Goal: Communication & Community: Answer question/provide support

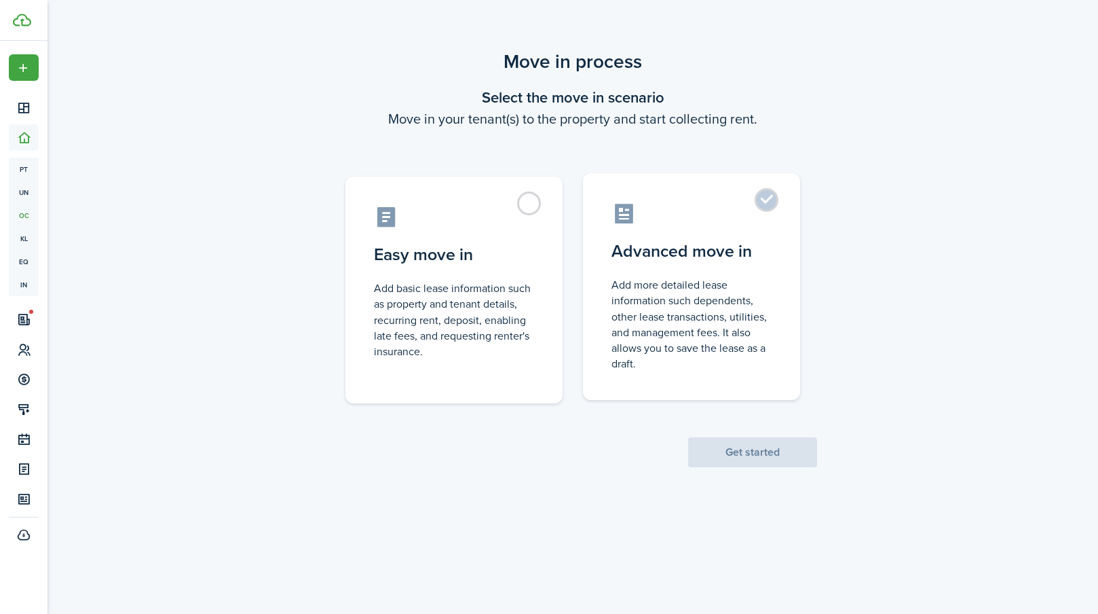
click at [758, 202] on label "Advanced move in Add more detailed lease information such dependents, other lea…" at bounding box center [691, 286] width 217 height 227
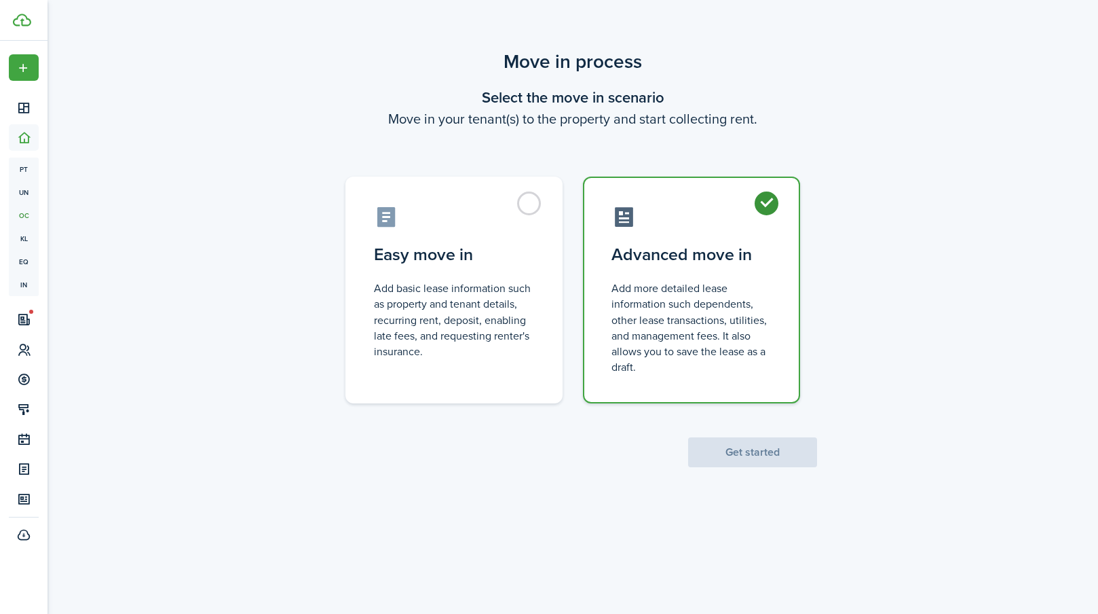
radio input "true"
click at [722, 443] on button "Get started" at bounding box center [752, 452] width 129 height 30
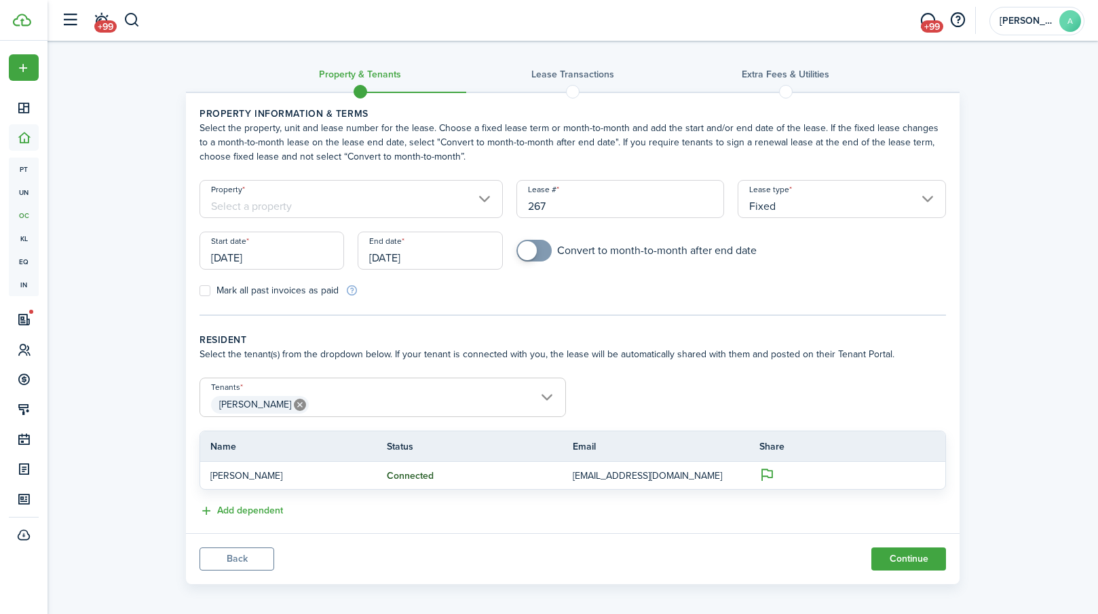
click at [291, 210] on input "Property" at bounding box center [351, 199] width 303 height 38
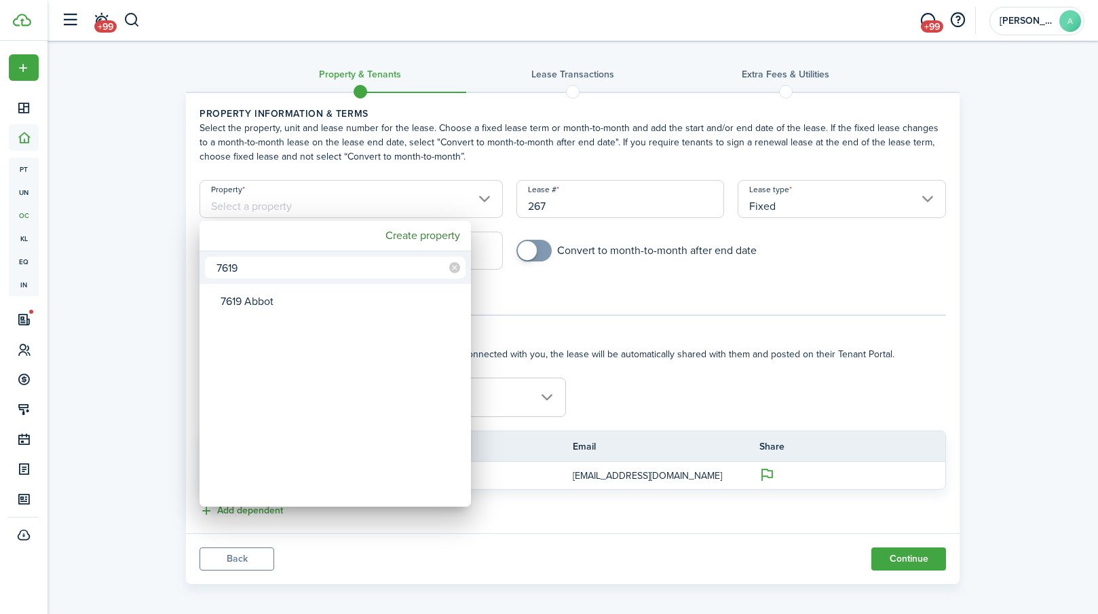
type input "7619"
click at [293, 305] on div "7619 Abbot" at bounding box center [341, 301] width 240 height 31
type input "7619 Abbot"
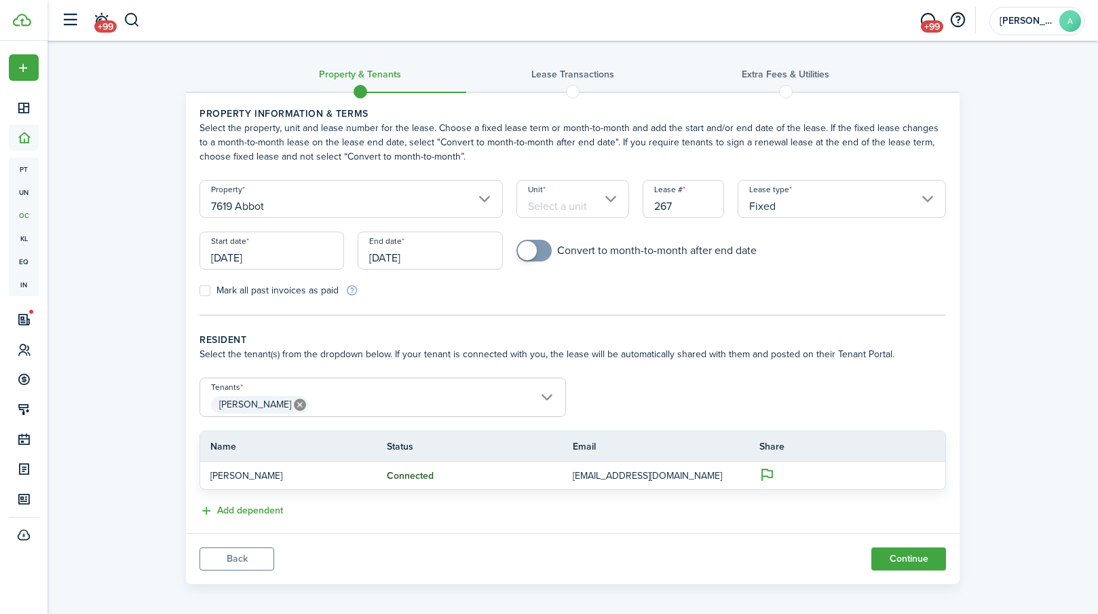
click at [267, 256] on input "[DATE]" at bounding box center [272, 250] width 145 height 38
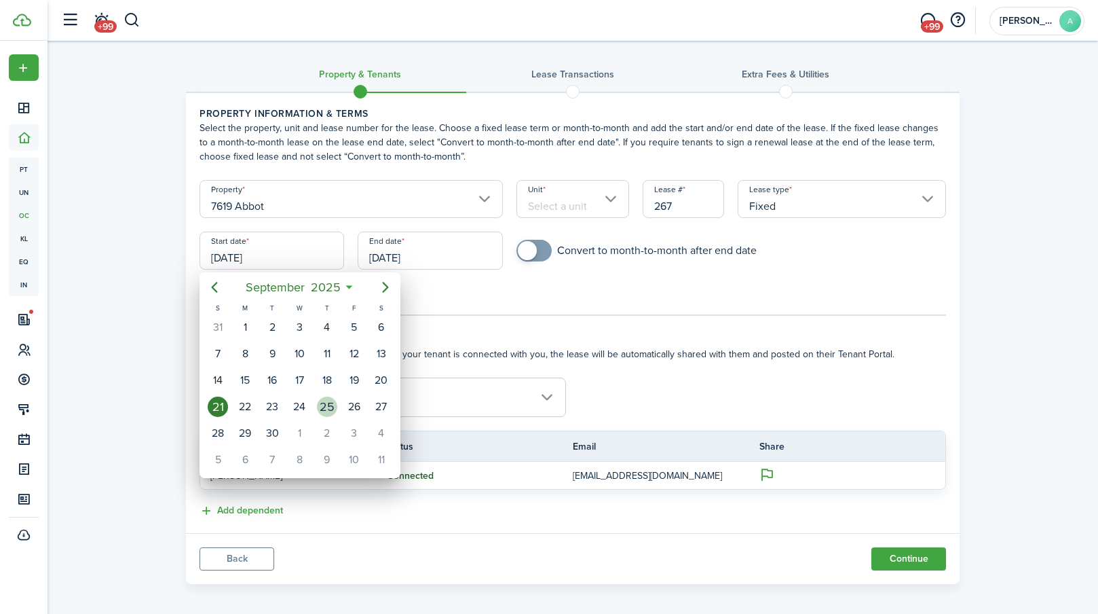
click at [320, 409] on div "25" at bounding box center [327, 406] width 20 height 20
type input "[DATE]"
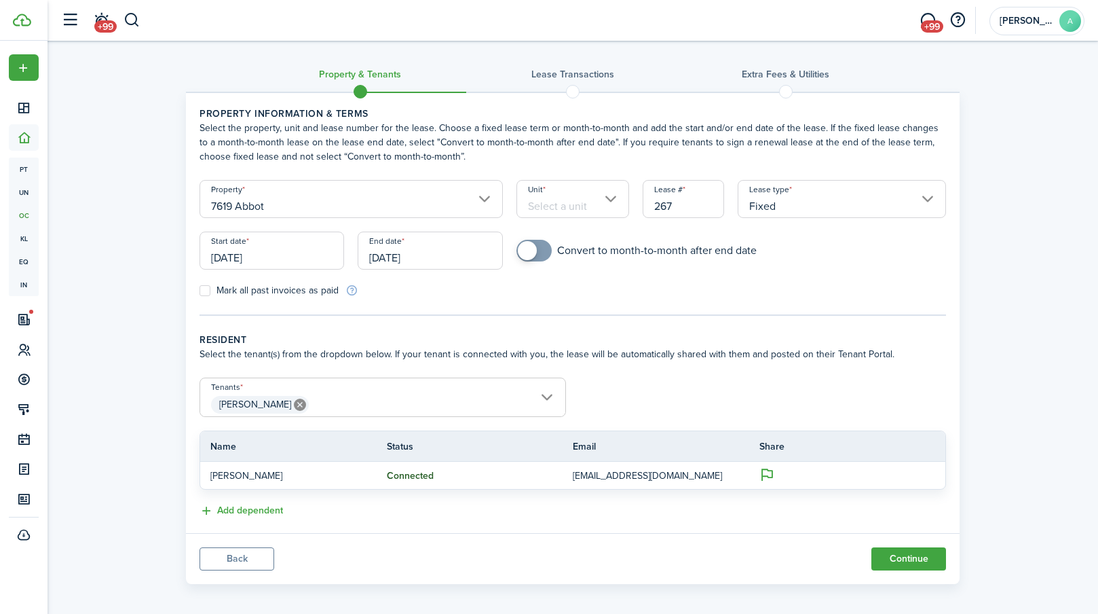
click at [440, 255] on input "[DATE]" at bounding box center [430, 250] width 145 height 38
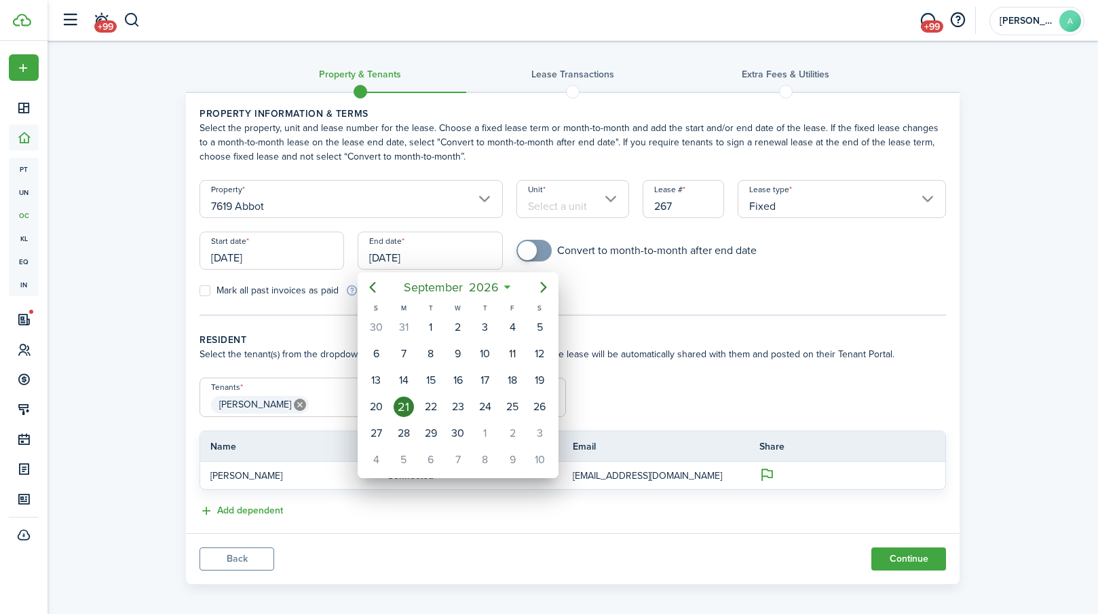
click at [510, 288] on icon at bounding box center [507, 287] width 14 height 14
click at [507, 288] on mbsc-button "[DATE]" at bounding box center [451, 287] width 112 height 24
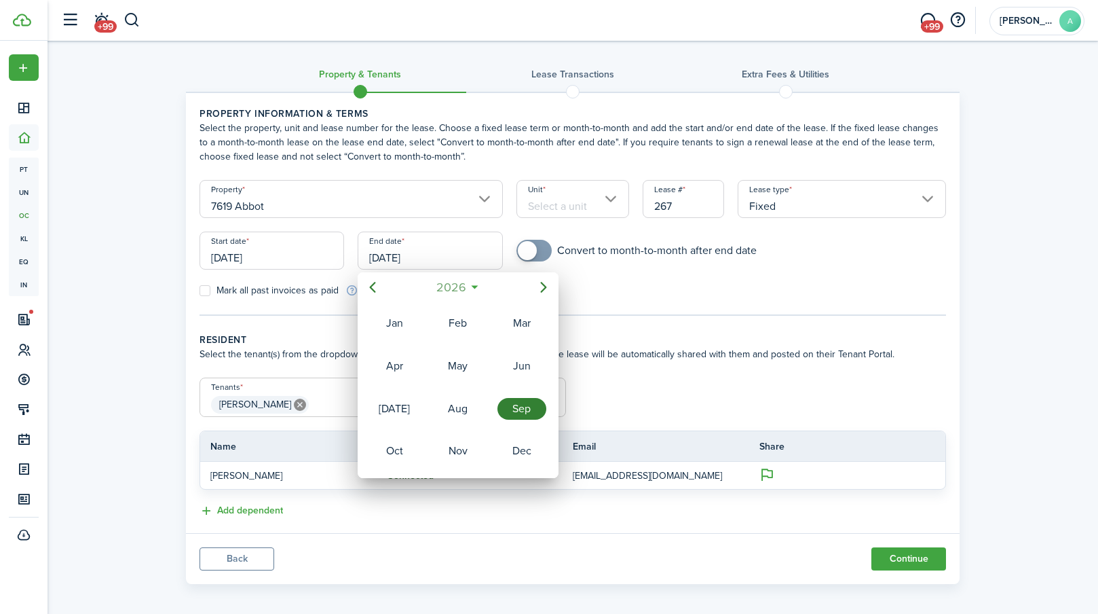
click at [472, 288] on mbsc-button "2026" at bounding box center [451, 287] width 47 height 24
click at [519, 408] on div "2026" at bounding box center [522, 409] width 49 height 22
click at [517, 324] on div "Mar" at bounding box center [522, 323] width 49 height 22
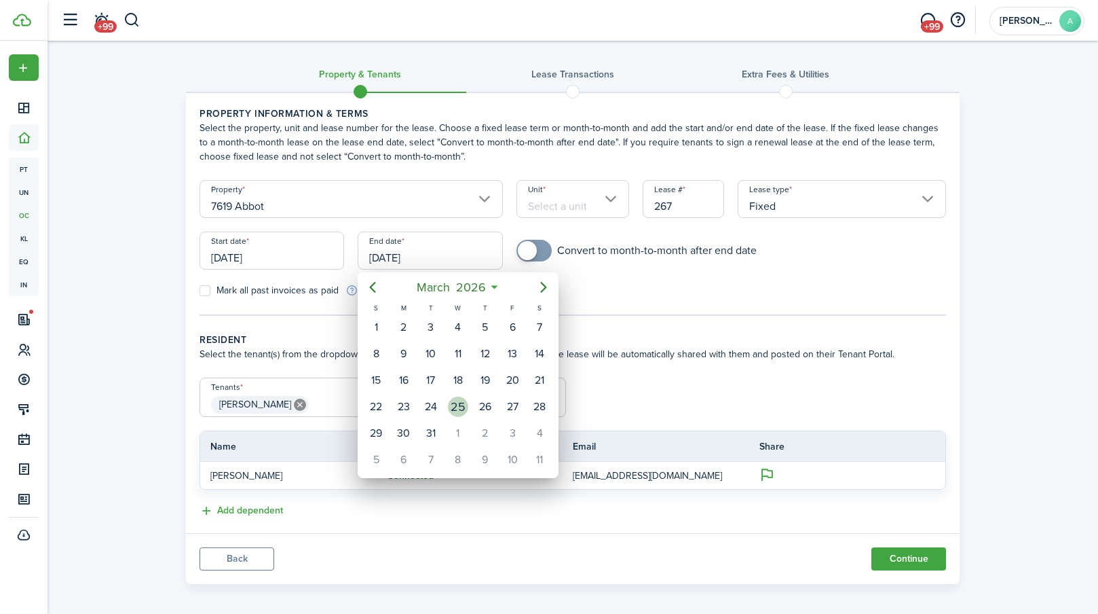
click at [454, 406] on div "25" at bounding box center [458, 406] width 20 height 20
type input "[DATE]"
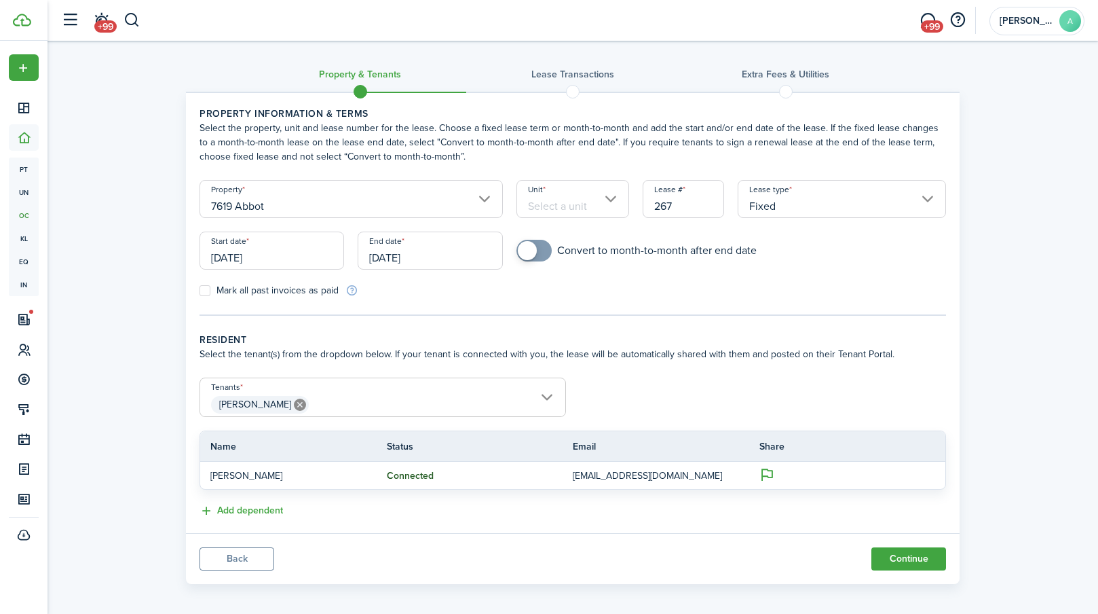
click at [603, 204] on input "Unit" at bounding box center [573, 199] width 113 height 38
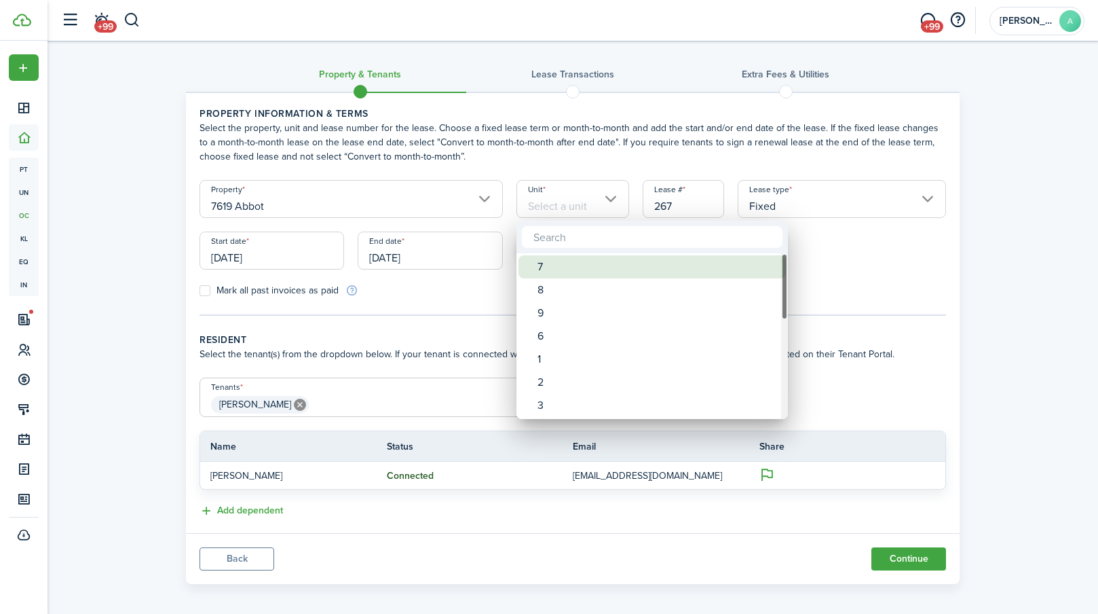
click at [585, 263] on div "7" at bounding box center [658, 266] width 240 height 23
type input "7"
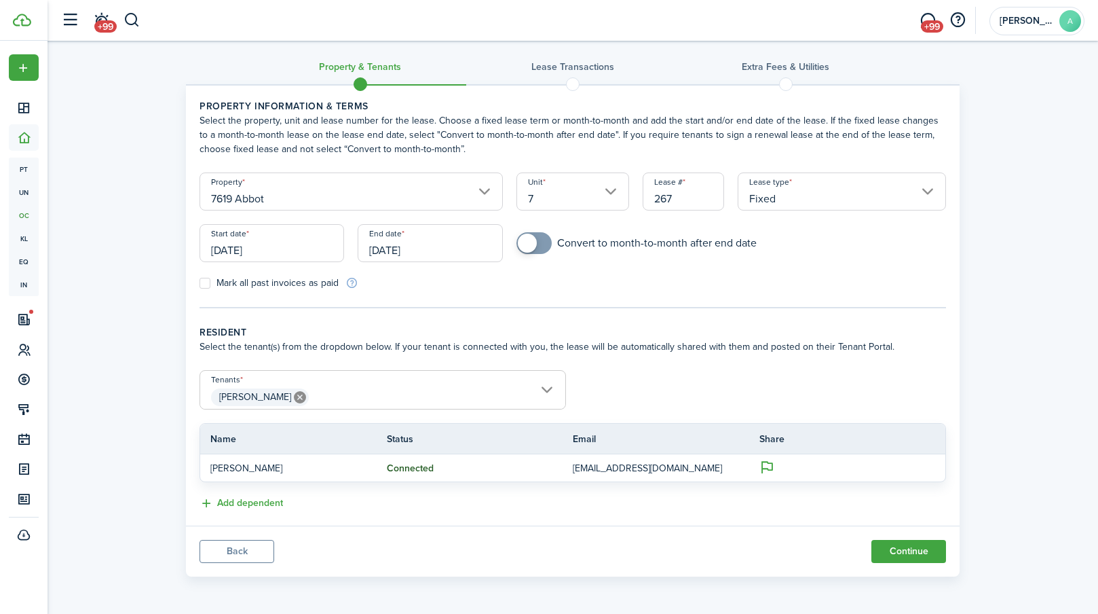
scroll to position [7, 0]
click at [918, 549] on button "Continue" at bounding box center [909, 551] width 75 height 23
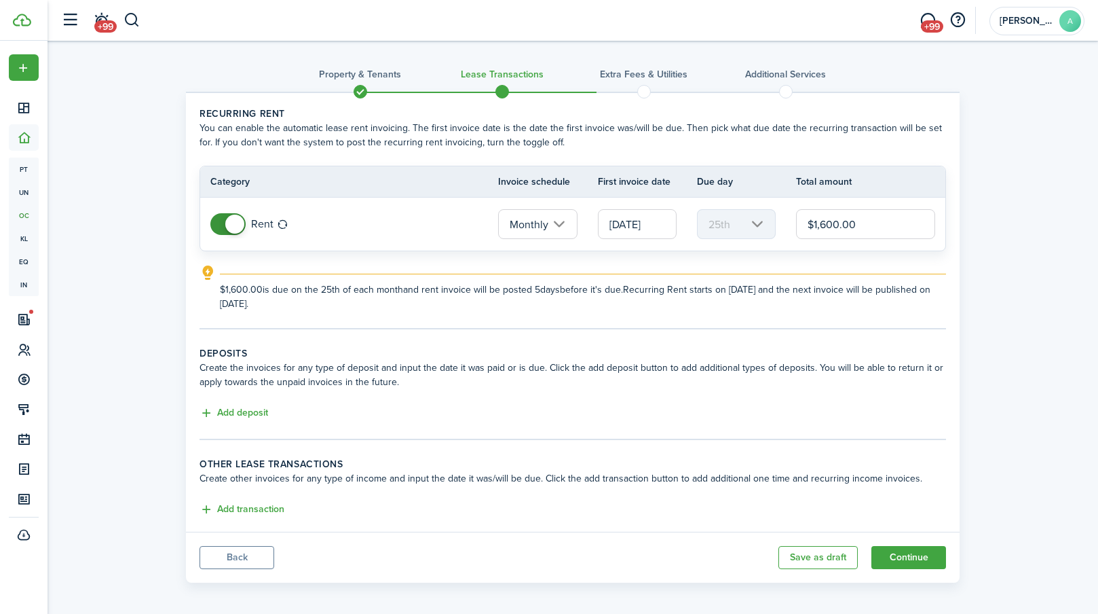
click at [642, 226] on input "[DATE]" at bounding box center [637, 224] width 79 height 30
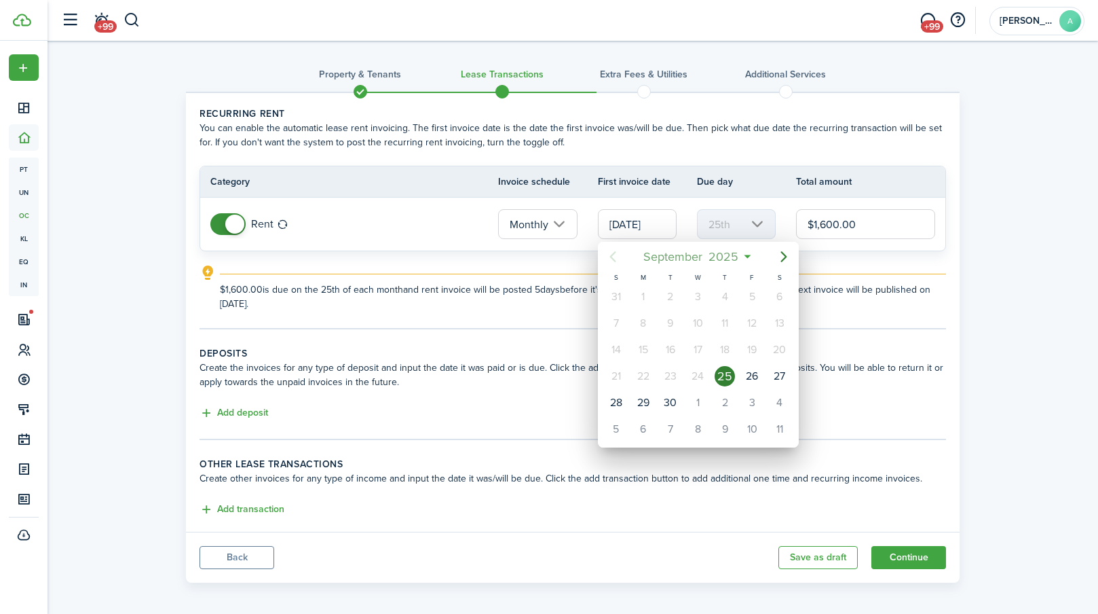
click at [722, 256] on span "2025" at bounding box center [724, 256] width 36 height 24
click at [633, 416] on div "Oct" at bounding box center [634, 420] width 49 height 22
click at [781, 370] on div "25" at bounding box center [780, 376] width 20 height 20
type input "[DATE]"
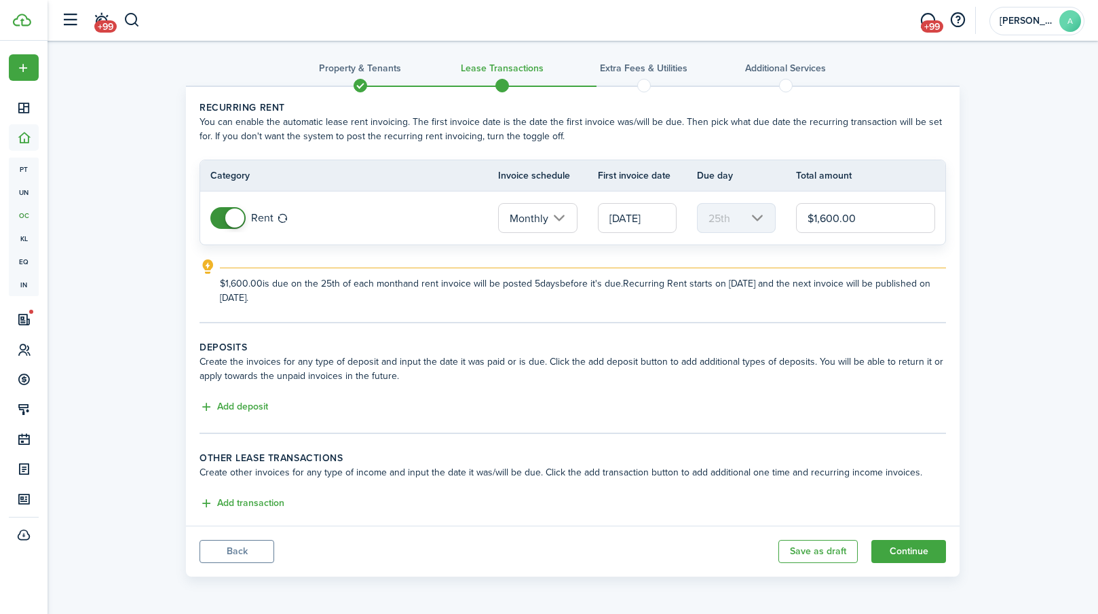
scroll to position [6, 0]
click at [238, 408] on button "Add deposit" at bounding box center [234, 407] width 69 height 16
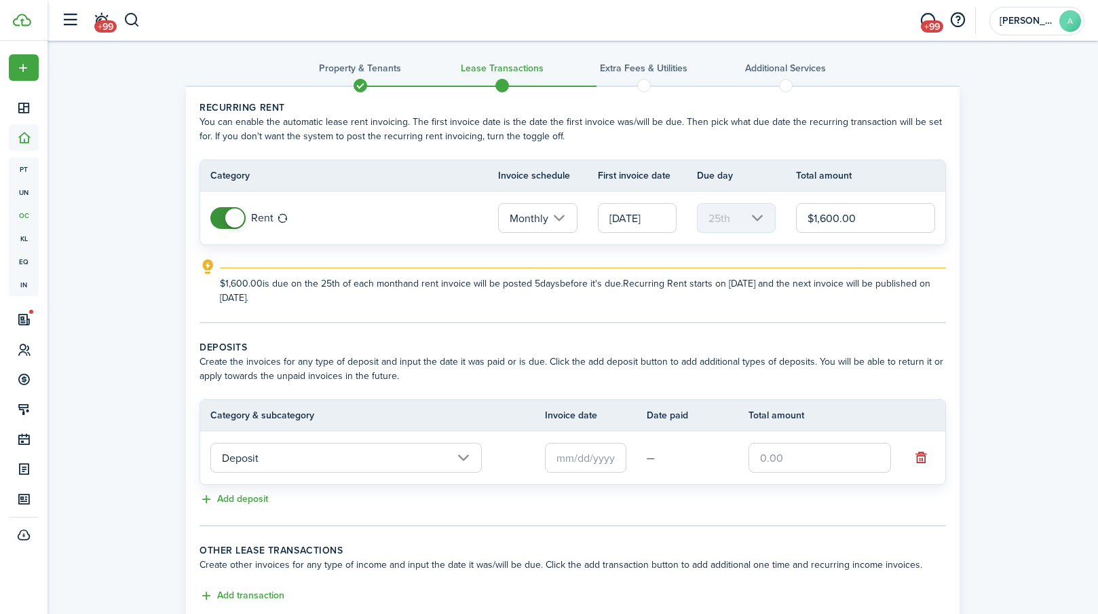
click at [291, 478] on tr "Deposit —" at bounding box center [572, 457] width 745 height 53
click at [293, 461] on input "Deposit" at bounding box center [346, 458] width 272 height 30
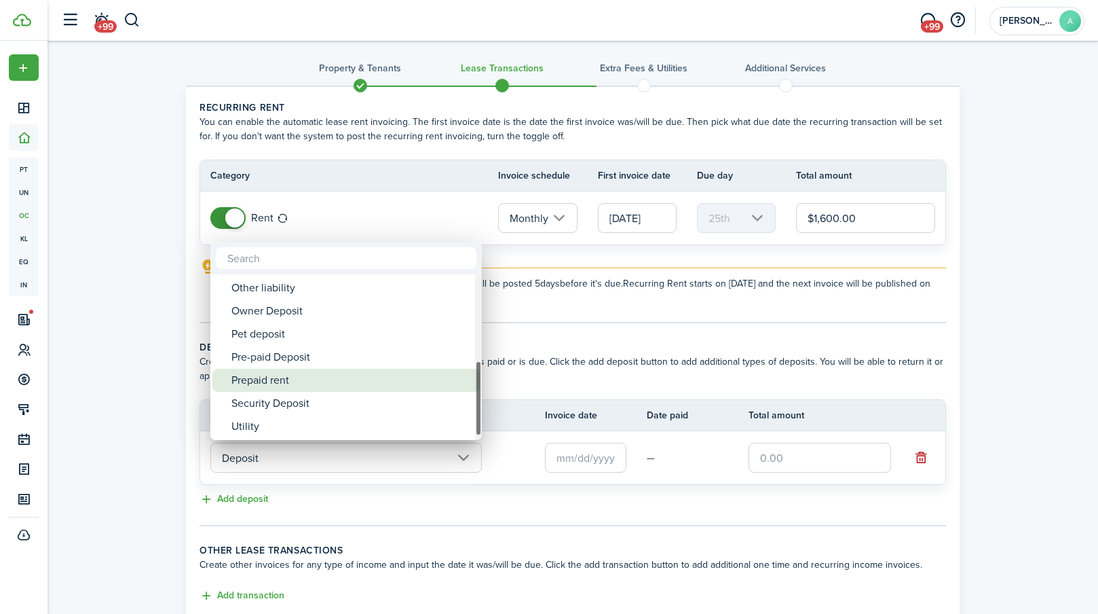
click at [297, 377] on div "Prepaid rent" at bounding box center [351, 380] width 240 height 23
type input "Deposit / Prepaid rent"
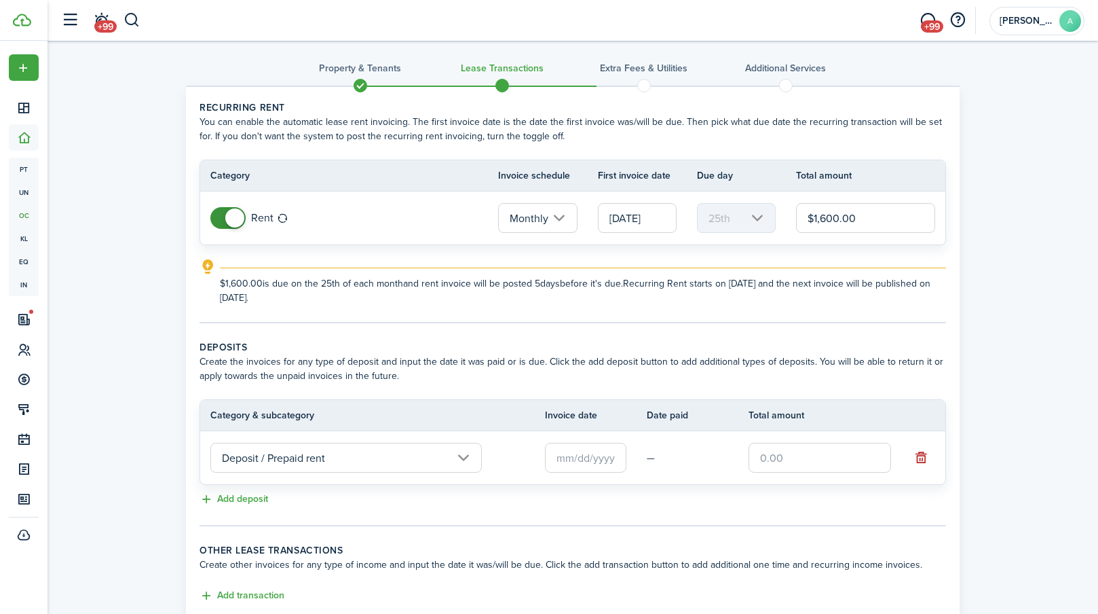
click at [572, 452] on input "text" at bounding box center [585, 458] width 81 height 30
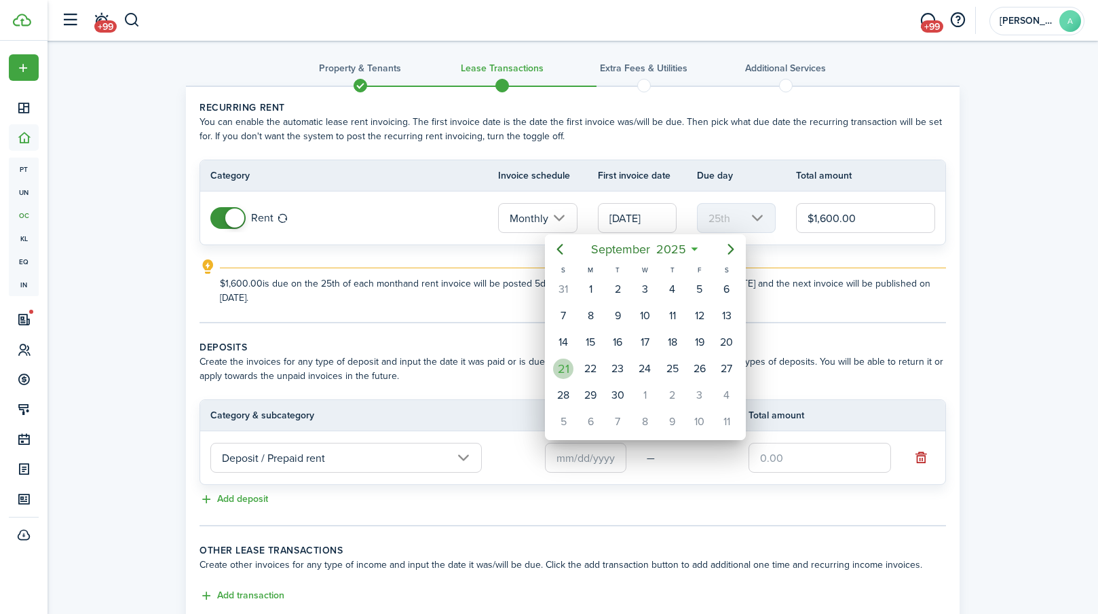
click at [566, 365] on div "21" at bounding box center [563, 368] width 20 height 20
type input "[DATE]"
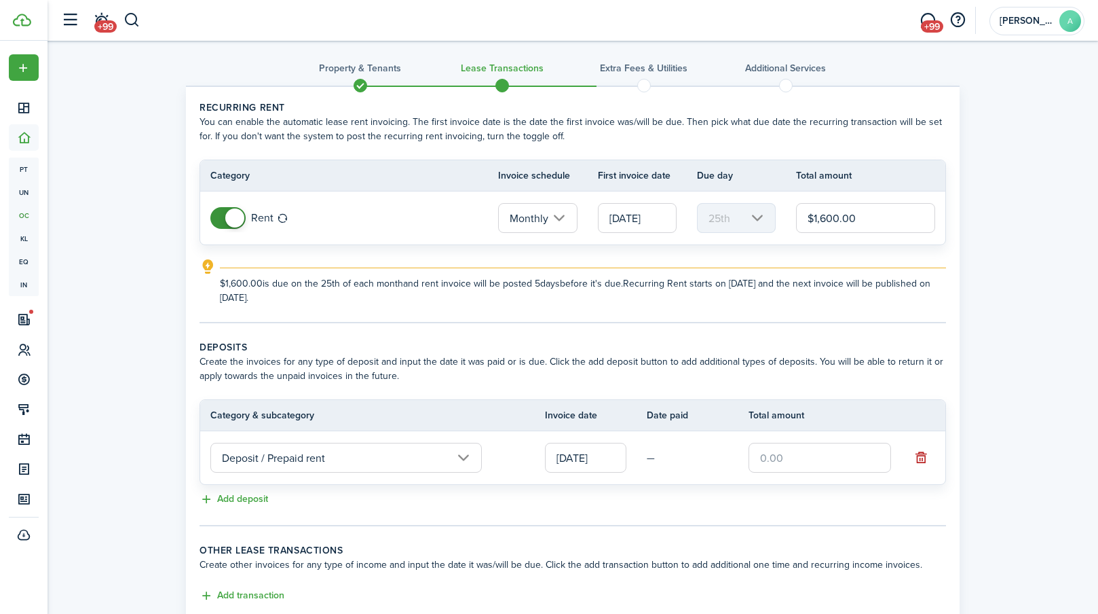
click at [781, 460] on input "text" at bounding box center [820, 458] width 143 height 30
type input "$1,600.00"
click at [243, 500] on button "Add deposit" at bounding box center [234, 499] width 69 height 16
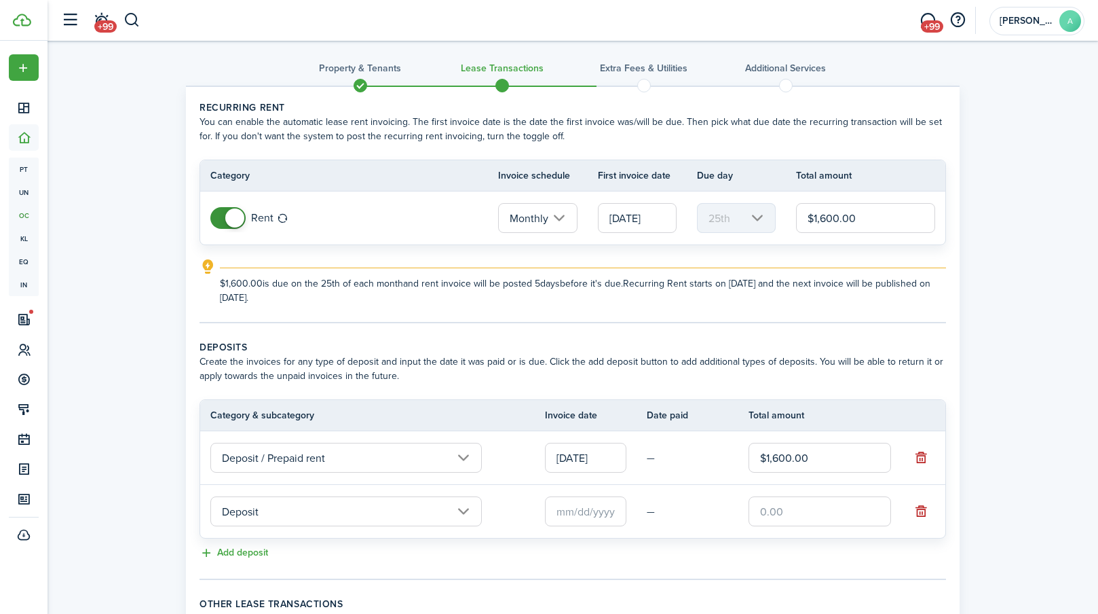
click at [260, 519] on input "Deposit" at bounding box center [346, 511] width 272 height 30
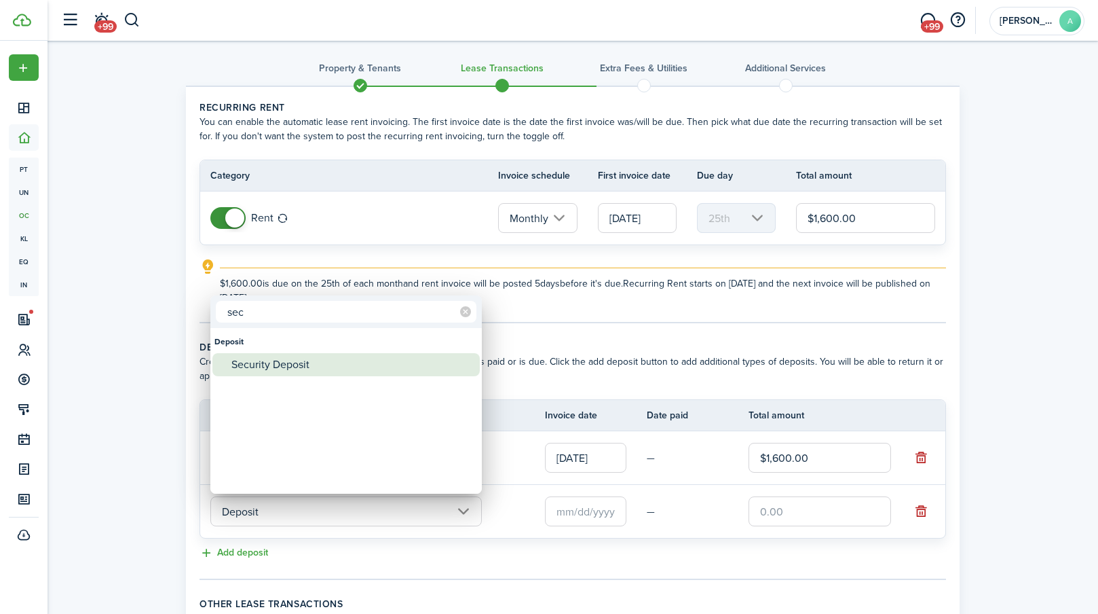
type input "sec"
click at [269, 364] on div "Security Deposit" at bounding box center [351, 364] width 240 height 23
type input "Deposit / Security Deposit"
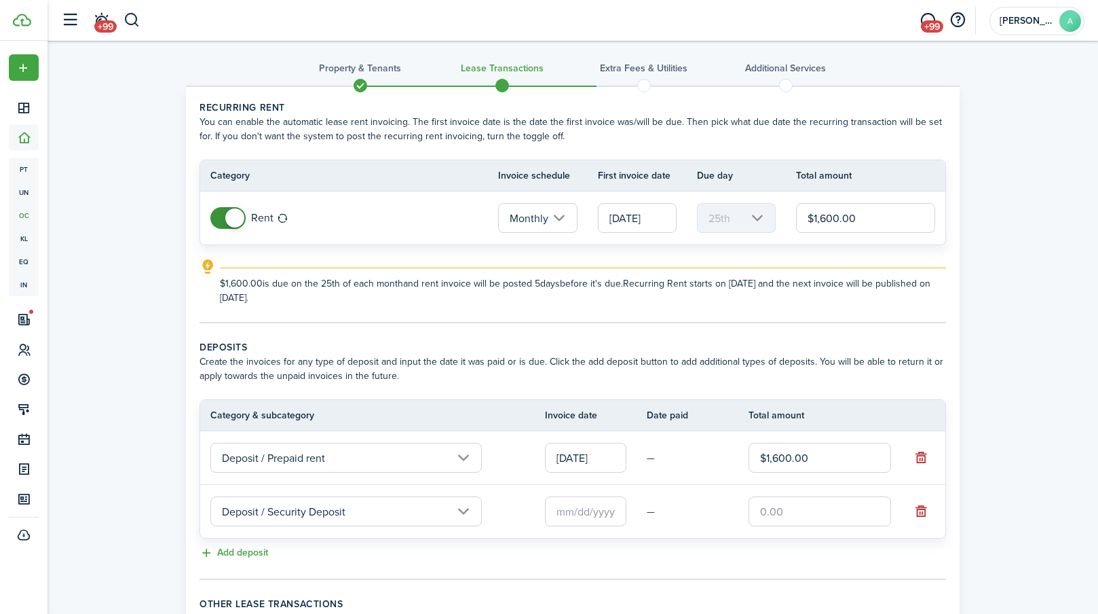
click at [578, 515] on input "text" at bounding box center [585, 511] width 81 height 30
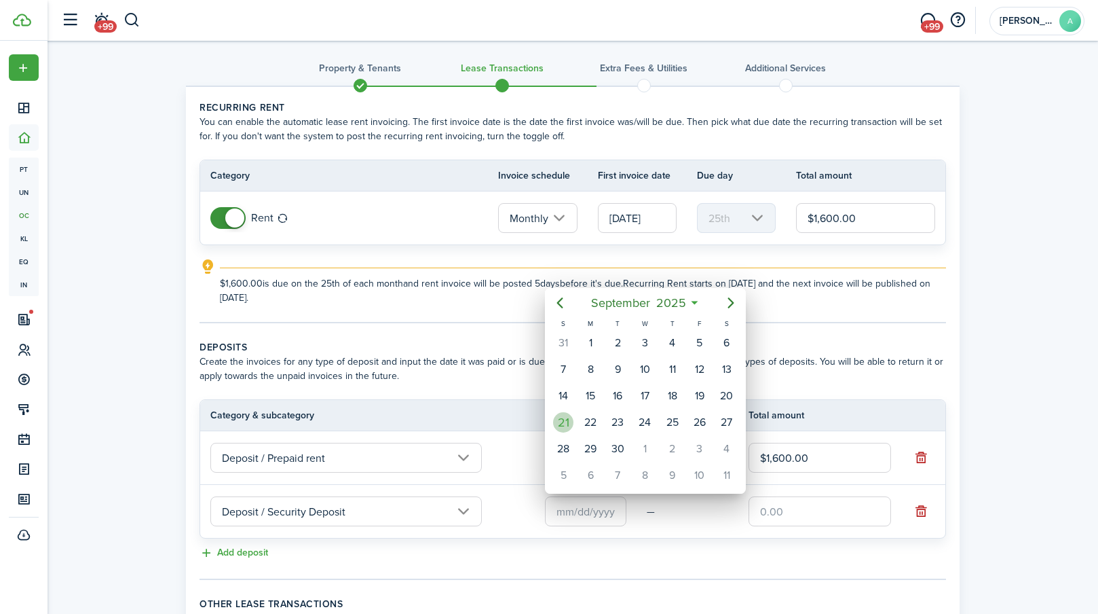
click at [567, 420] on div "21" at bounding box center [563, 422] width 20 height 20
type input "[DATE]"
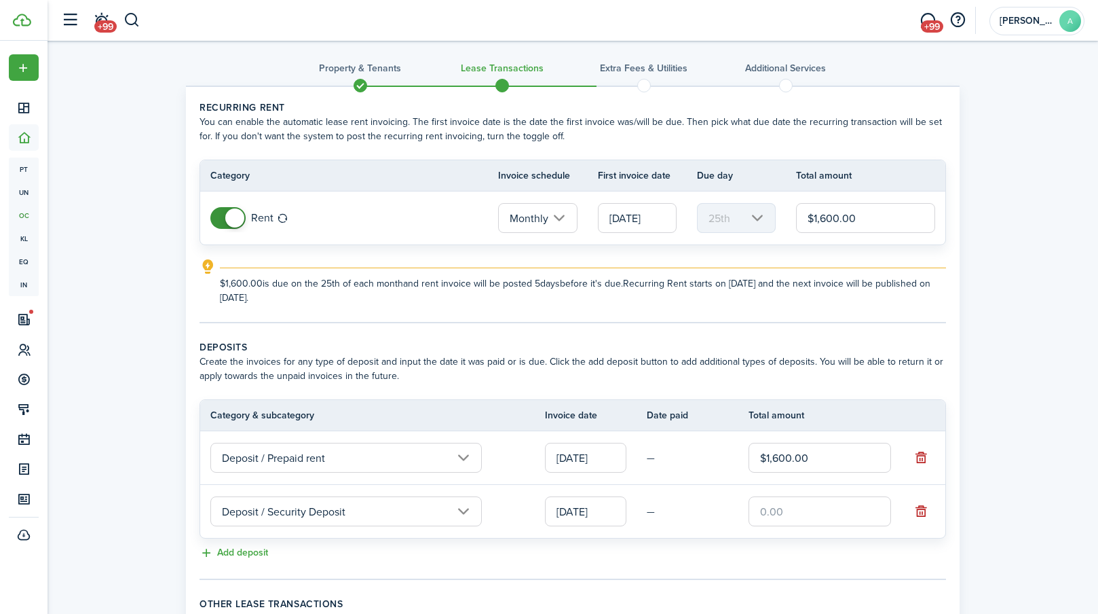
click at [819, 521] on input "text" at bounding box center [820, 511] width 143 height 30
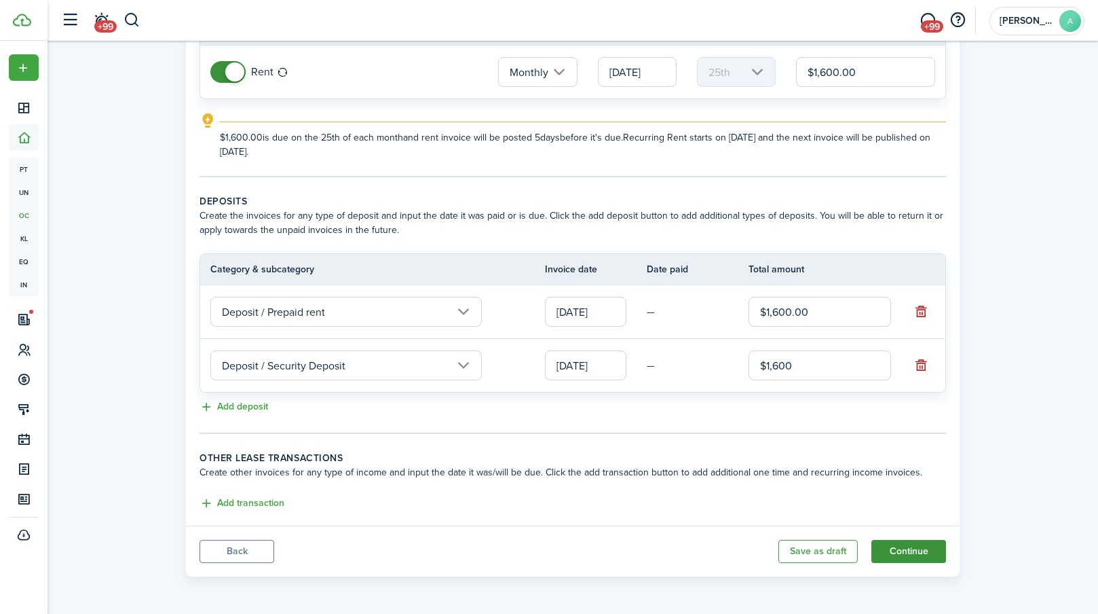
scroll to position [152, 0]
type input "$1,600.00"
click at [914, 545] on button "Continue" at bounding box center [909, 551] width 75 height 23
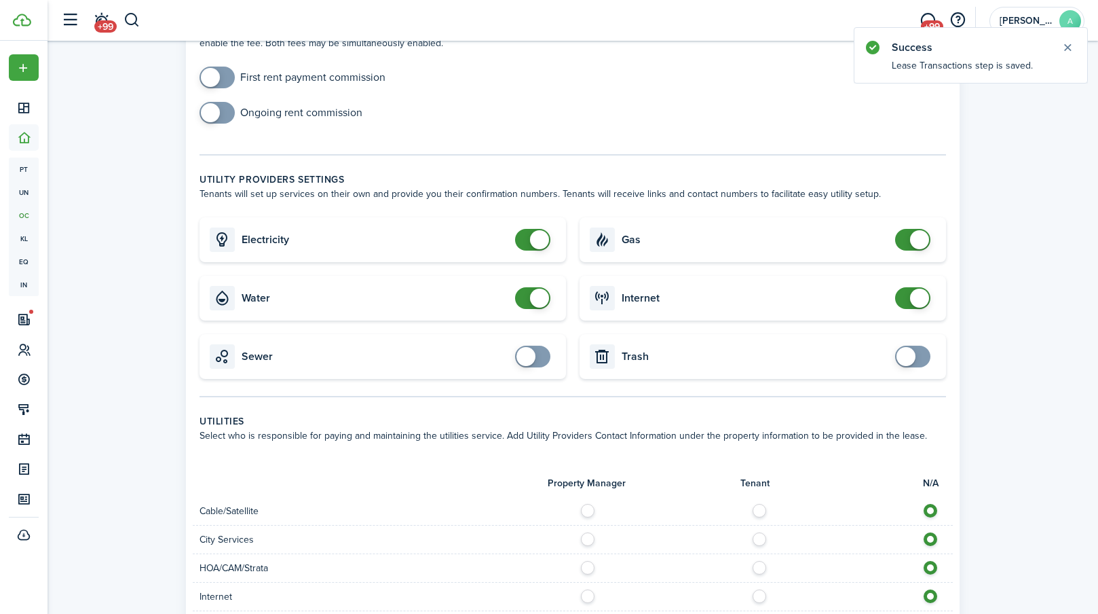
scroll to position [507, 0]
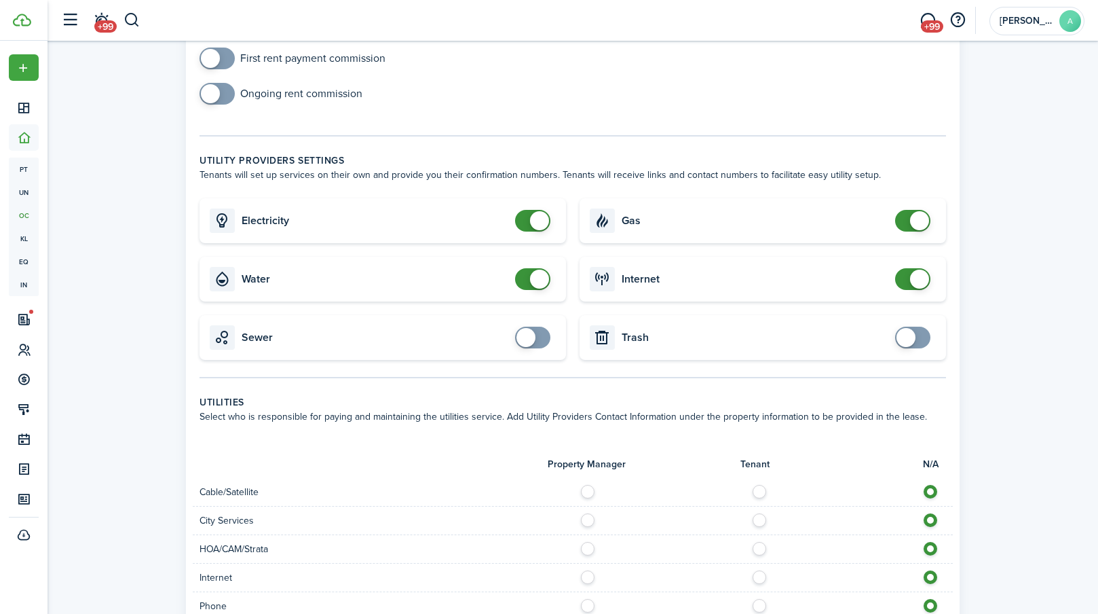
checkbox input "false"
click at [538, 285] on span at bounding box center [539, 278] width 19 height 19
checkbox input "false"
click at [533, 222] on span at bounding box center [539, 220] width 19 height 19
checkbox input "false"
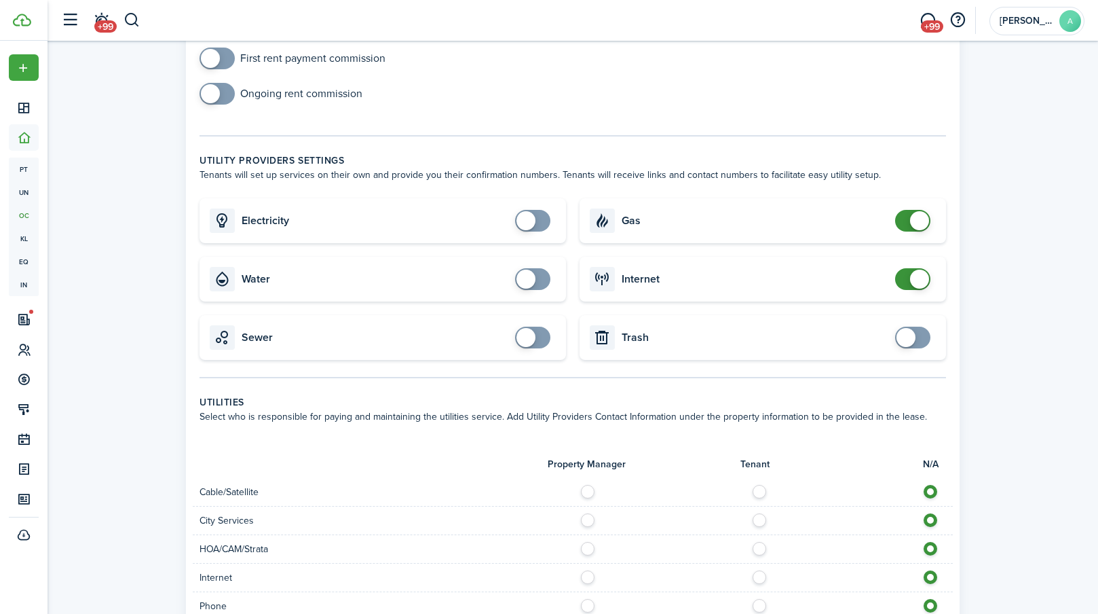
click at [919, 219] on span at bounding box center [919, 220] width 19 height 19
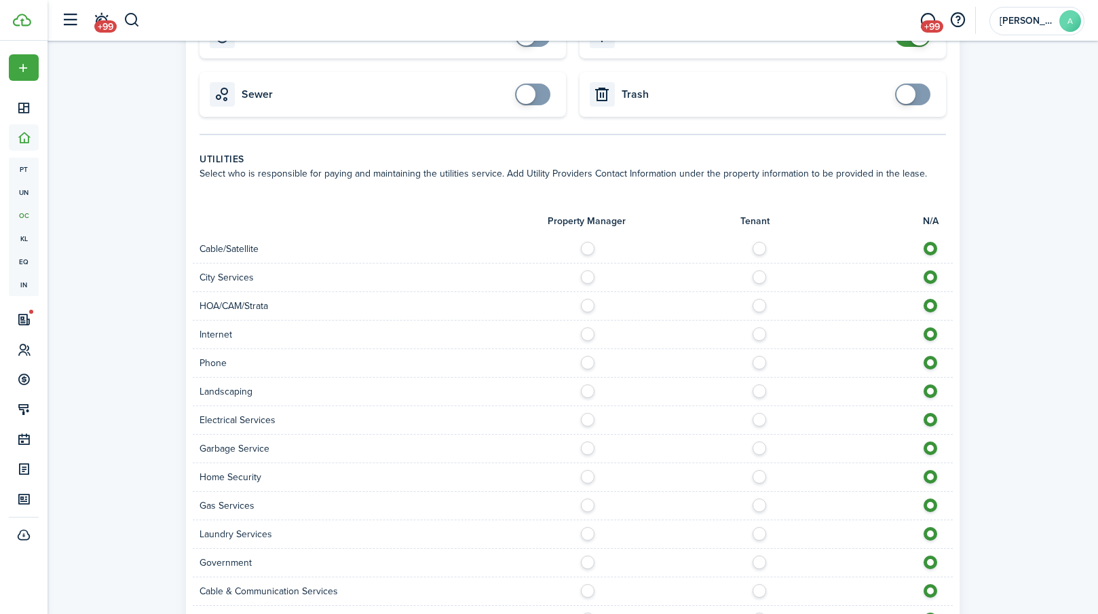
scroll to position [794, 0]
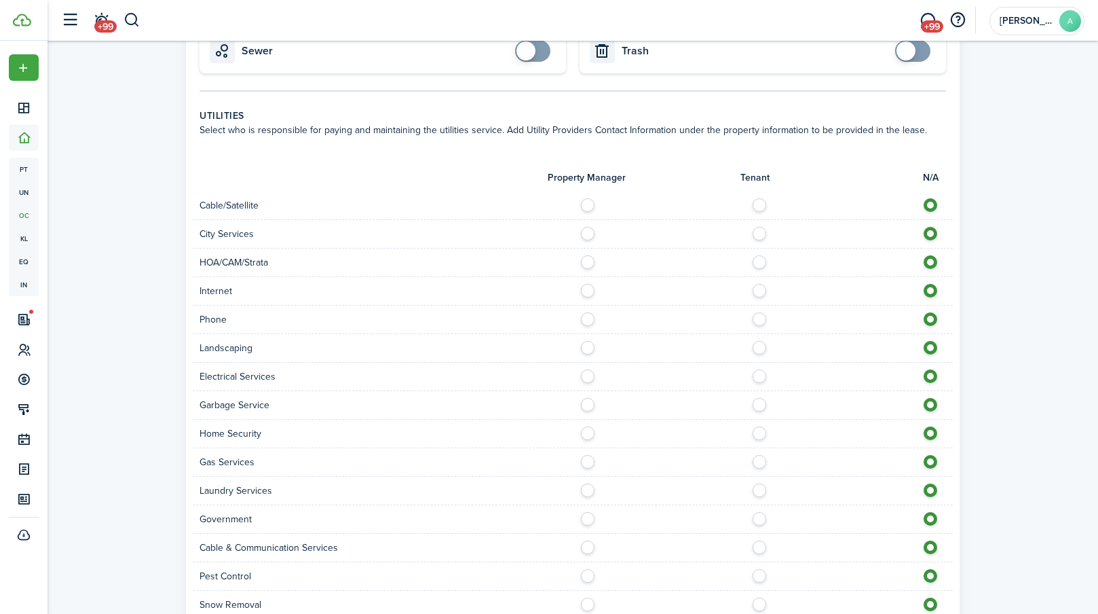
click at [762, 291] on label at bounding box center [763, 287] width 24 height 7
radio input "true"
click at [762, 319] on label at bounding box center [763, 315] width 24 height 7
radio input "true"
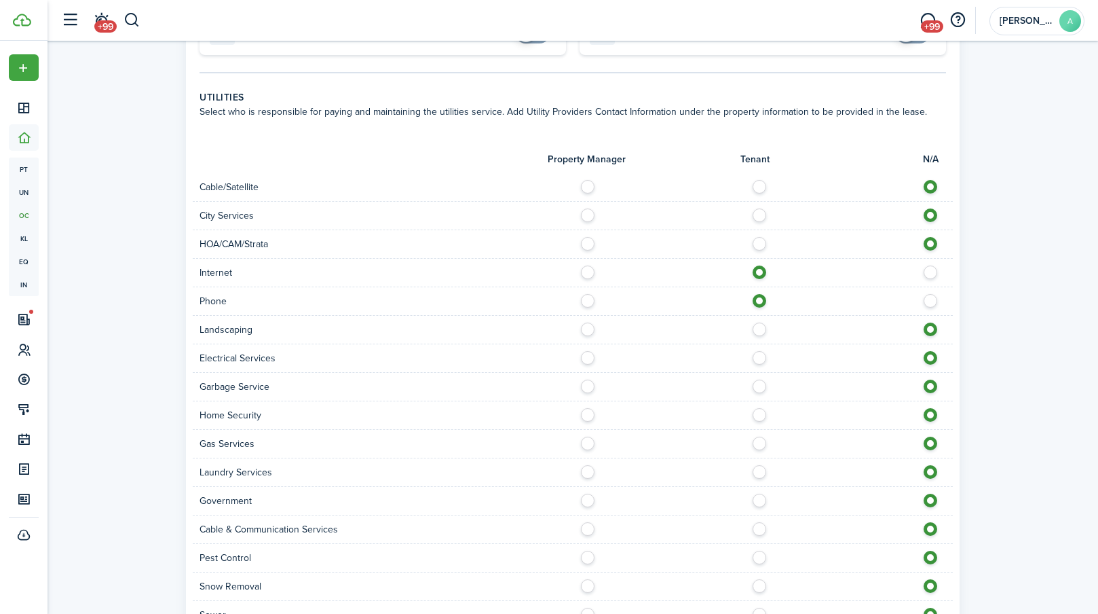
scroll to position [813, 0]
click at [761, 411] on label at bounding box center [763, 410] width 24 height 7
radio input "true"
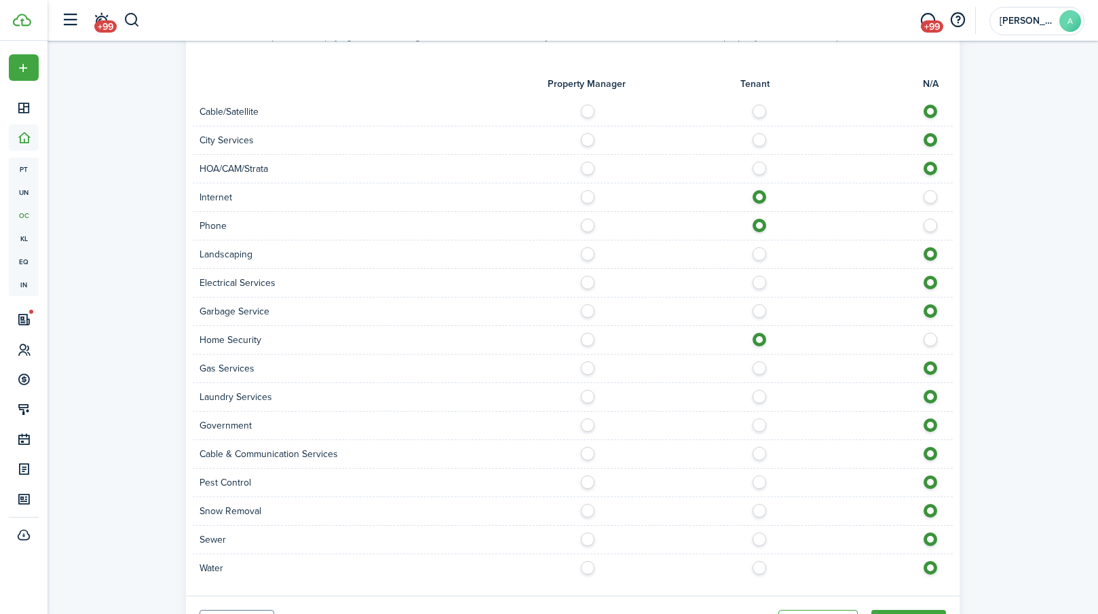
scroll to position [891, 0]
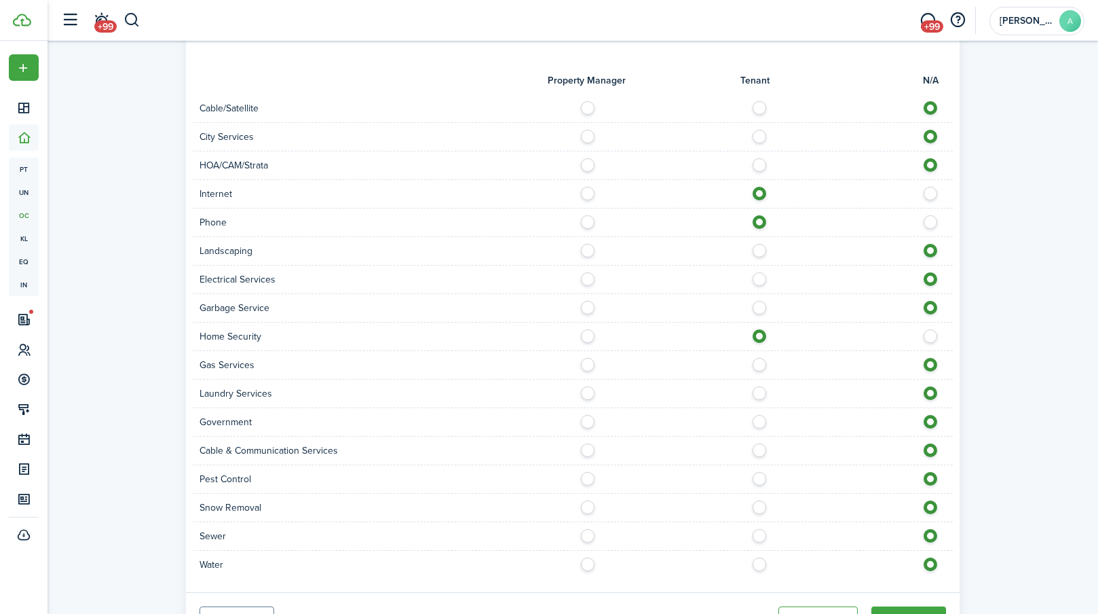
click at [761, 393] on label at bounding box center [763, 389] width 24 height 7
radio input "true"
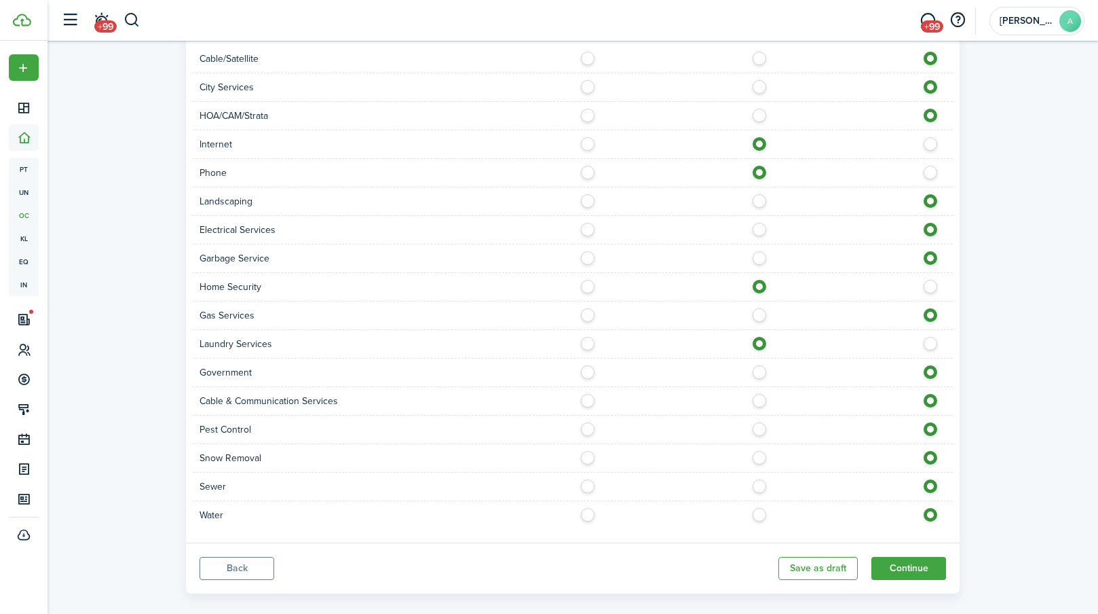
scroll to position [946, 0]
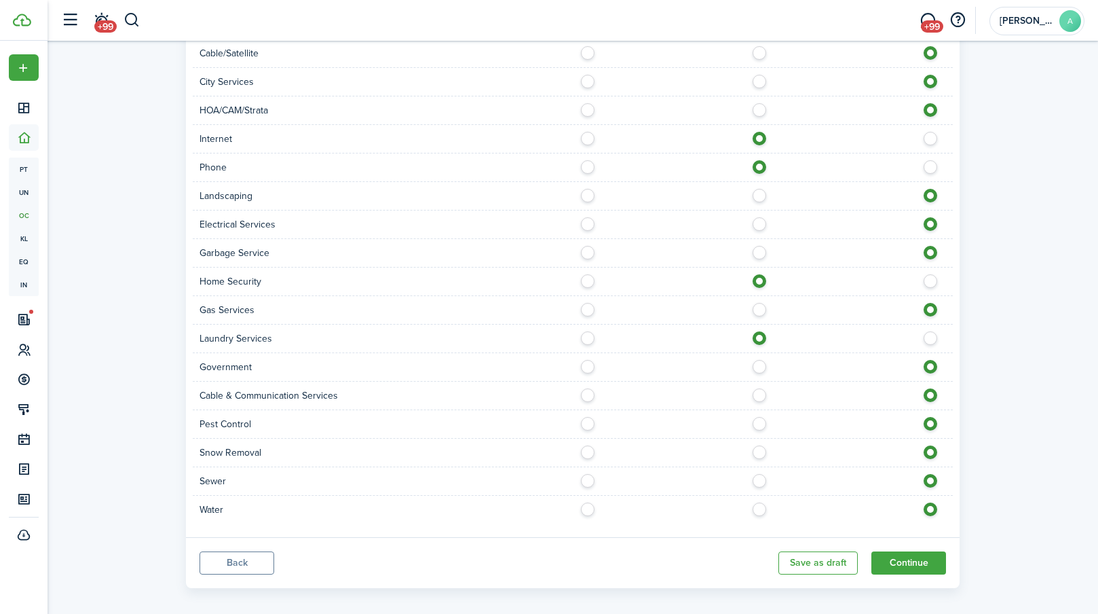
click at [762, 394] on label at bounding box center [763, 391] width 24 height 7
radio input "true"
click at [891, 563] on button "Continue" at bounding box center [909, 562] width 75 height 23
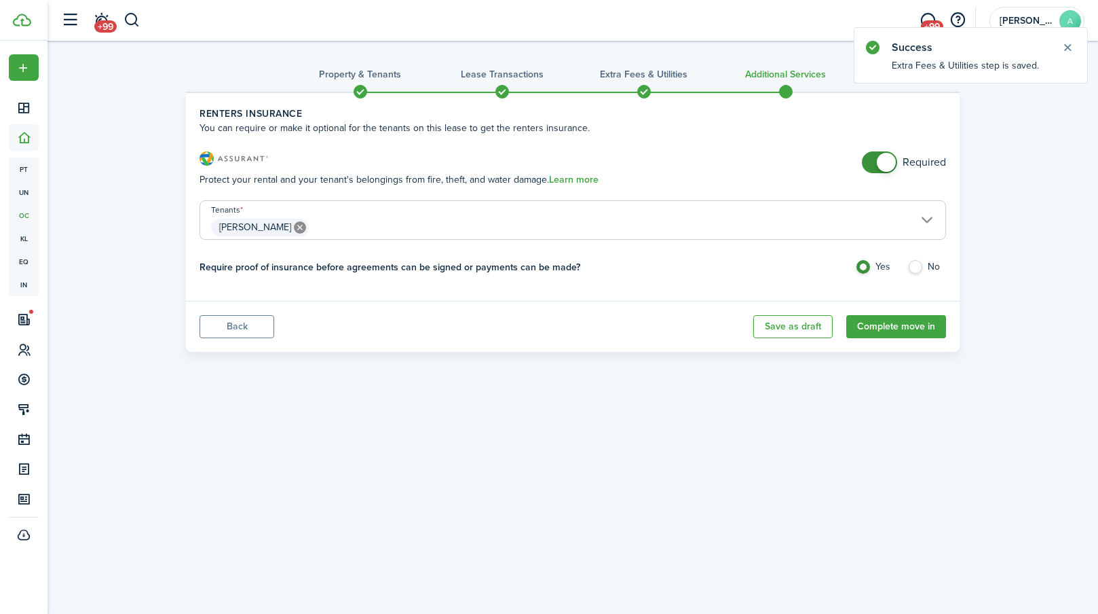
checkbox input "false"
click at [889, 167] on span at bounding box center [886, 162] width 19 height 19
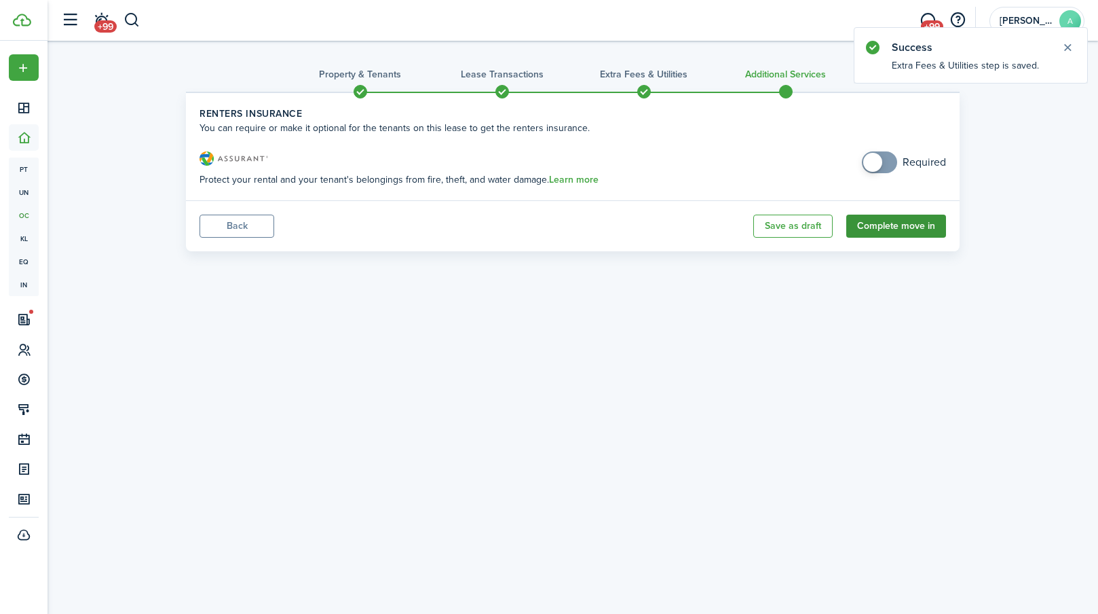
click at [902, 231] on button "Complete move in" at bounding box center [896, 226] width 100 height 23
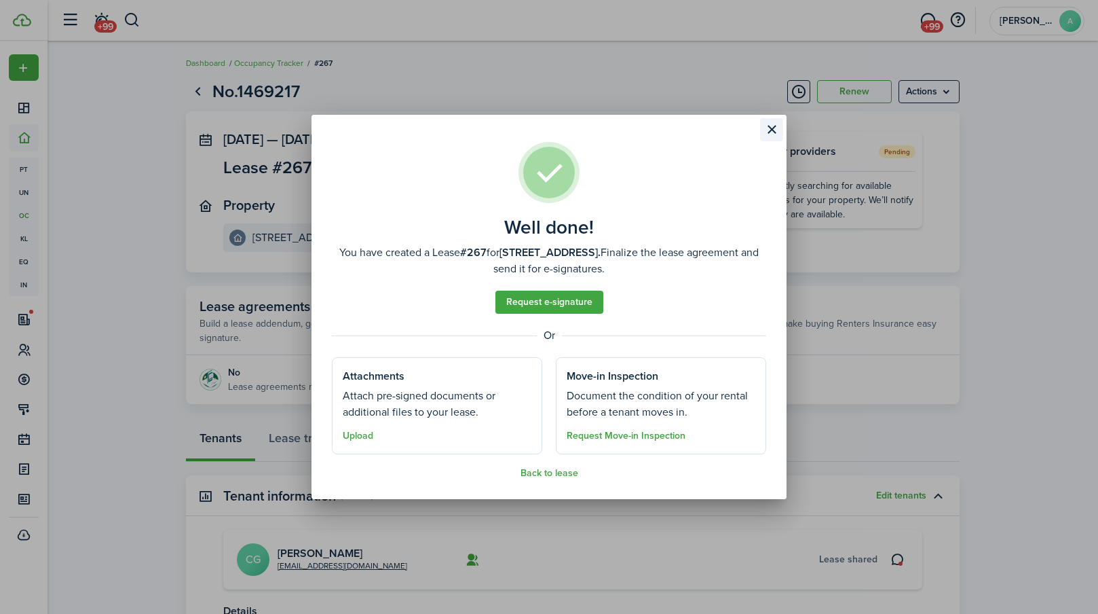
click at [770, 125] on button "Close modal" at bounding box center [771, 129] width 23 height 23
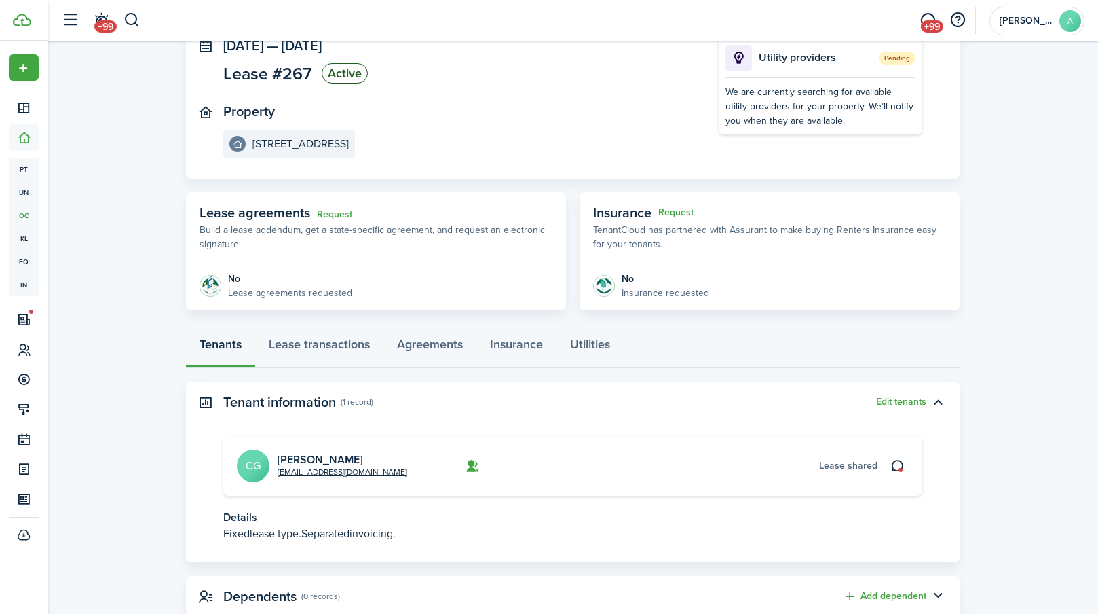
scroll to position [95, 0]
click at [341, 350] on link "Lease transactions" at bounding box center [319, 346] width 128 height 41
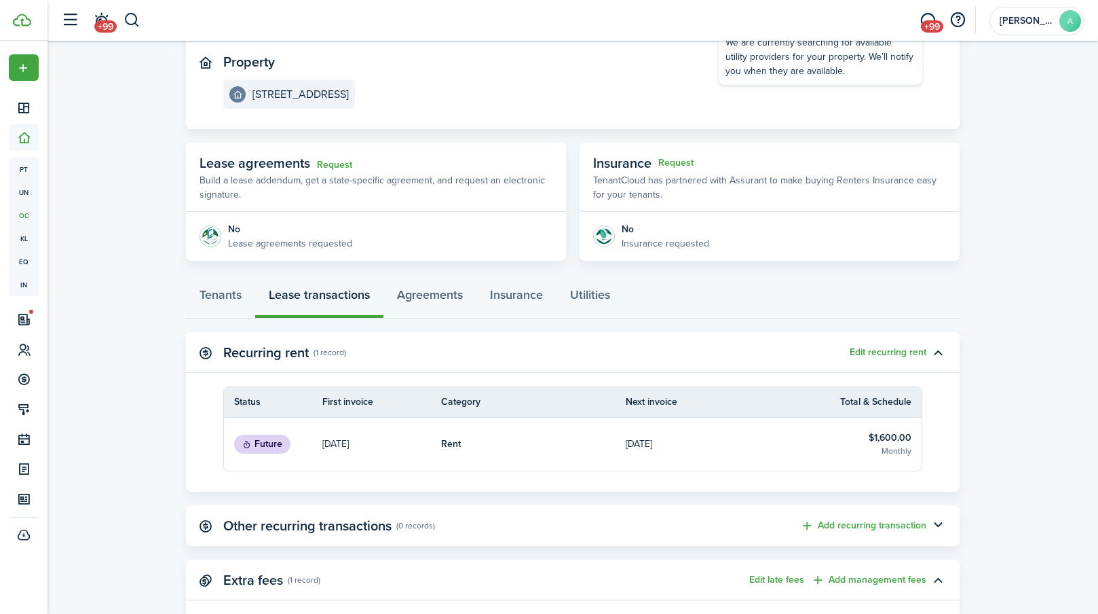
scroll to position [97, 0]
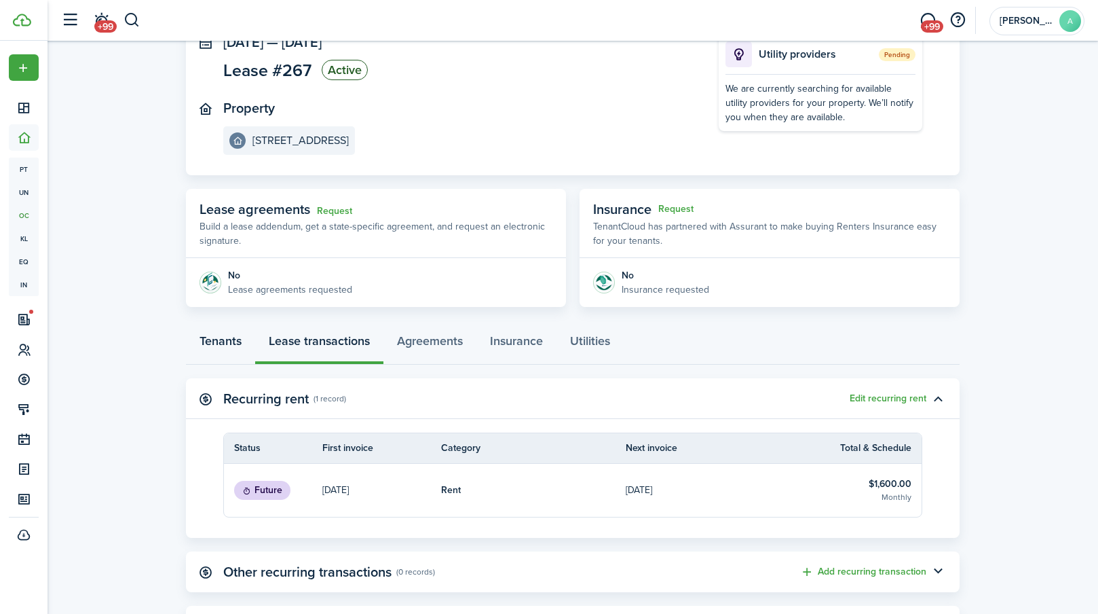
click at [224, 349] on link "Tenants" at bounding box center [220, 344] width 69 height 41
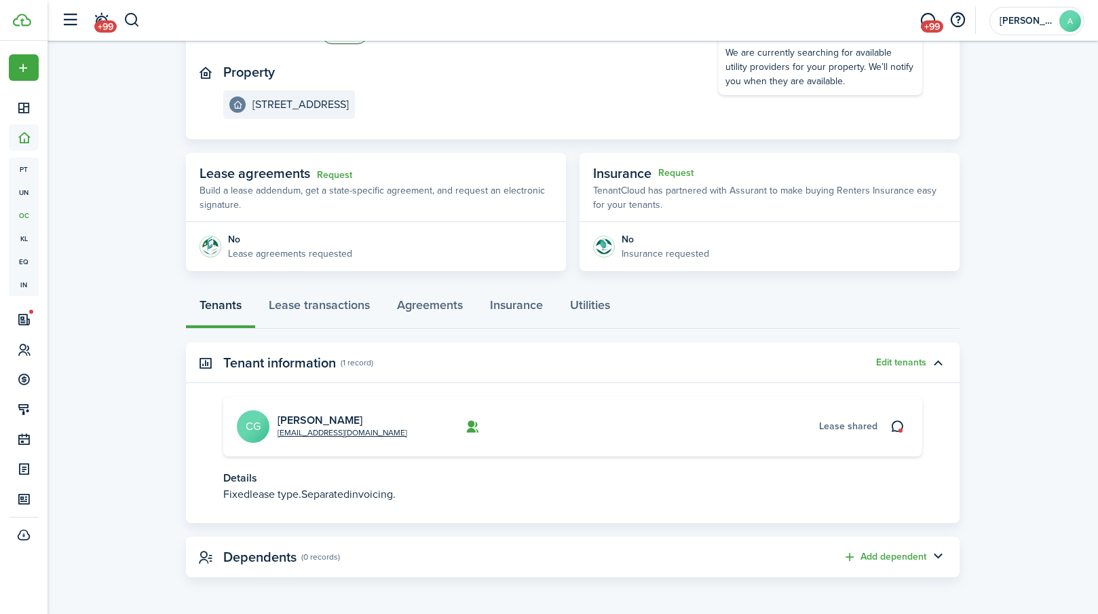
scroll to position [132, 0]
click at [441, 322] on link "Agreements" at bounding box center [430, 308] width 93 height 41
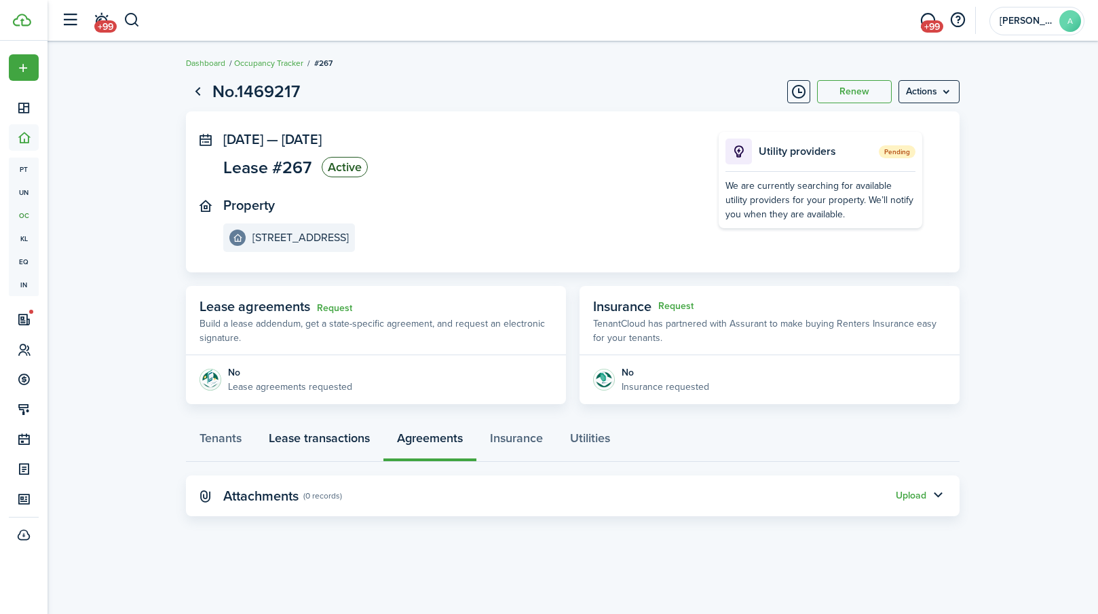
click at [350, 434] on link "Lease transactions" at bounding box center [319, 441] width 128 height 41
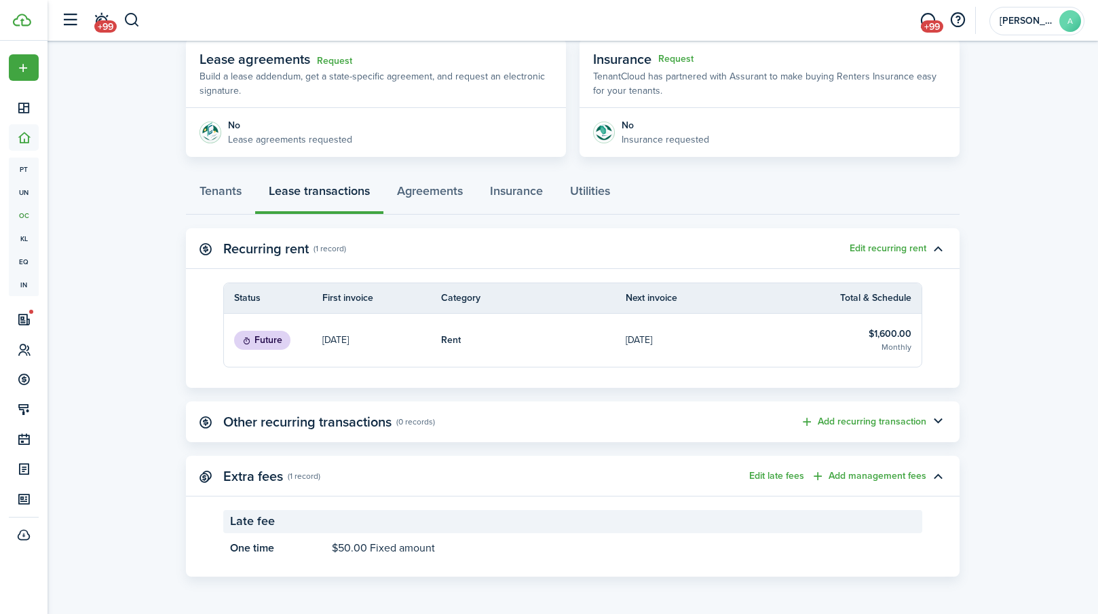
scroll to position [246, 0]
click at [225, 198] on link "Tenants" at bounding box center [220, 195] width 69 height 41
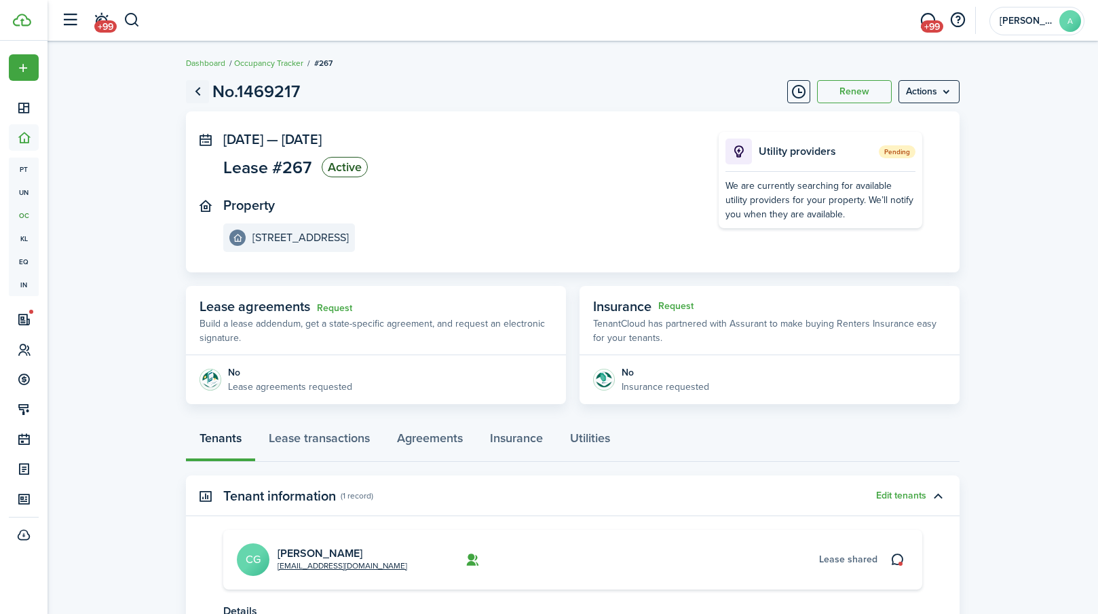
click at [200, 90] on link "Go back" at bounding box center [197, 91] width 23 height 23
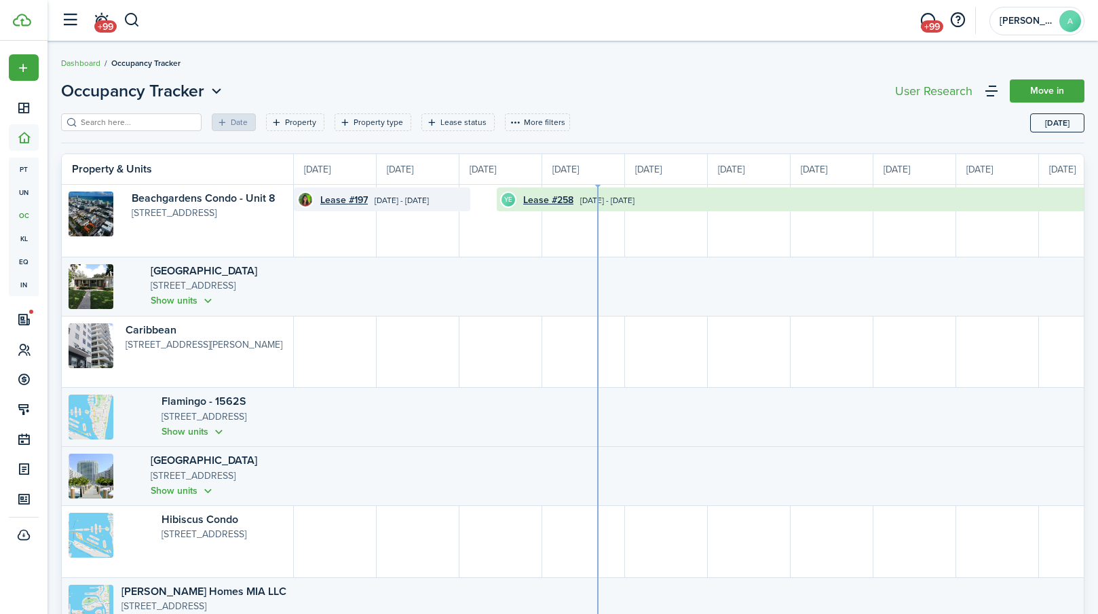
scroll to position [0, 248]
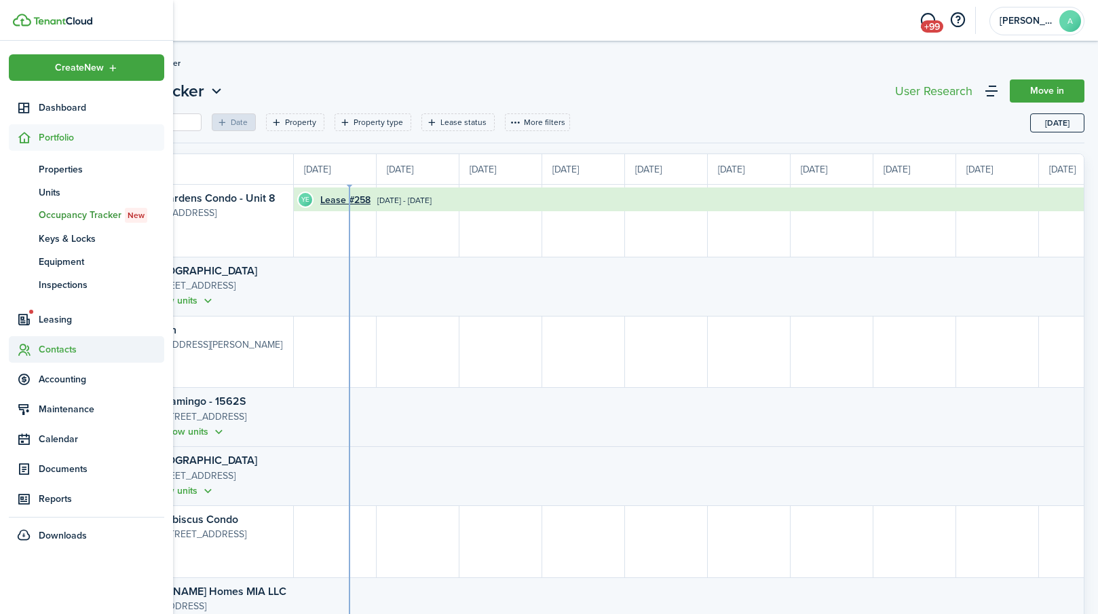
click at [72, 352] on span "Contacts" at bounding box center [102, 349] width 126 height 14
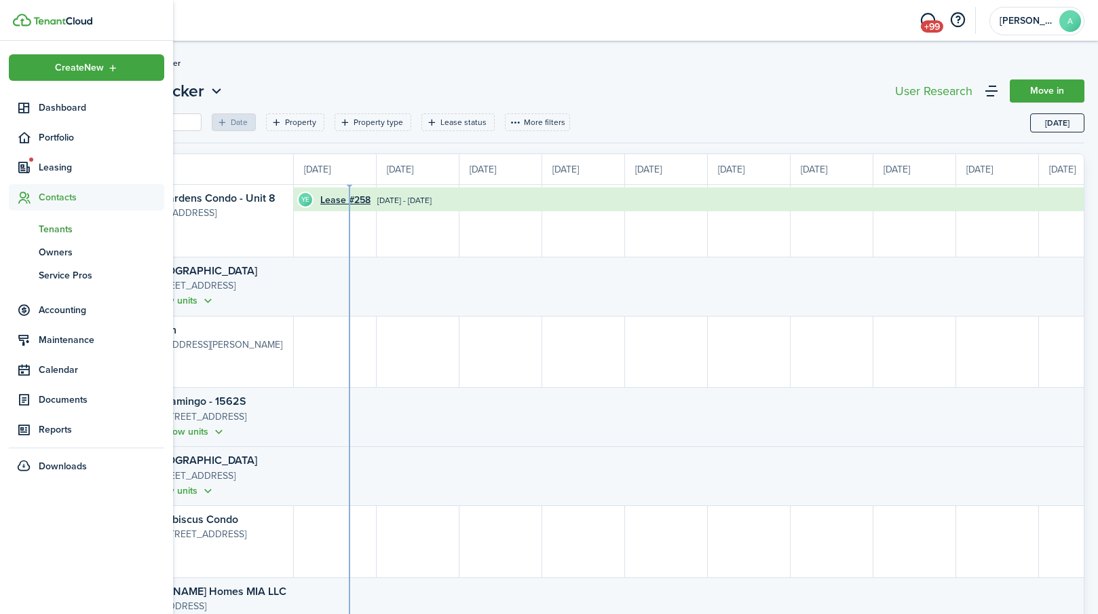
click at [77, 231] on span "Tenants" at bounding box center [102, 229] width 126 height 14
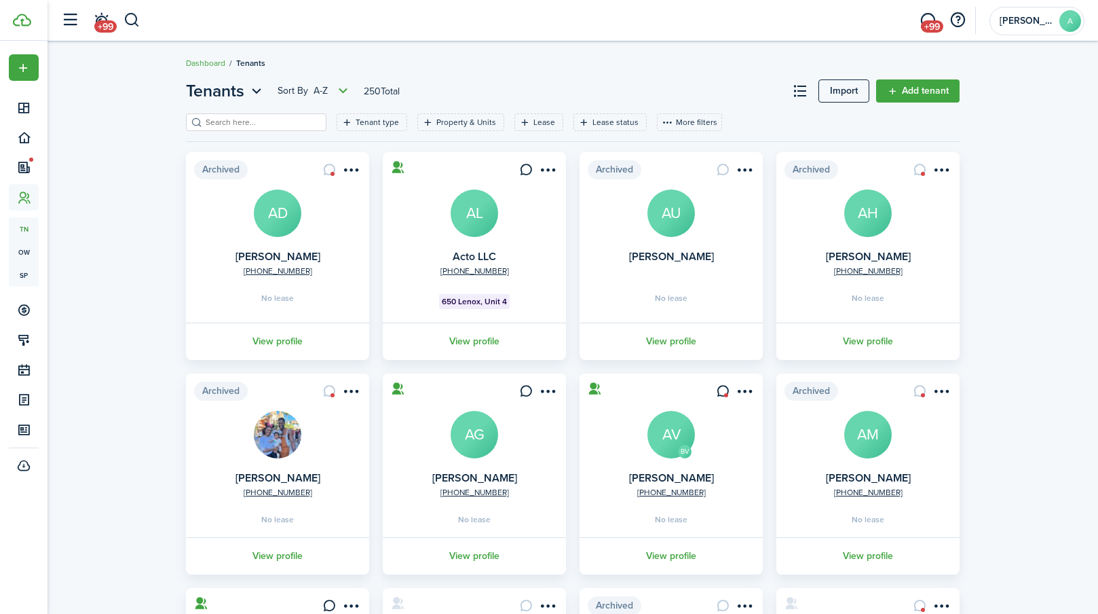
click at [238, 126] on input "search" at bounding box center [261, 122] width 119 height 13
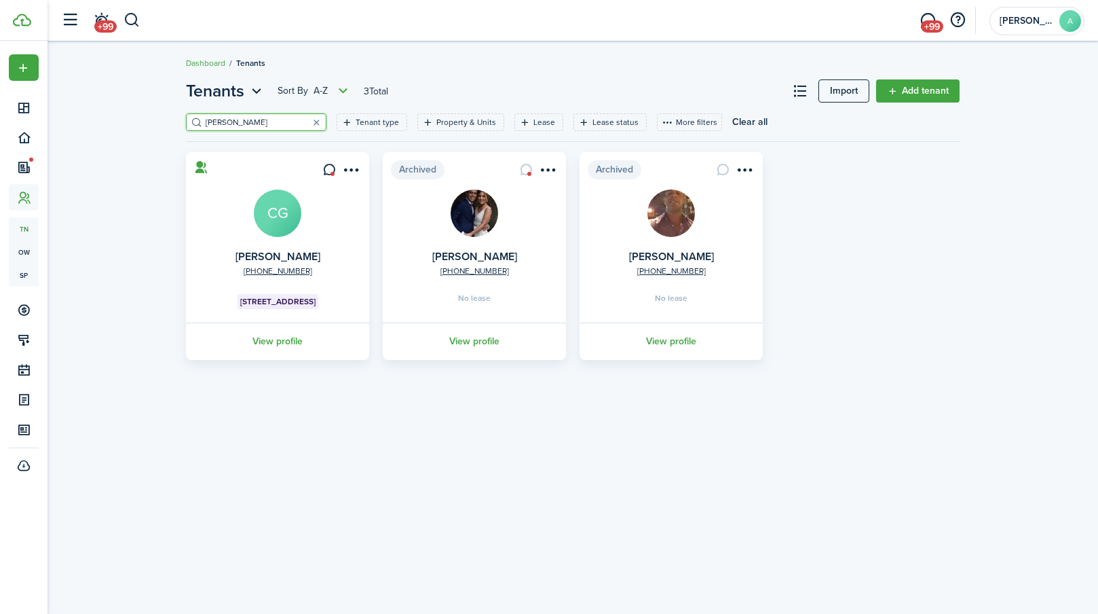
type input "[PERSON_NAME]"
click at [278, 221] on avatar-text "CG" at bounding box center [278, 213] width 48 height 48
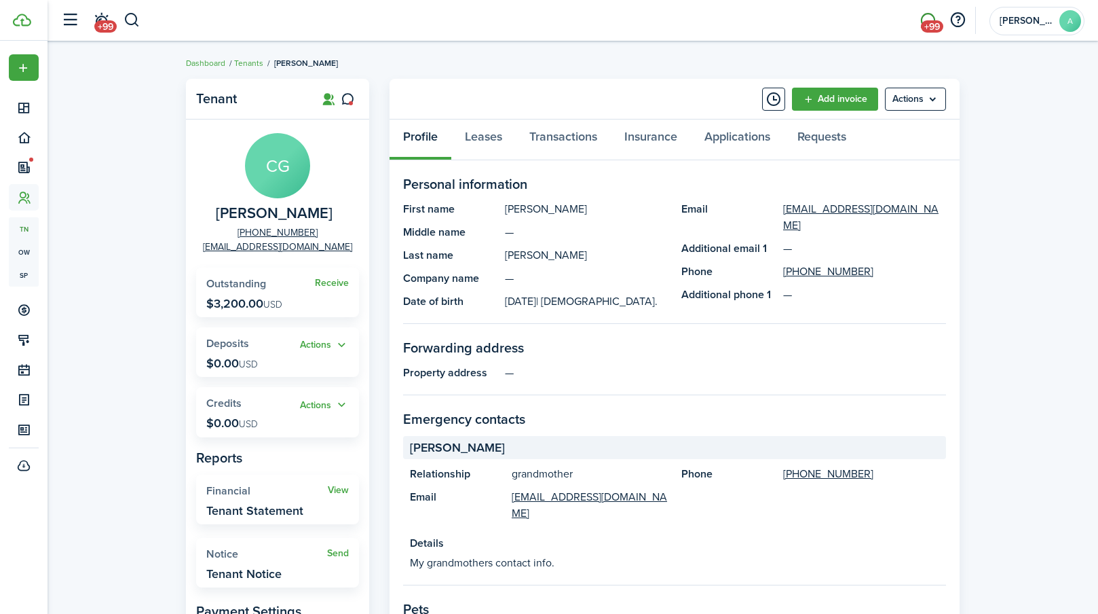
click at [921, 21] on link "+99" at bounding box center [928, 20] width 26 height 35
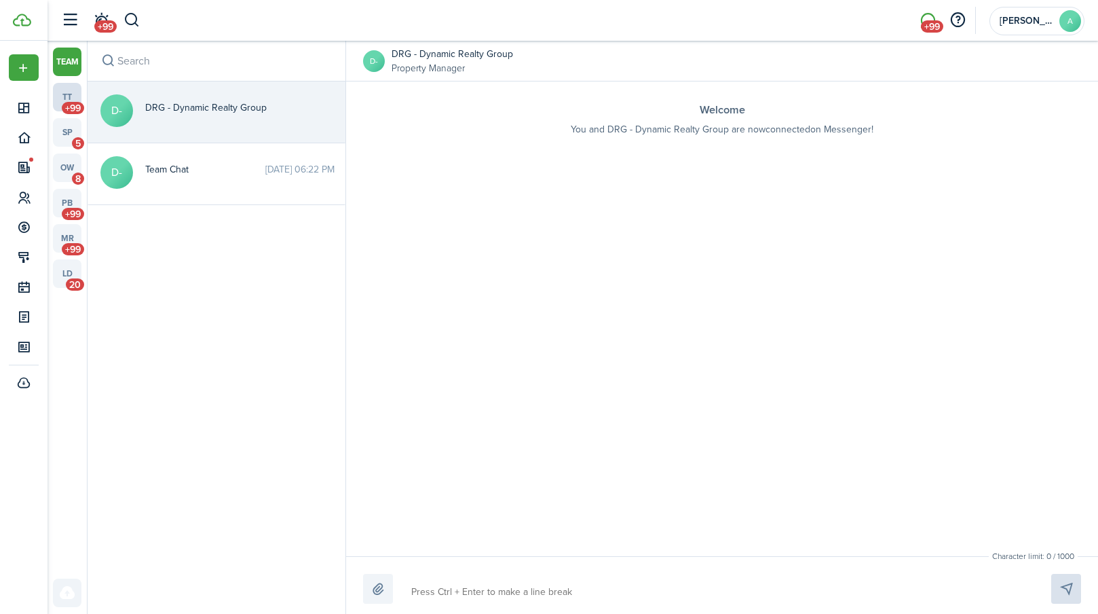
click at [67, 97] on link "tt +99" at bounding box center [67, 97] width 29 height 29
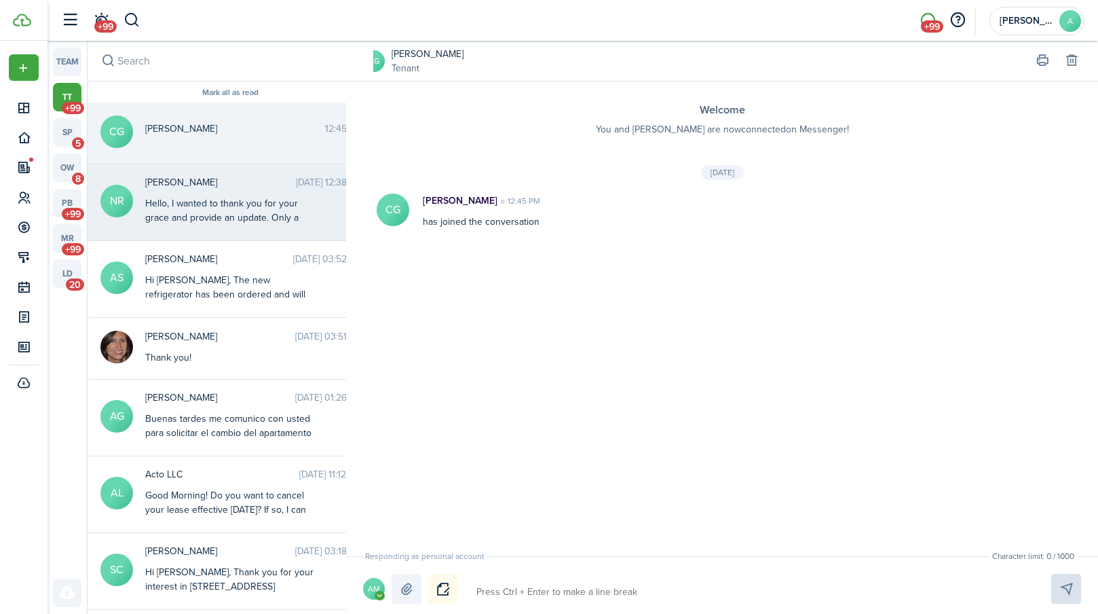
click at [225, 210] on div "Hello, I wanted to thank you for your grace and provide an update. Only a few m…" at bounding box center [230, 281] width 170 height 171
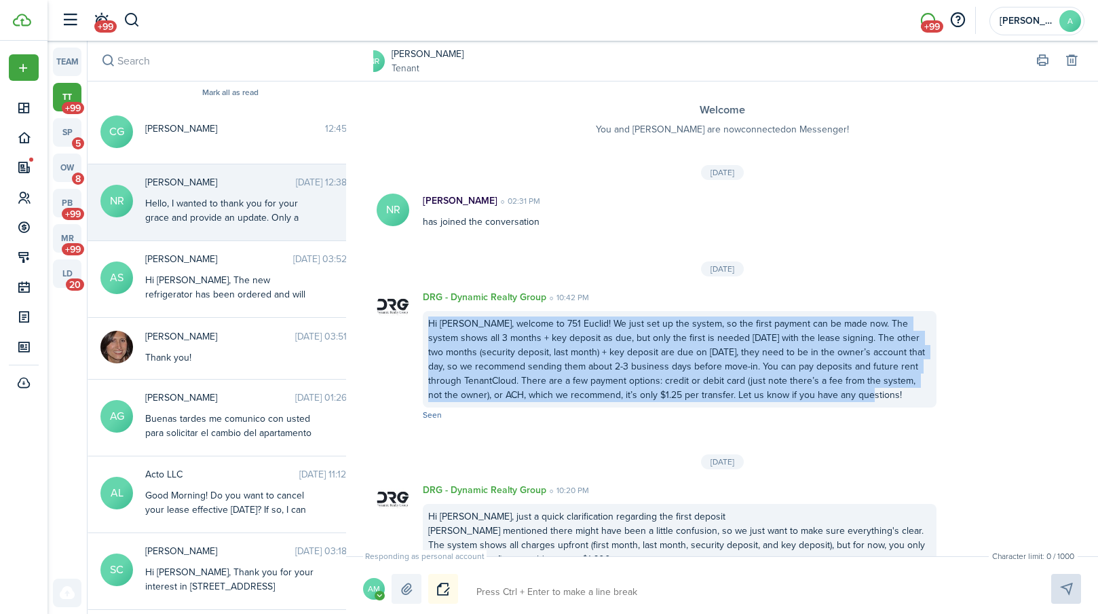
drag, startPoint x: 428, startPoint y: 321, endPoint x: 868, endPoint y: 387, distance: 444.1
click at [868, 387] on div "Hi [PERSON_NAME], welcome to 751 Euclid! We just set up the system, so the firs…" at bounding box center [680, 359] width 514 height 96
copy div "Hi [PERSON_NAME], welcome to 751 Euclid! We just set up the system, so the firs…"
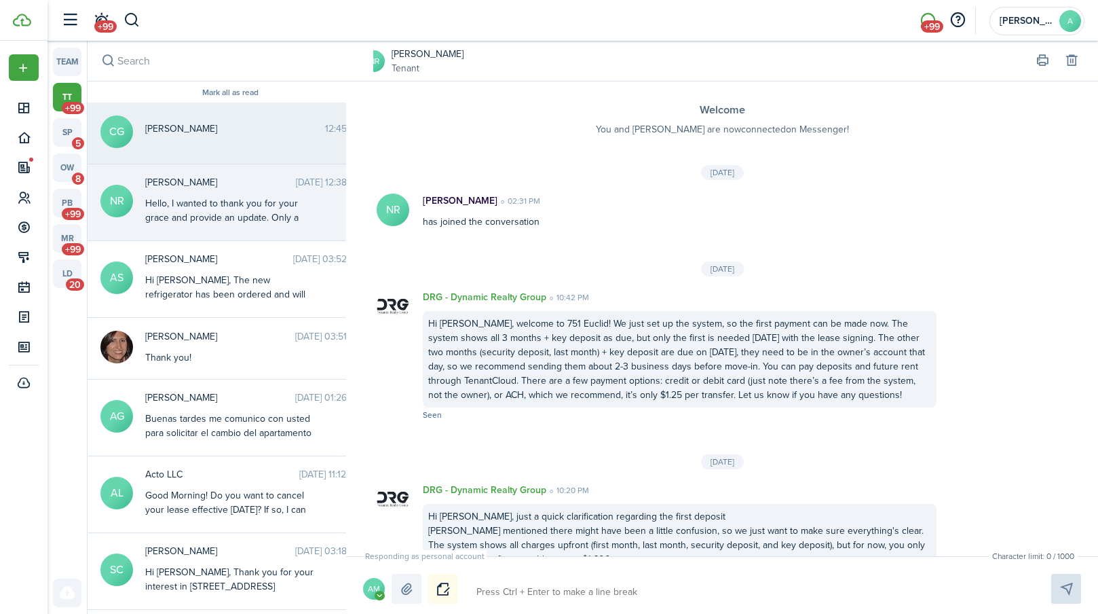
click at [259, 139] on div "[PERSON_NAME] 12:45 PM" at bounding box center [254, 132] width 238 height 21
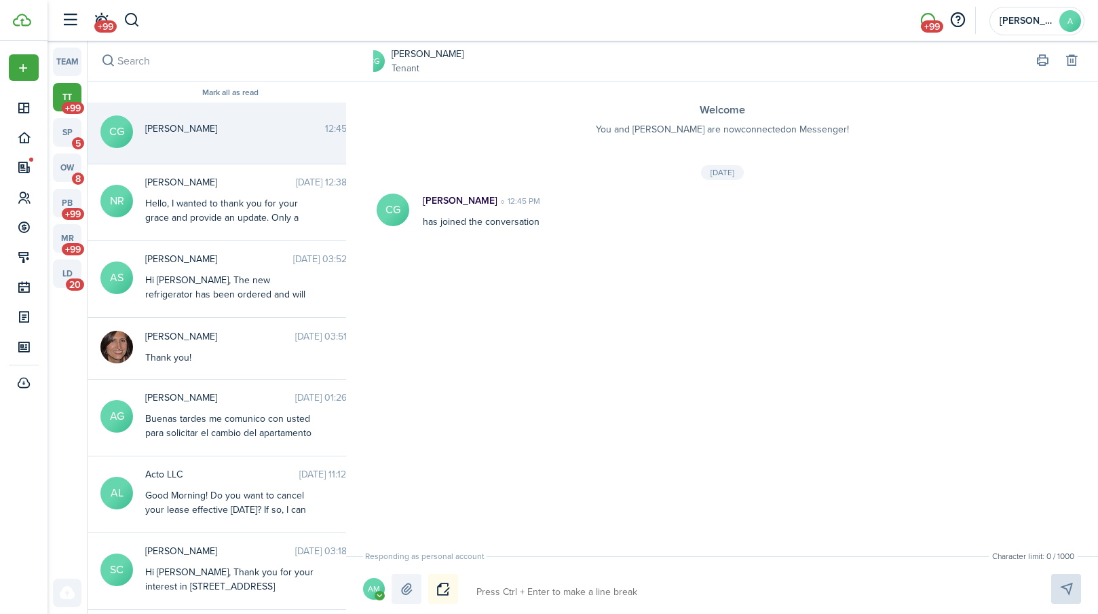
click at [568, 576] on div "Responding as personal account AM" at bounding box center [722, 589] width 718 height 30
click at [373, 589] on avatar-text "AM" at bounding box center [374, 589] width 22 height 22
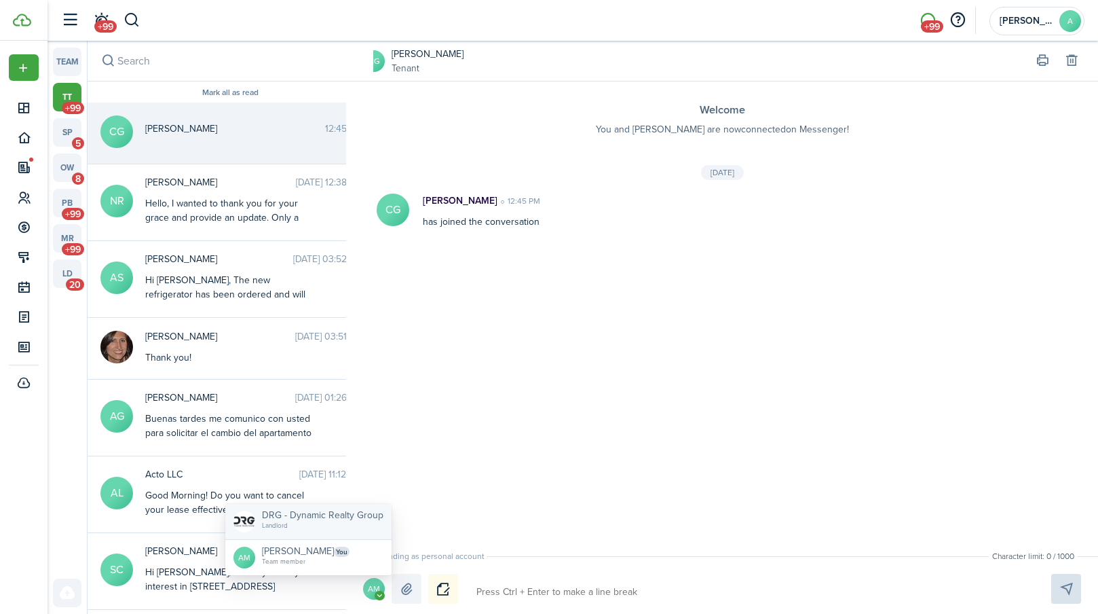
click at [349, 516] on span "DRG - Dynamic Realty Group" at bounding box center [323, 515] width 122 height 14
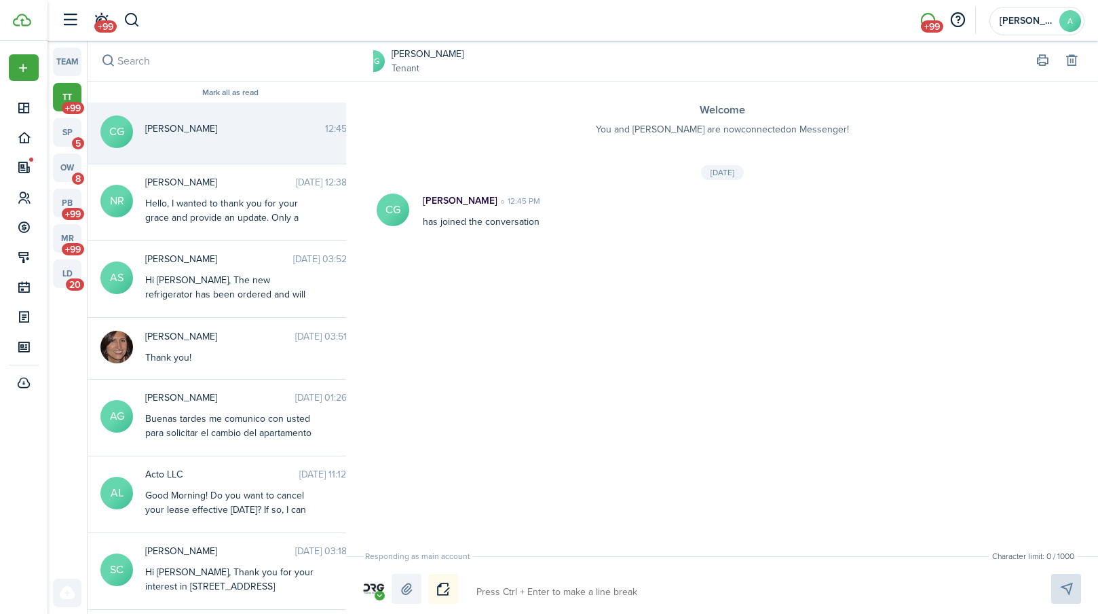
click at [518, 589] on textarea at bounding box center [748, 591] width 553 height 23
paste textarea "Hi [PERSON_NAME], welcome to 751 Euclid! We just set up the system, so the firs…"
type textarea "Hi [PERSON_NAME], welcome to 751 Euclid! We just set up the system, so the firs…"
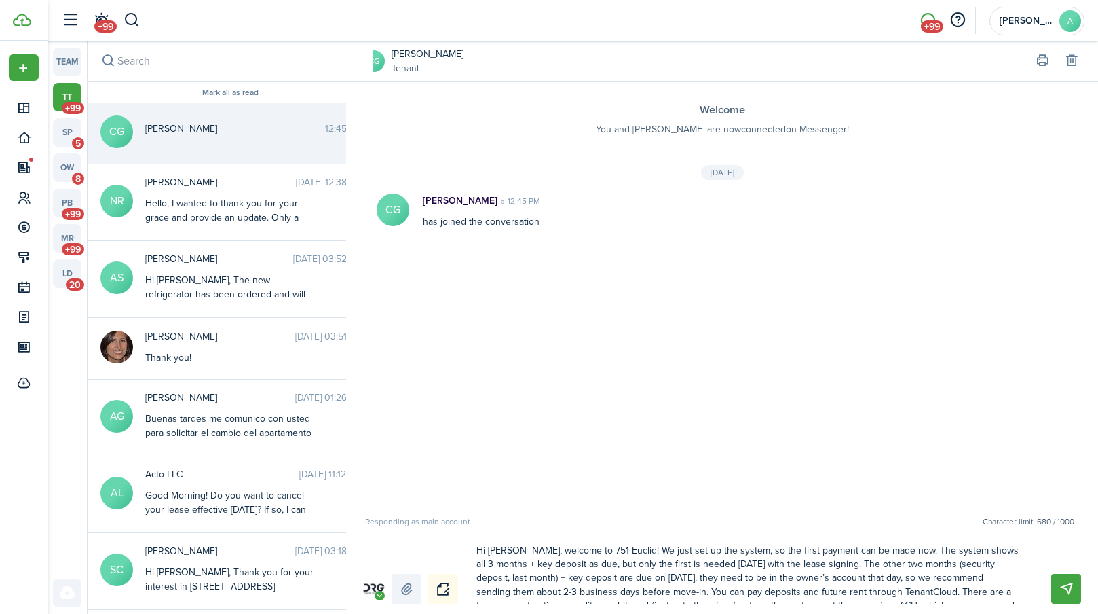
click at [498, 554] on textarea "Hi [PERSON_NAME], welcome to 751 Euclid! We just set up the system, so the firs…" at bounding box center [748, 571] width 553 height 64
type textarea "Hi C, welcome to 751 Euclid! We just set up the system, so the first payment ca…"
type textarea "Hi Ca, welcome to 751 Euclid! We just set up the system, so the first payment c…"
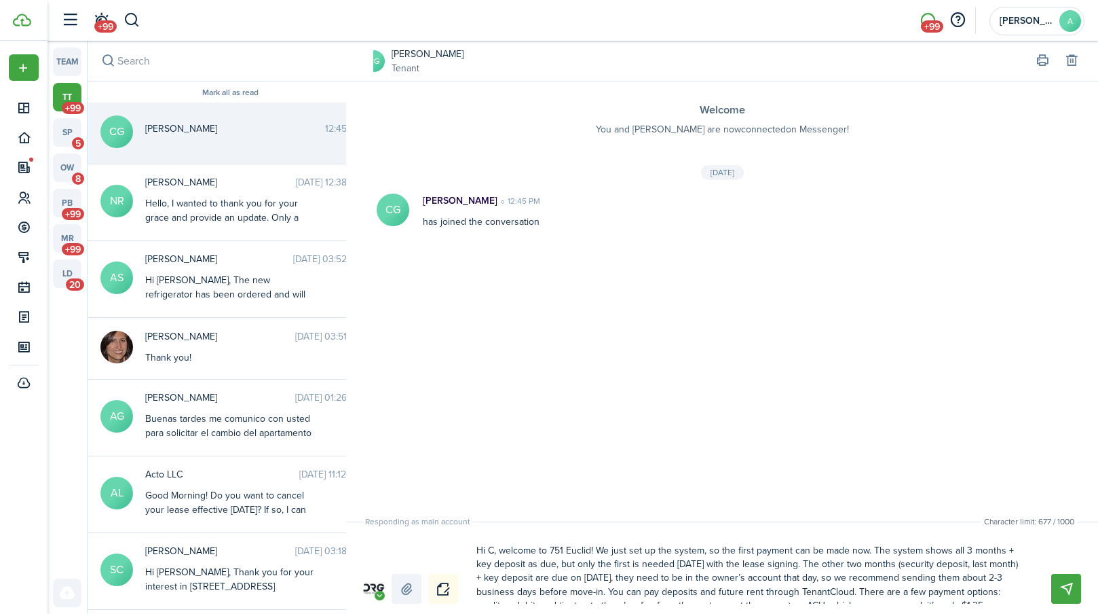
type textarea "Hi Ca, welcome to 751 Euclid! We just set up the system, so the first payment c…"
type textarea "Hi Car, welcome to 751 Euclid! We just set up the system, so the first payment …"
type textarea "Hi [PERSON_NAME], welcome to 751 Euclid! We just set up the system, so the firs…"
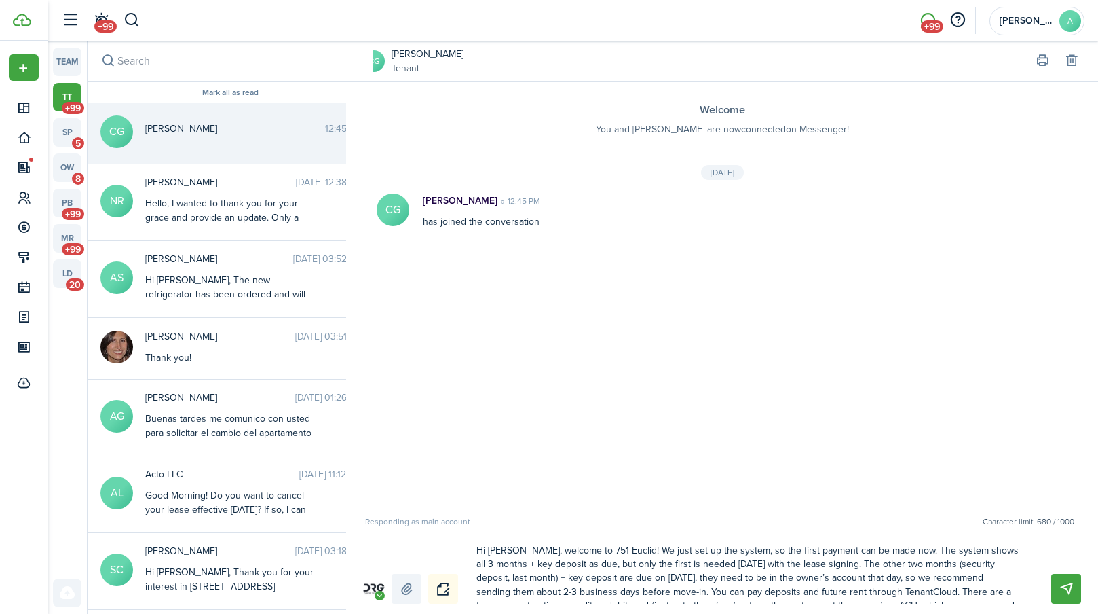
type textarea "Hi [PERSON_NAME], welcome to 751 [PERSON_NAME]! We just set up the system, so t…"
click at [576, 550] on textarea "Hi [PERSON_NAME], welcome to 751 [PERSON_NAME]! We just set up the system, so t…" at bounding box center [748, 571] width 553 height 64
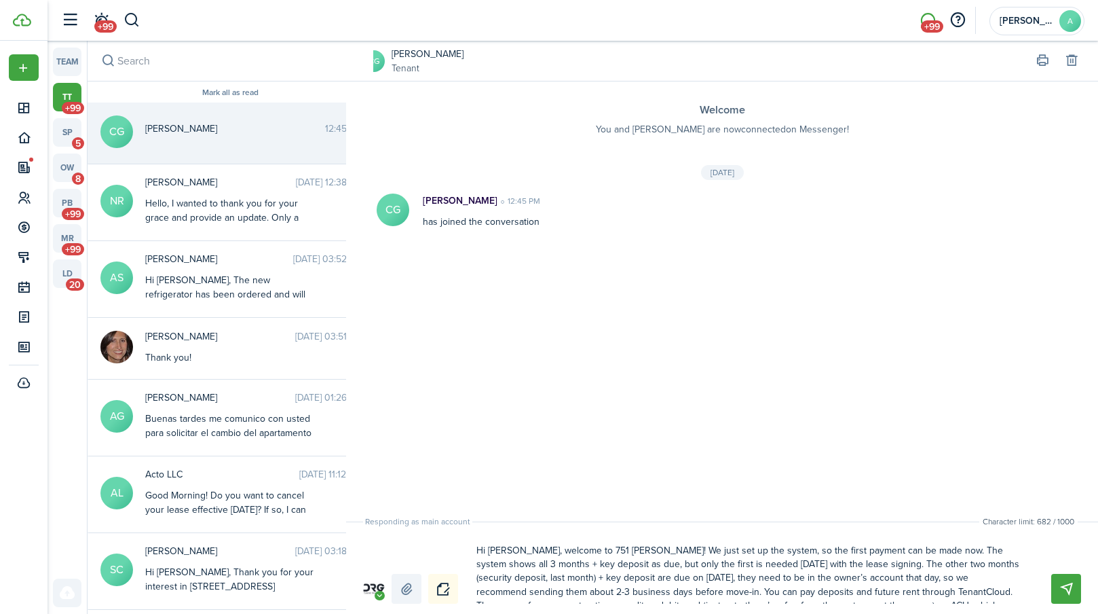
click at [576, 550] on textarea "Hi [PERSON_NAME], welcome to 751 [PERSON_NAME]! We just set up the system, so t…" at bounding box center [748, 571] width 553 height 64
type textarea "Hi [PERSON_NAME], welcome to 7 Euclid! We just set up the system, so the first …"
type textarea "Hi [PERSON_NAME], welcome to 76 Euclid! We just set up the system, so the first…"
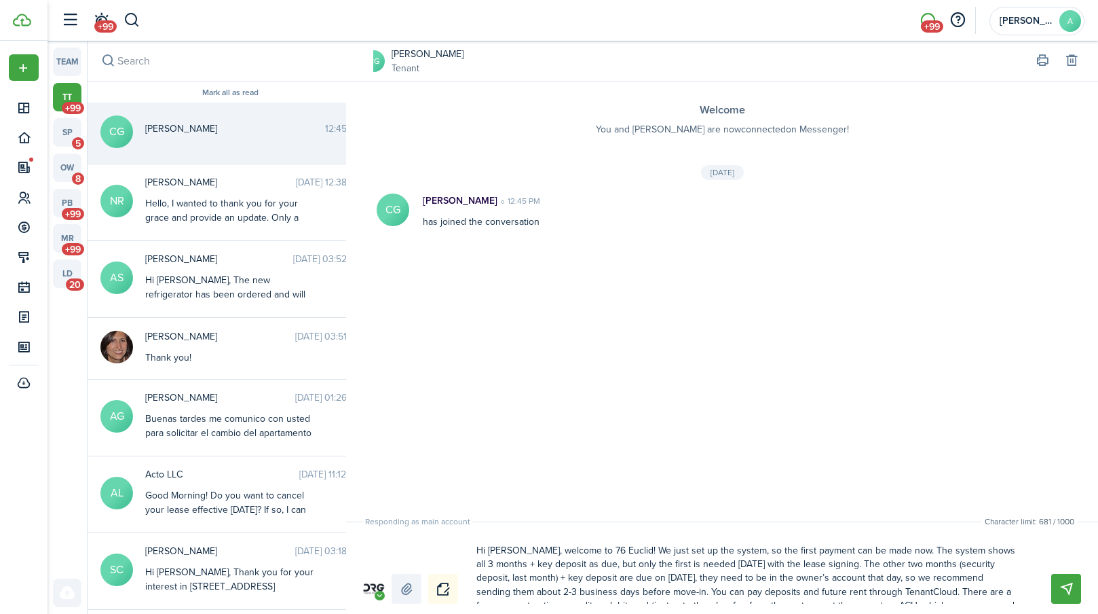
type textarea "Hi [PERSON_NAME], welcome to 761 Euclid! We just set up the system, so the firs…"
type textarea "Hi [PERSON_NAME], welcome to 7619 Euclid! We just set up the system, so the fir…"
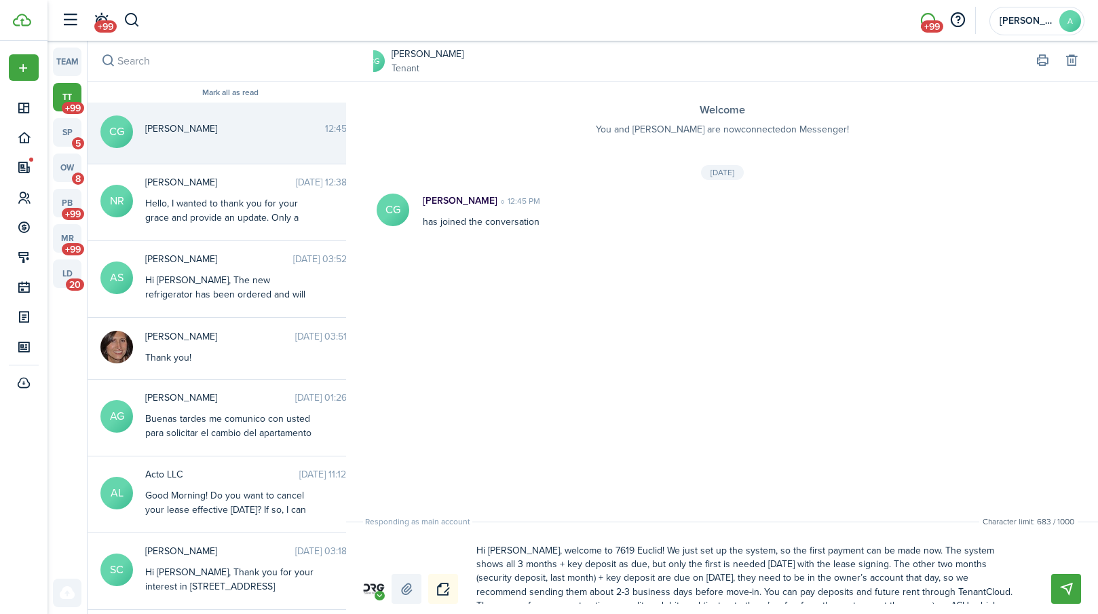
type textarea "Hi [PERSON_NAME], welcome to 7619 Euclid! We just set up the system, so the fir…"
type textarea "Hi [PERSON_NAME], welcome to 7619 A Euclid! We just set up the system, so the f…"
type textarea "Hi [PERSON_NAME], welcome to 7619 Ab Euclid! We just set up the system, so the …"
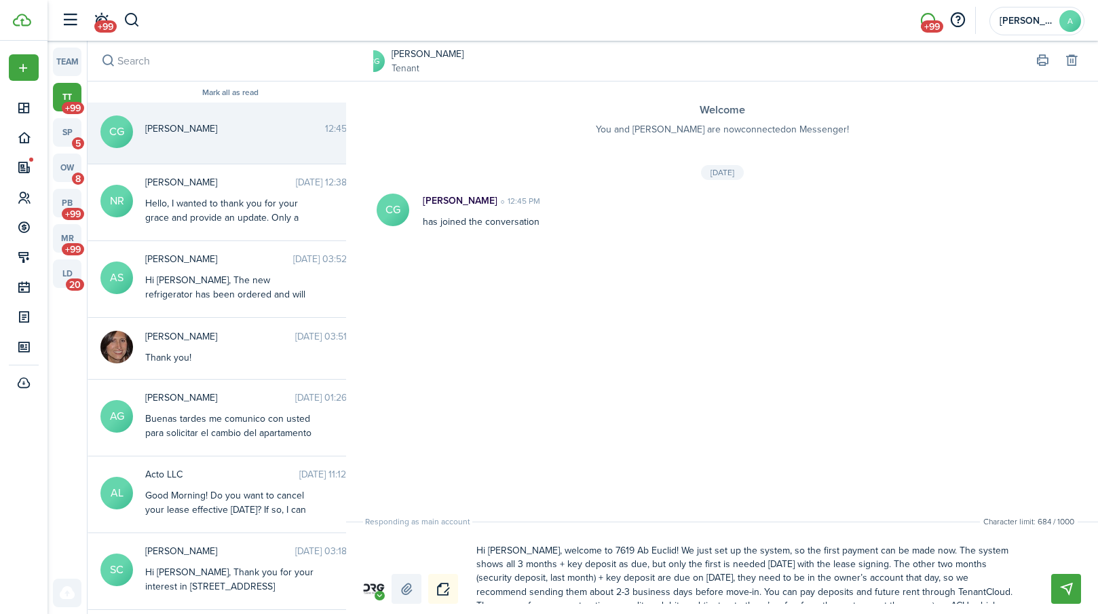
type textarea "Hi [PERSON_NAME], welcome to 7619 Abb Euclid! We just set up the system, so the…"
type textarea "Hi [PERSON_NAME], welcome to 7619 [PERSON_NAME]! We just set up the system, so …"
type textarea "Hi [PERSON_NAME], welcome to 7619 Abbot Euclid! We just set up the system, so t…"
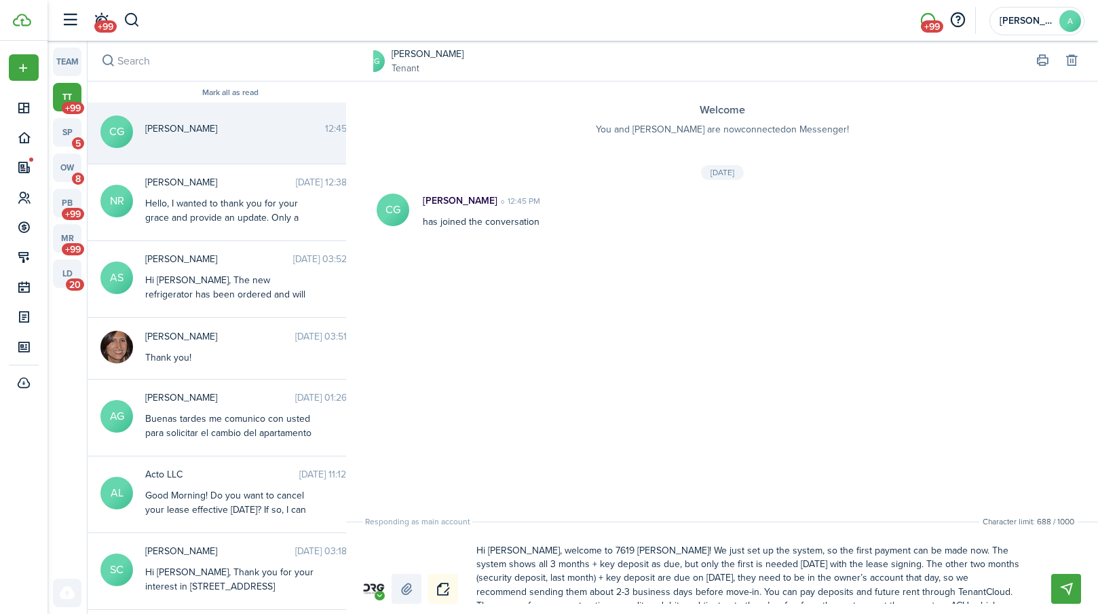
type textarea "Hi [PERSON_NAME], welcome to 7619 Abbot Euclid! We just set up the system, so t…"
type textarea "Hi [PERSON_NAME], welcome to 7619 [PERSON_NAME] Euclid! We just set up the syst…"
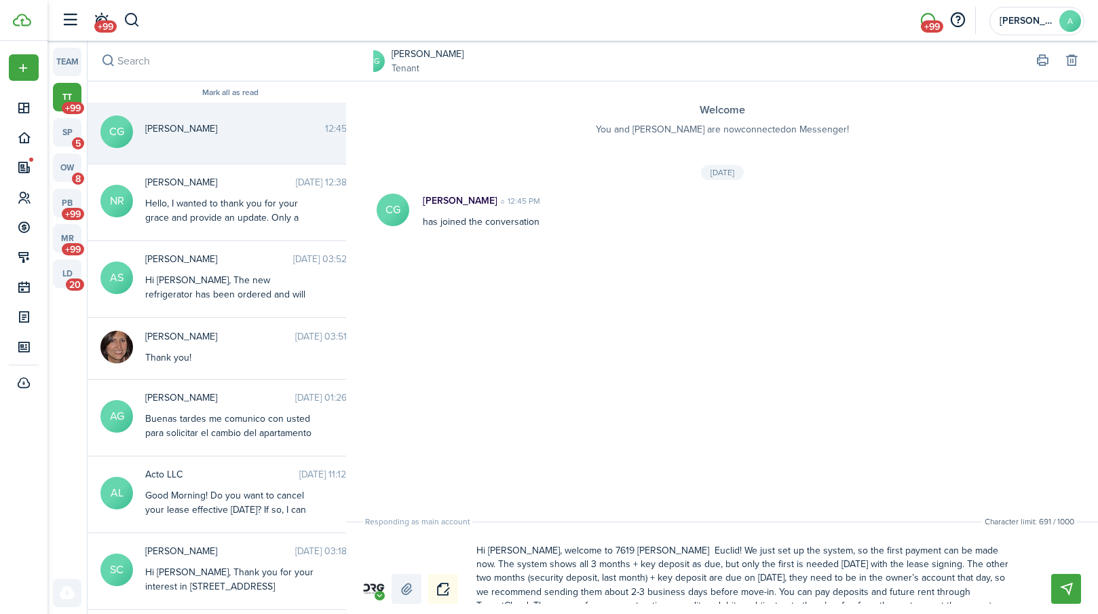
type textarea "Hi [PERSON_NAME], welcome to 7619 [PERSON_NAME] A Euclid! We just set up the sy…"
type textarea "Hi [PERSON_NAME], welcome to [STREET_ADDRESS][PERSON_NAME]! We just set up the …"
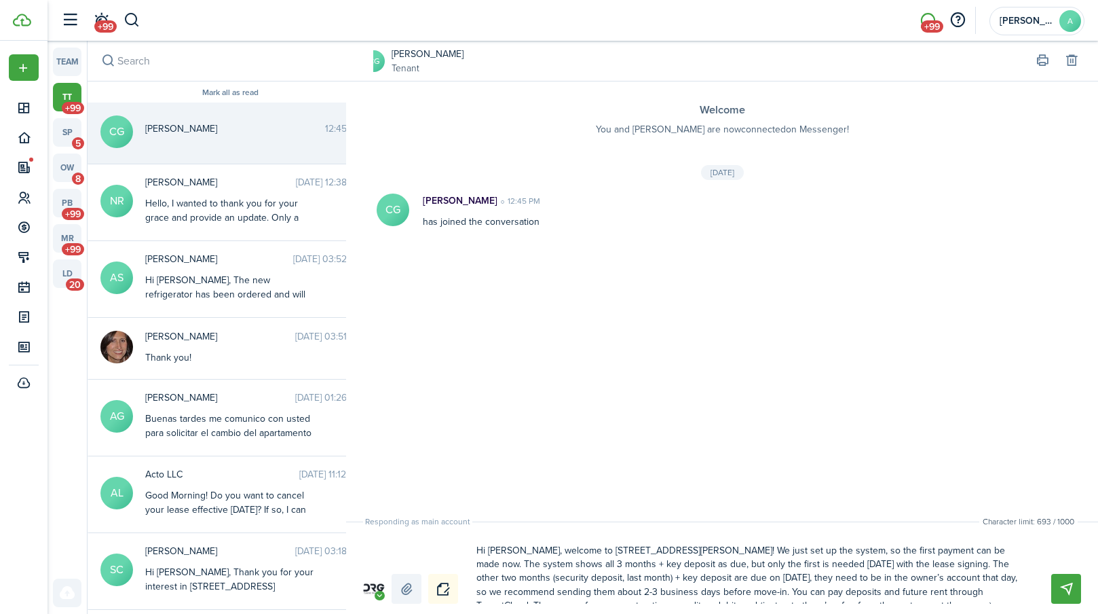
type textarea "Hi [PERSON_NAME], welcome to [STREET_ADDRESS][PERSON_NAME]! We just set up the …"
click at [654, 553] on textarea "Hi [PERSON_NAME], welcome to [STREET_ADDRESS][PERSON_NAME]! We just set up the …" at bounding box center [748, 571] width 553 height 64
type textarea "Hi [PERSON_NAME], welcome to [STREET_ADDRESS][PERSON_NAME]! We just set up the …"
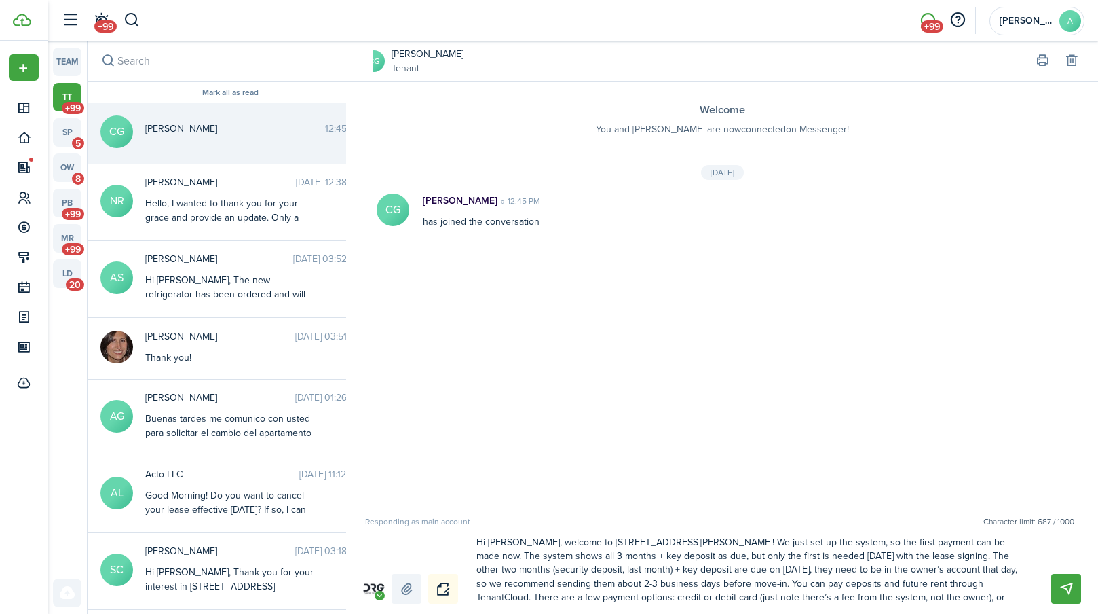
scroll to position [9, 0]
click at [786, 539] on textarea "Hi [PERSON_NAME], welcome to [STREET_ADDRESS][PERSON_NAME]! We just set up the …" at bounding box center [748, 571] width 553 height 64
type textarea "Hi [PERSON_NAME], welcome to [STREET_ADDRESS][PERSON_NAME]! We just set up the …"
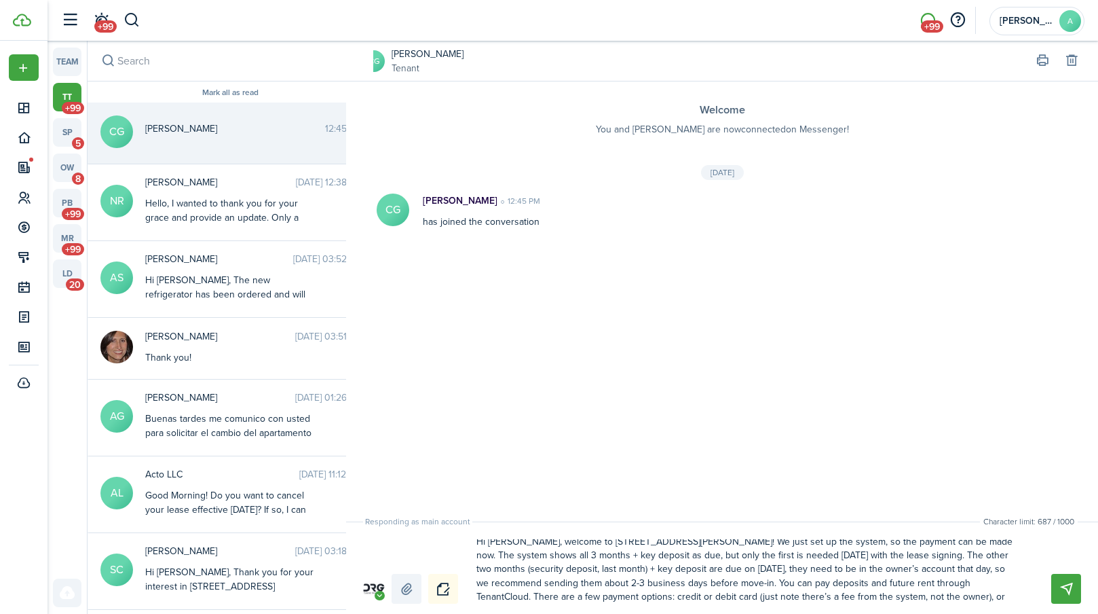
scroll to position [4, 0]
drag, startPoint x: 950, startPoint y: 546, endPoint x: 642, endPoint y: 588, distance: 310.4
click at [642, 588] on textarea "Hi [PERSON_NAME], welcome to [STREET_ADDRESS][PERSON_NAME]! We just set up the …" at bounding box center [748, 571] width 553 height 64
type textarea "Hi [PERSON_NAME], welcome to [STREET_ADDRESS][PERSON_NAME]! We just set up the …"
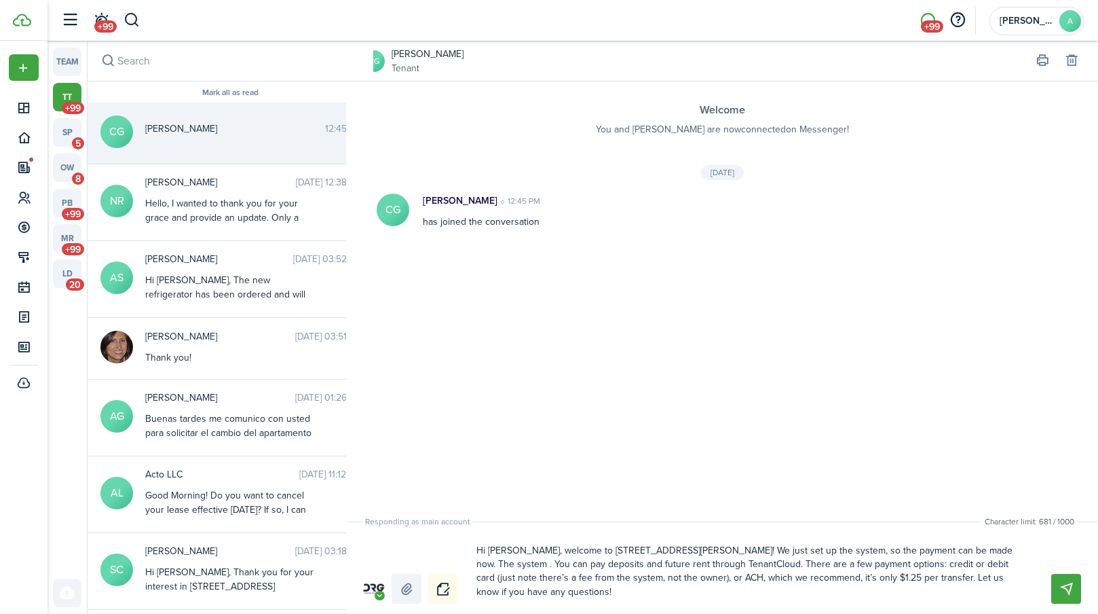
scroll to position [0, 0]
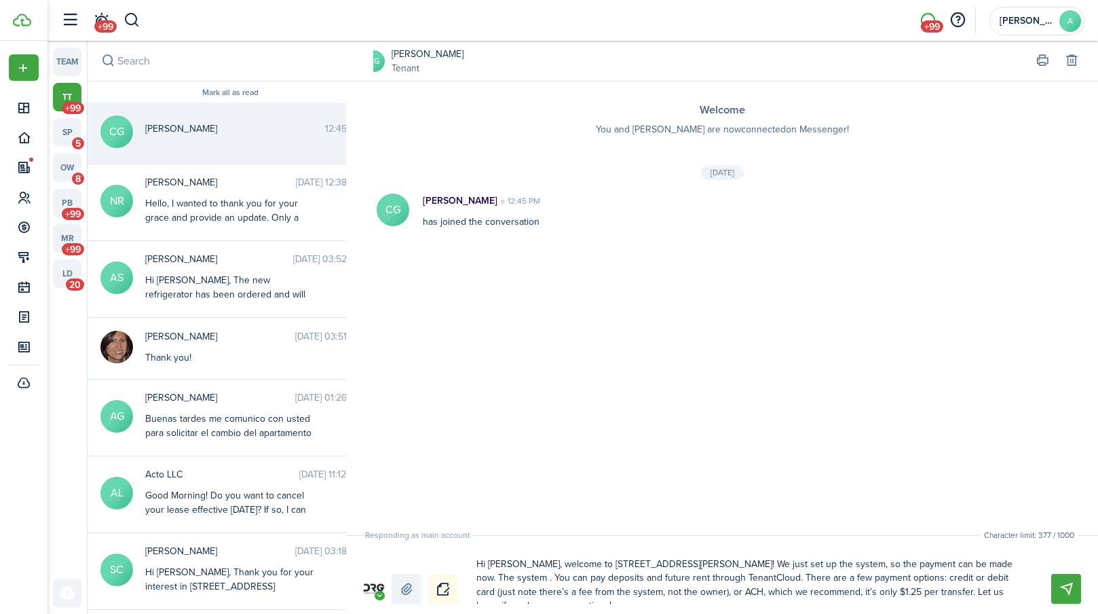
type textarea "Hi [PERSON_NAME], welcome to [STREET_ADDRESS][PERSON_NAME]! We just set up the …"
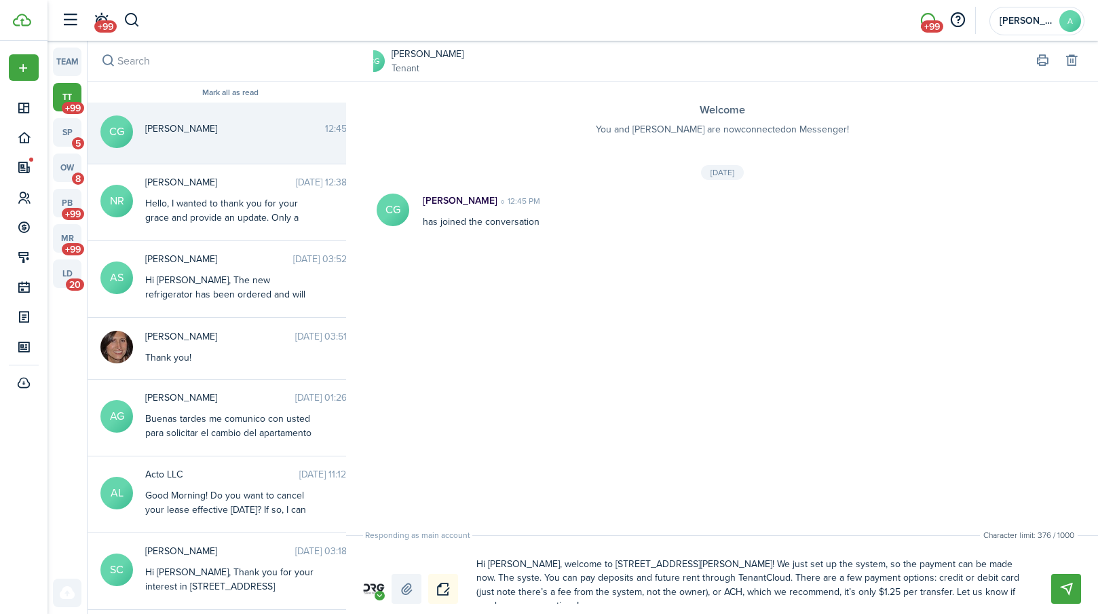
type textarea "Hi [PERSON_NAME], welcome to [STREET_ADDRESS][PERSON_NAME]! We just set up the …"
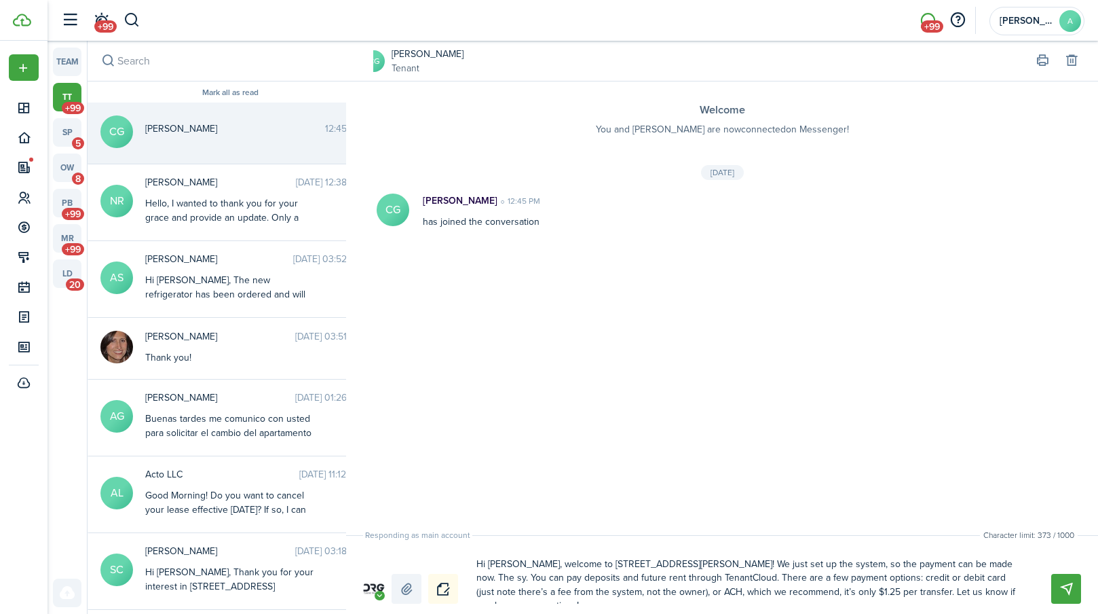
type textarea "Hi [PERSON_NAME], welcome to [STREET_ADDRESS][PERSON_NAME]! We just set up the …"
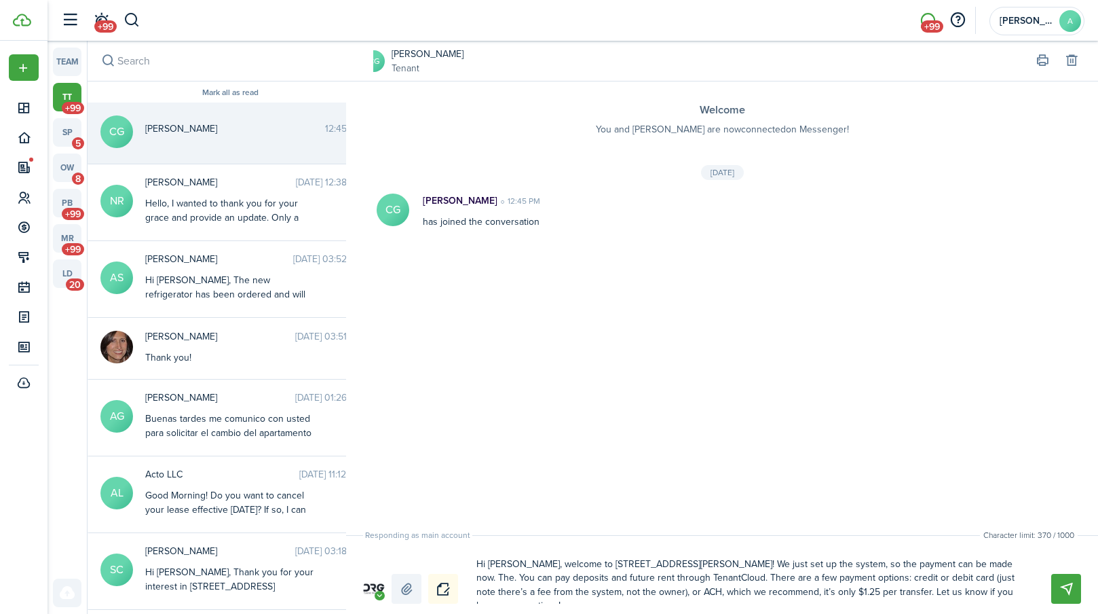
type textarea "Hi [PERSON_NAME], welcome to [STREET_ADDRESS][PERSON_NAME]! We just set up the …"
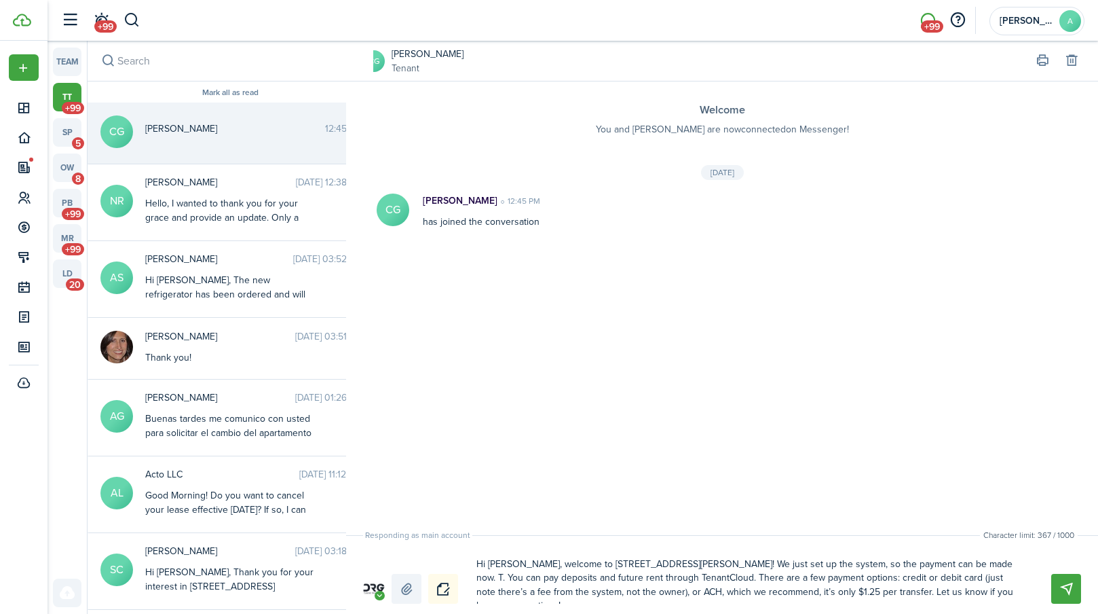
type textarea "Hi [PERSON_NAME], welcome to [STREET_ADDRESS][PERSON_NAME]! We just set up the …"
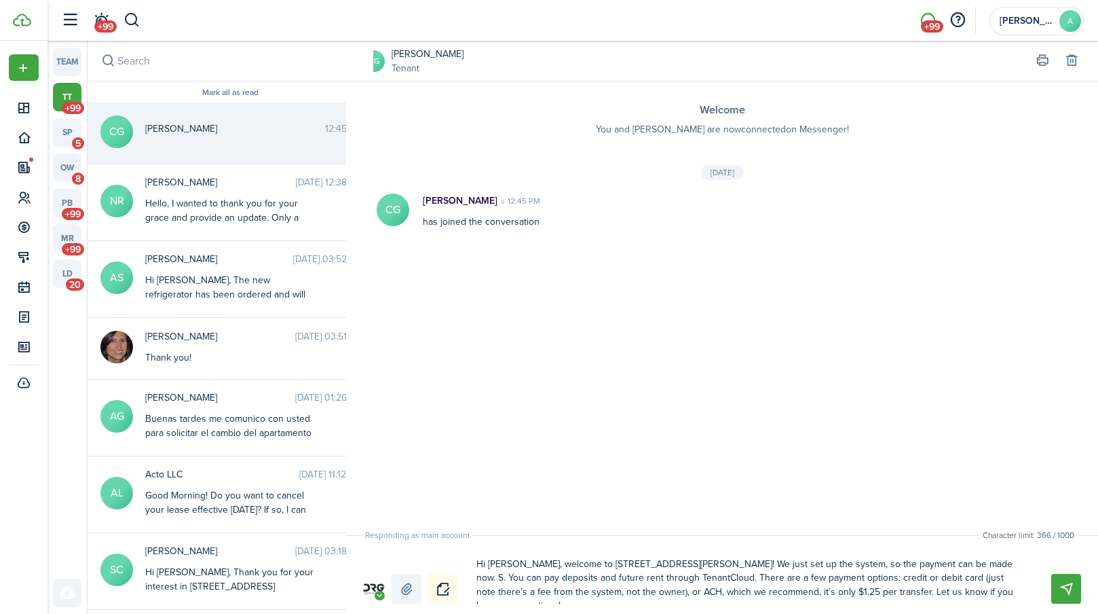
type textarea "Hi [PERSON_NAME], welcome to [STREET_ADDRESS][PERSON_NAME]! We just set up the …"
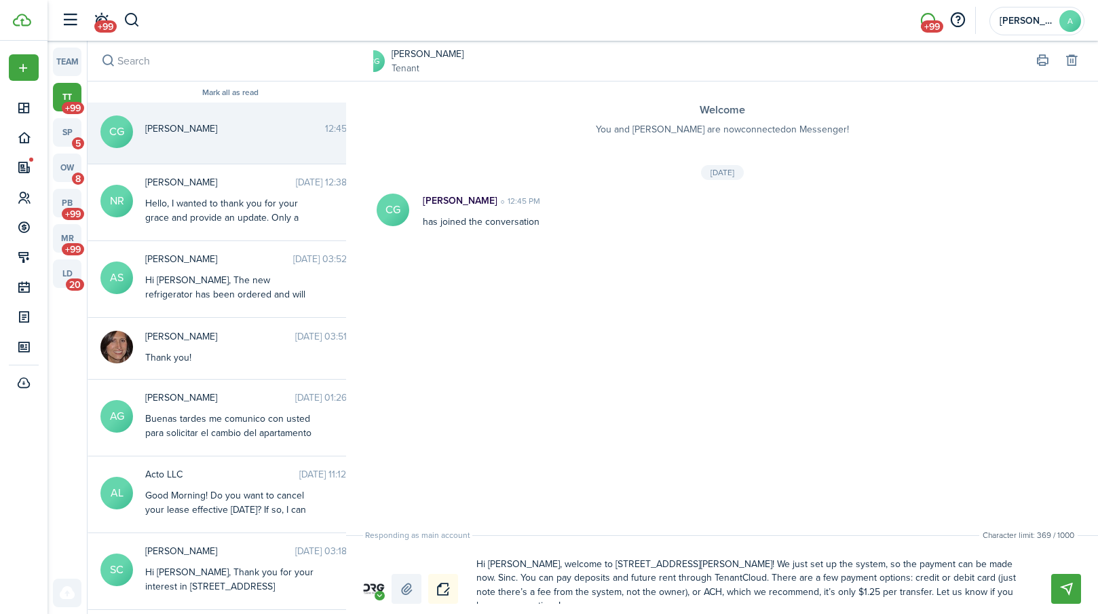
type textarea "Hi [PERSON_NAME], welcome to [STREET_ADDRESS][PERSON_NAME]! We just set up the …"
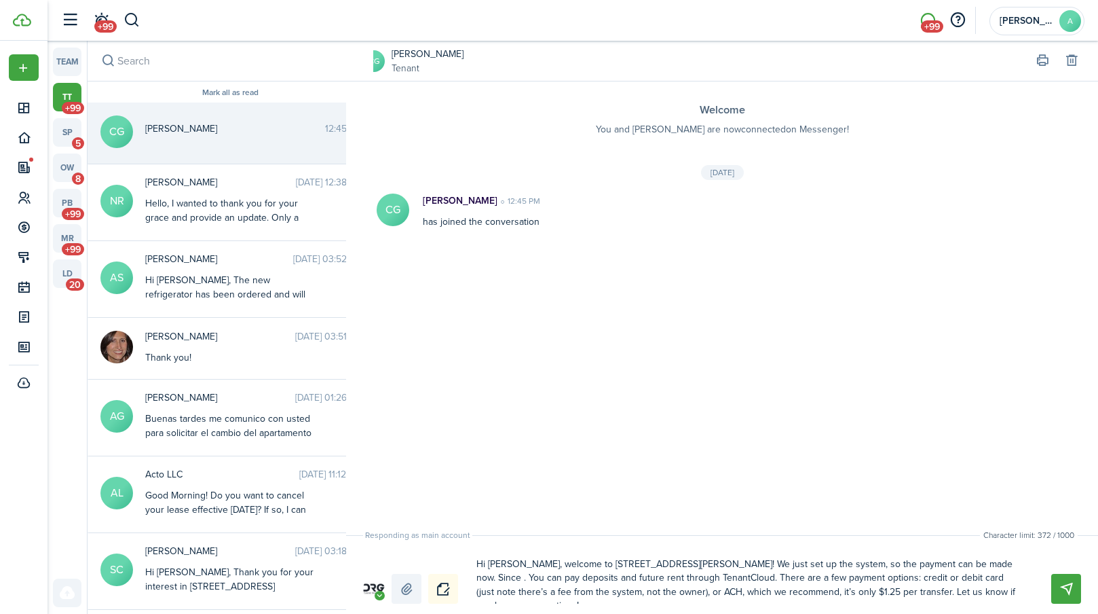
type textarea "Hi [PERSON_NAME], welcome to [STREET_ADDRESS][PERSON_NAME]! We just set up the …"
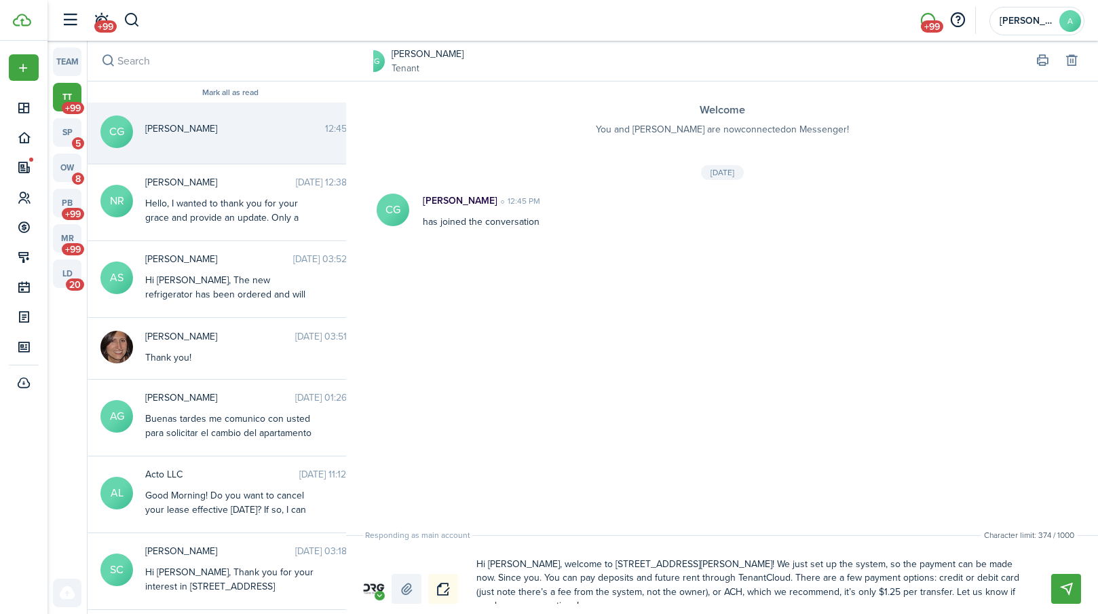
type textarea "Hi [PERSON_NAME], welcome to [STREET_ADDRESS][PERSON_NAME]! We just set up the …"
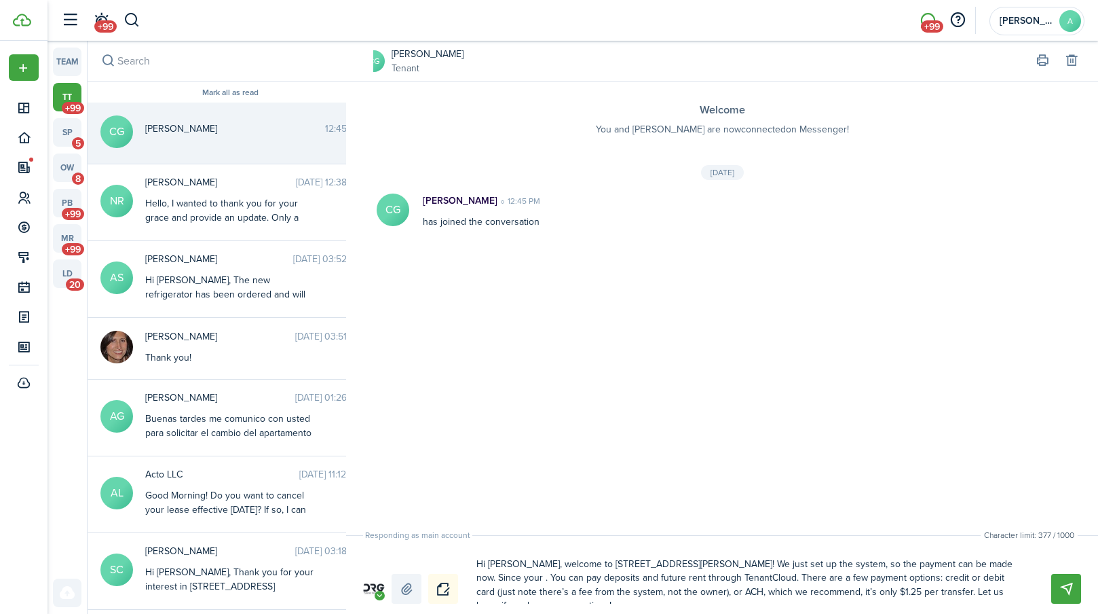
type textarea "Hi [PERSON_NAME], welcome to [STREET_ADDRESS][PERSON_NAME]! We just set up the …"
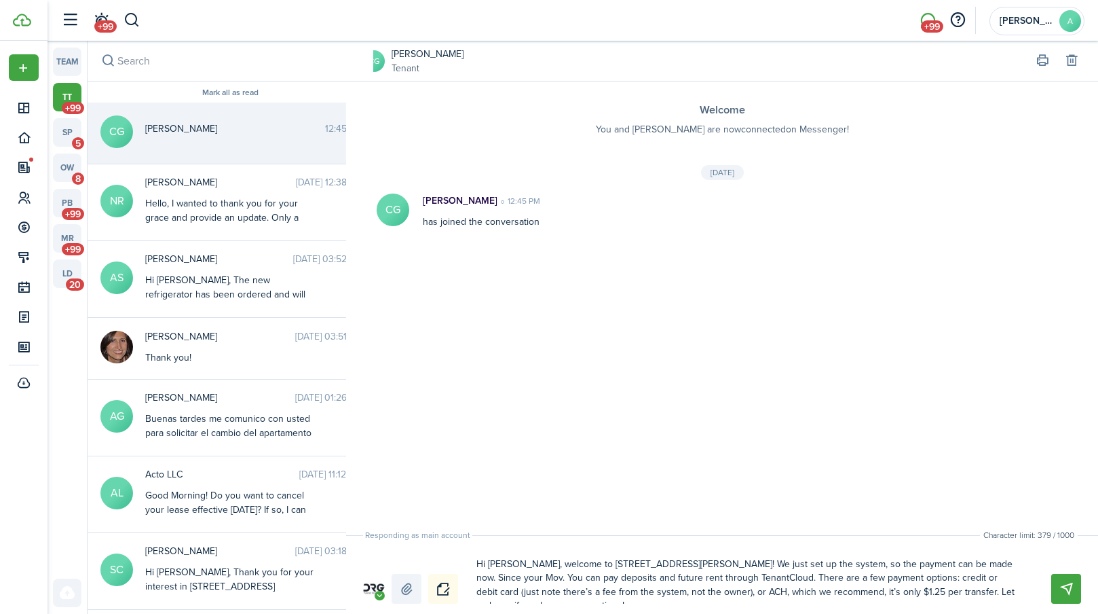
type textarea "Hi [PERSON_NAME], welcome to [STREET_ADDRESS][PERSON_NAME]! We just set up the …"
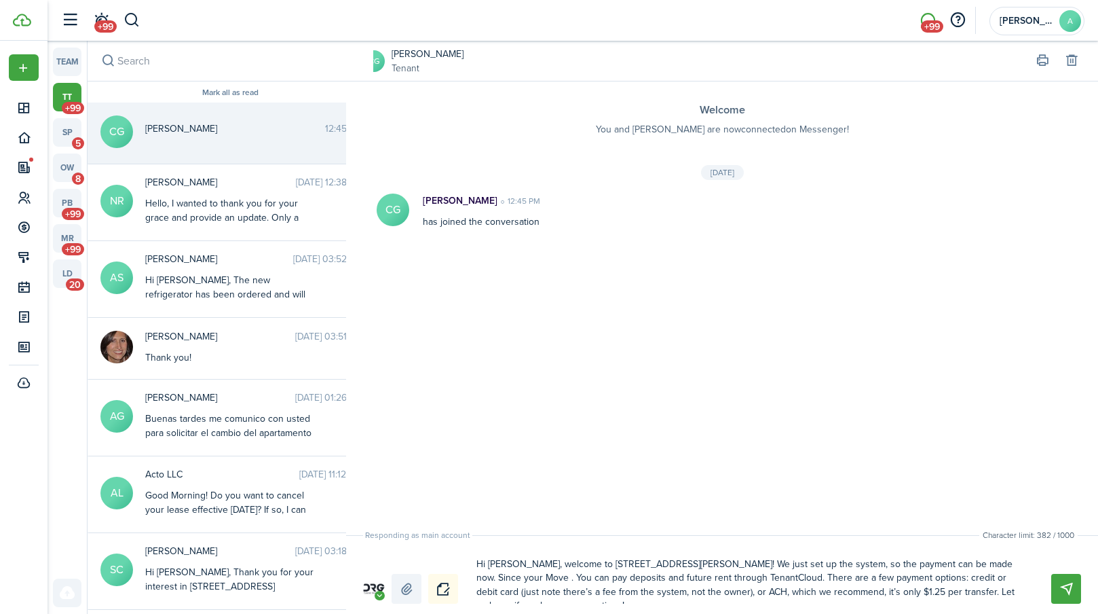
type textarea "Hi [PERSON_NAME], welcome to [STREET_ADDRESS][PERSON_NAME]! We just set up the …"
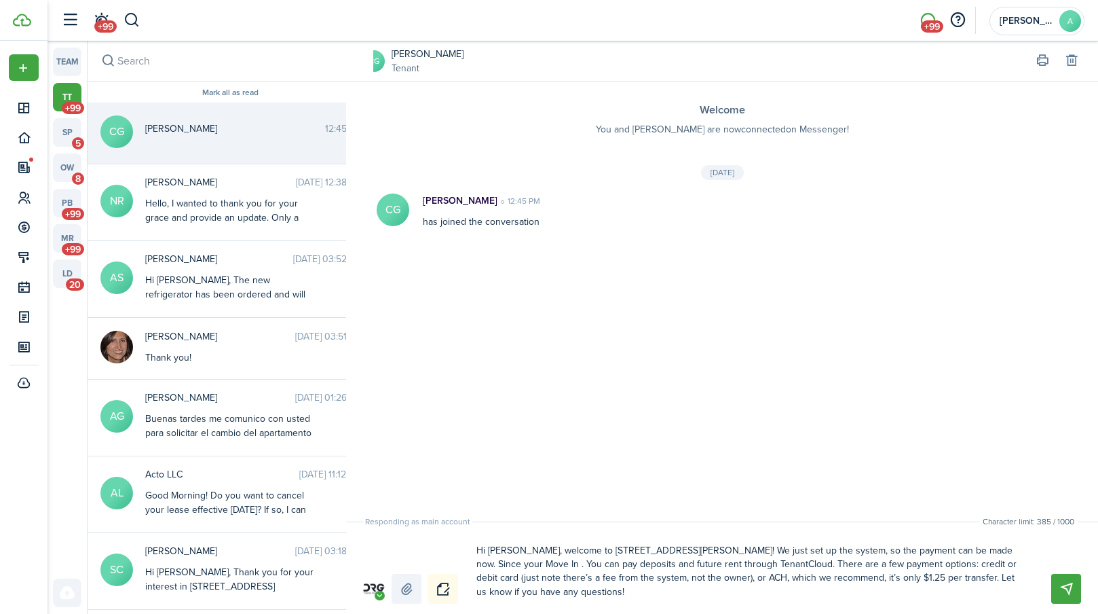
type textarea "Hi [PERSON_NAME], welcome to [STREET_ADDRESS][PERSON_NAME]! We just set up the …"
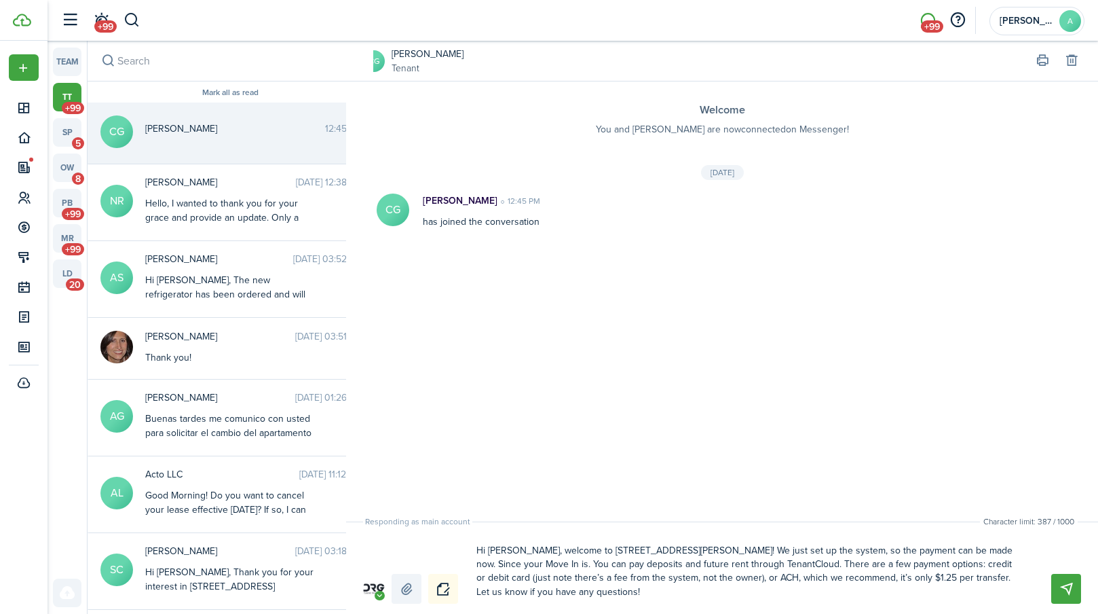
type textarea "Hi [PERSON_NAME], welcome to [STREET_ADDRESS][PERSON_NAME]! We just set up the …"
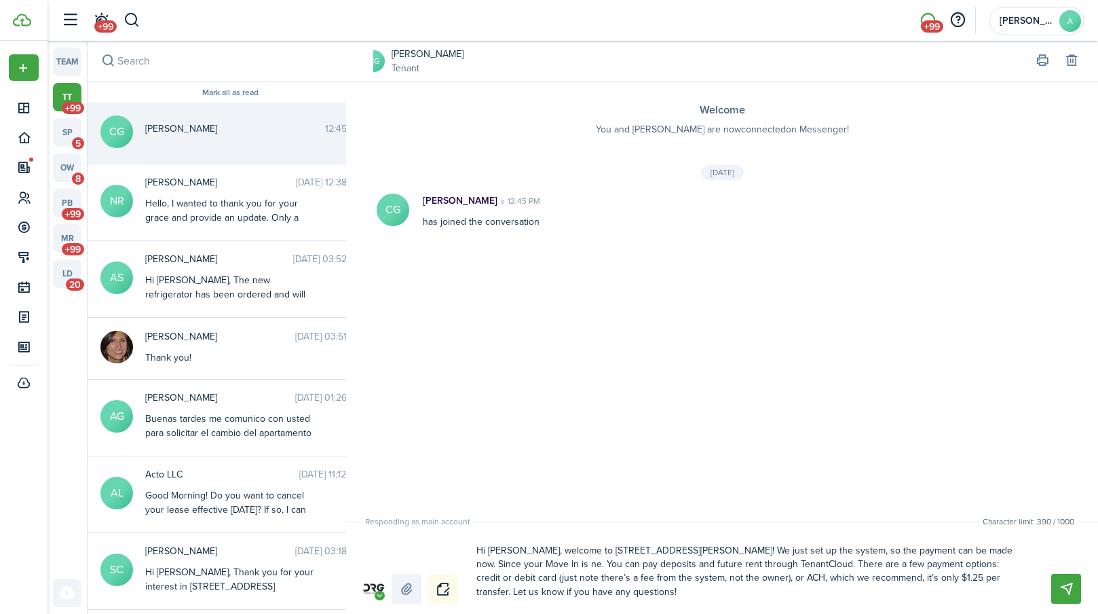
type textarea "Hi [PERSON_NAME], welcome to [STREET_ADDRESS][PERSON_NAME]! We just set up the …"
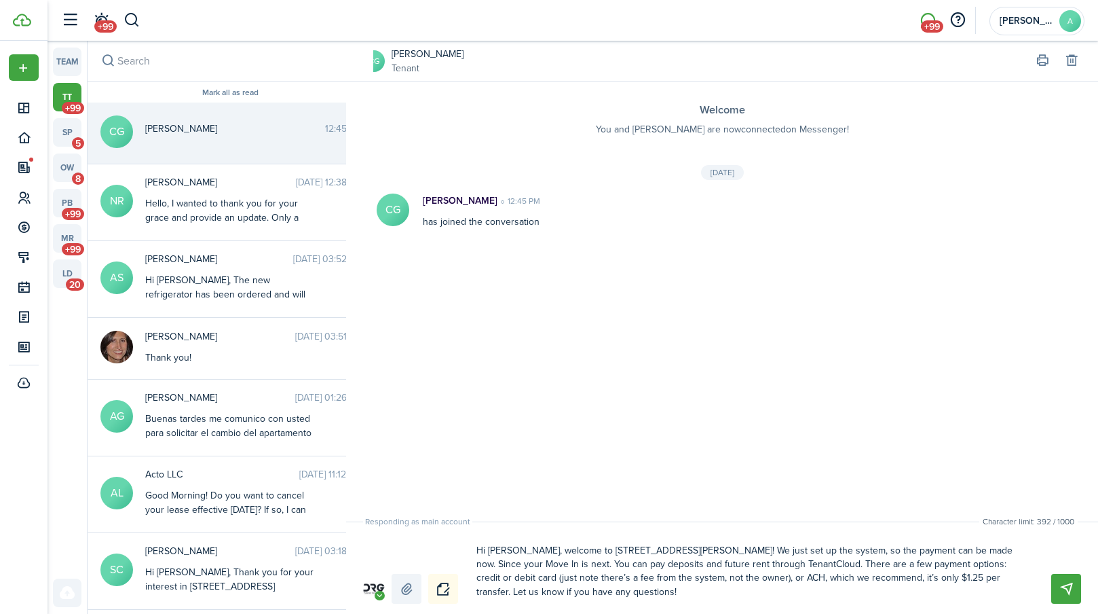
type textarea "Hi [PERSON_NAME], welcome to [STREET_ADDRESS][PERSON_NAME]! We just set up the …"
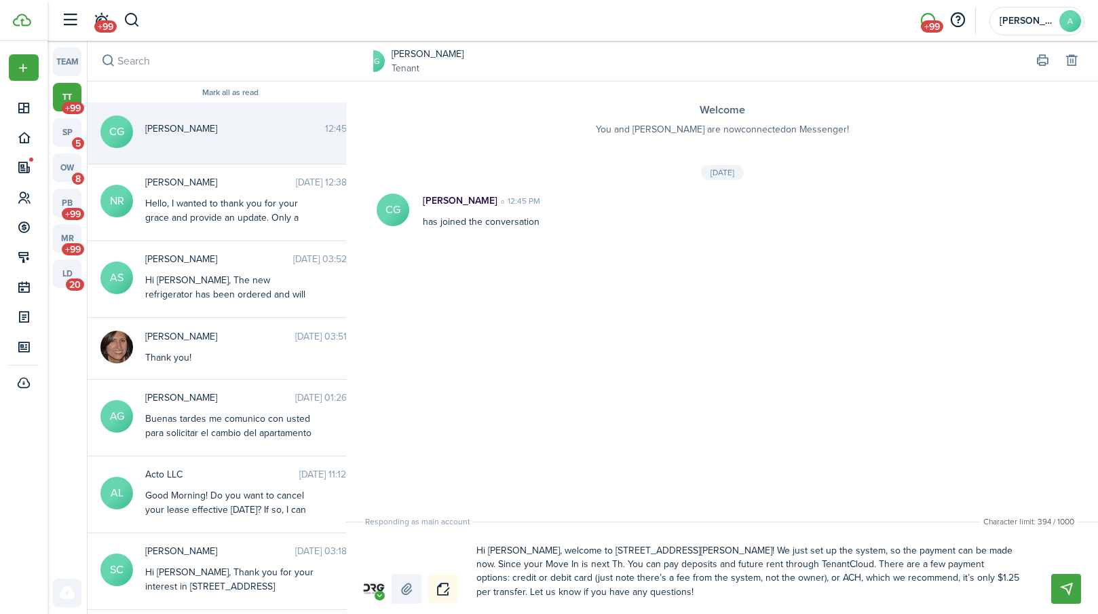
type textarea "Hi [PERSON_NAME], welcome to [STREET_ADDRESS][PERSON_NAME]! We just set up the …"
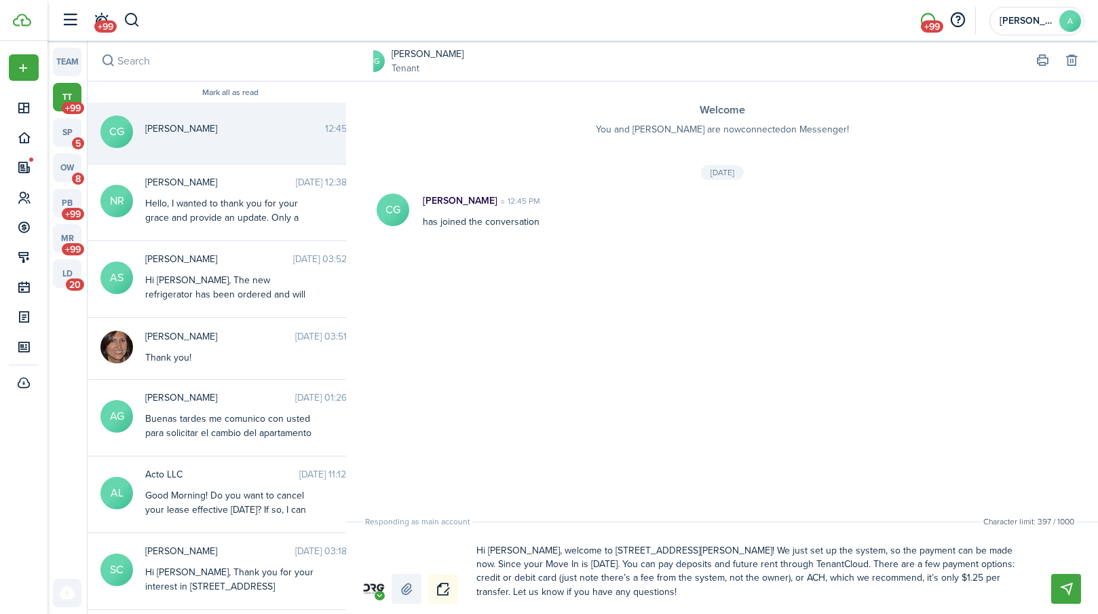
type textarea "Hi [PERSON_NAME], welcome to [STREET_ADDRESS][PERSON_NAME]! We just set up the …"
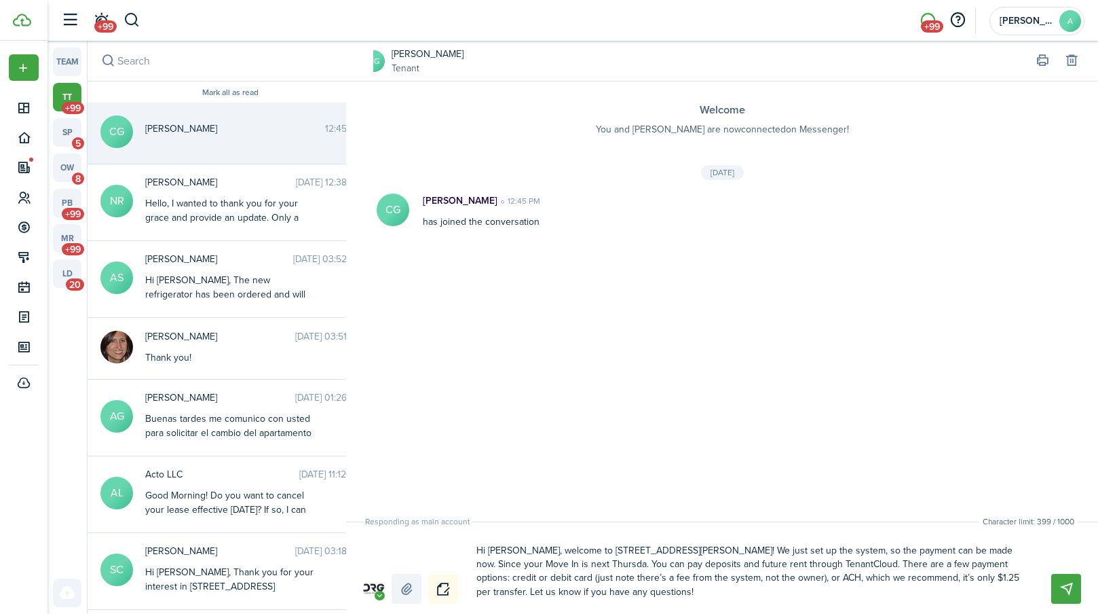
type textarea "Hi [PERSON_NAME], welcome to [STREET_ADDRESS][PERSON_NAME]! We just set up the …"
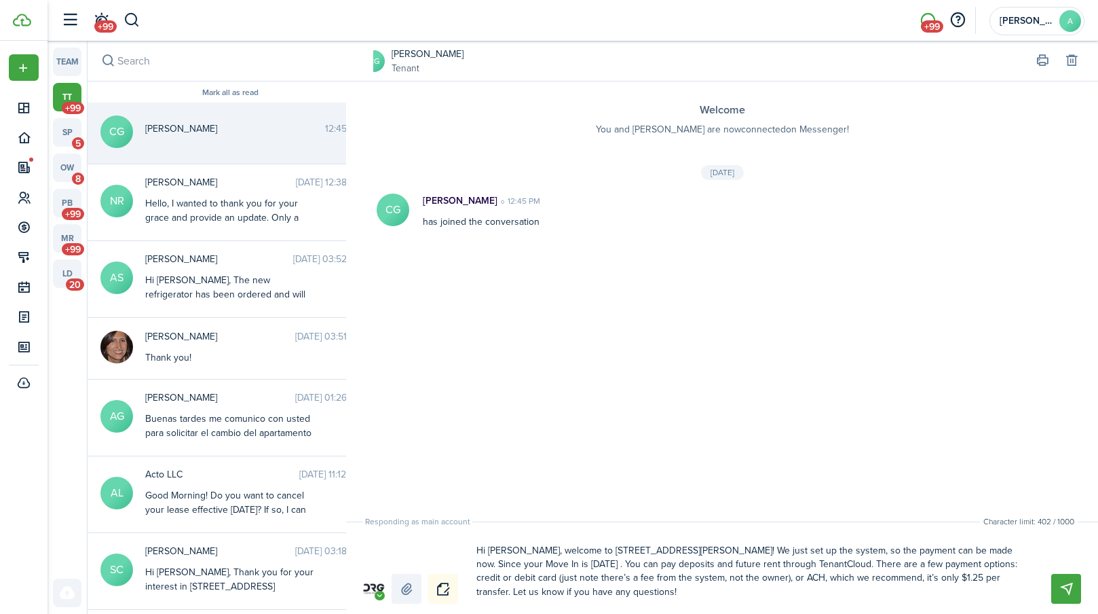
type textarea "Hi [PERSON_NAME], welcome to [STREET_ADDRESS][PERSON_NAME]! We just set up the …"
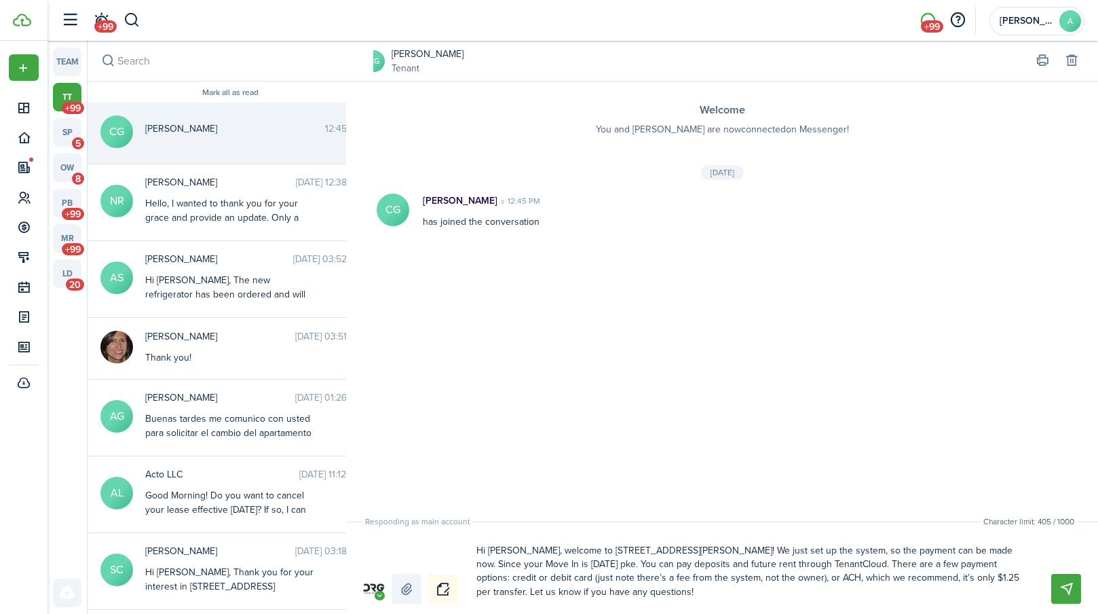
type textarea "Hi [PERSON_NAME], welcome to [STREET_ADDRESS][PERSON_NAME]! We just set up the …"
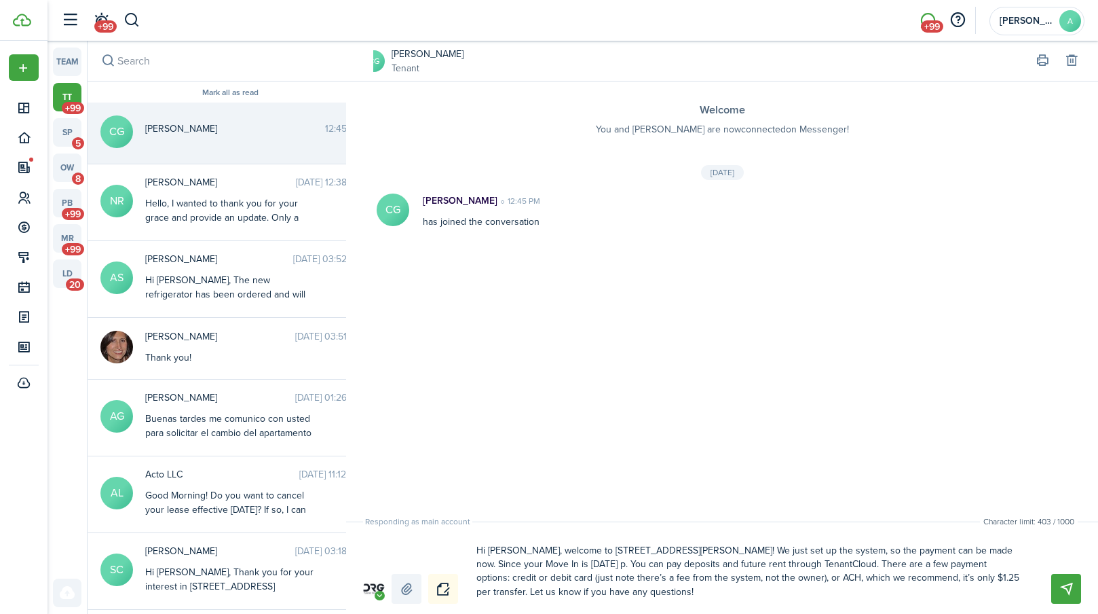
type textarea "Hi [PERSON_NAME], welcome to [STREET_ADDRESS][PERSON_NAME]! We just set up the …"
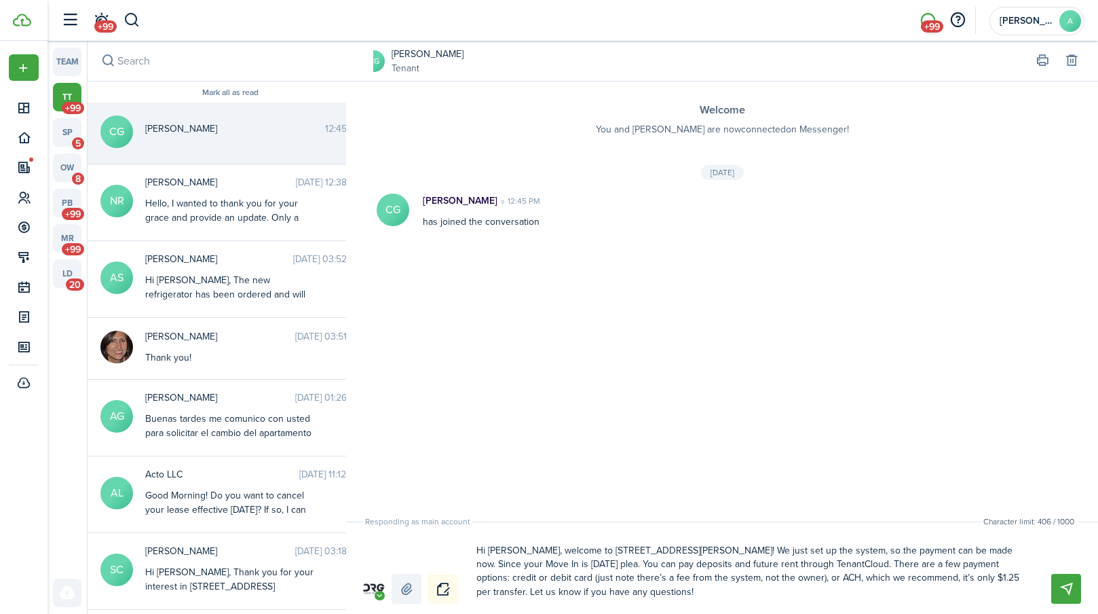
type textarea "Hi [PERSON_NAME], welcome to [STREET_ADDRESS][PERSON_NAME]! We just set up the …"
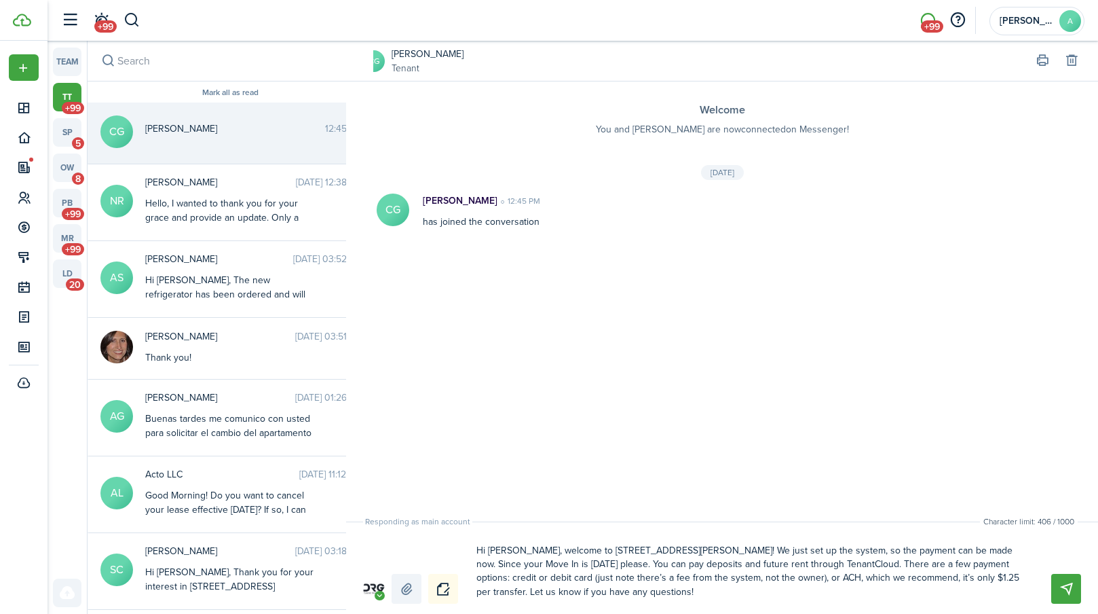
type textarea "Hi [PERSON_NAME], welcome to [STREET_ADDRESS][PERSON_NAME]! We just set up the …"
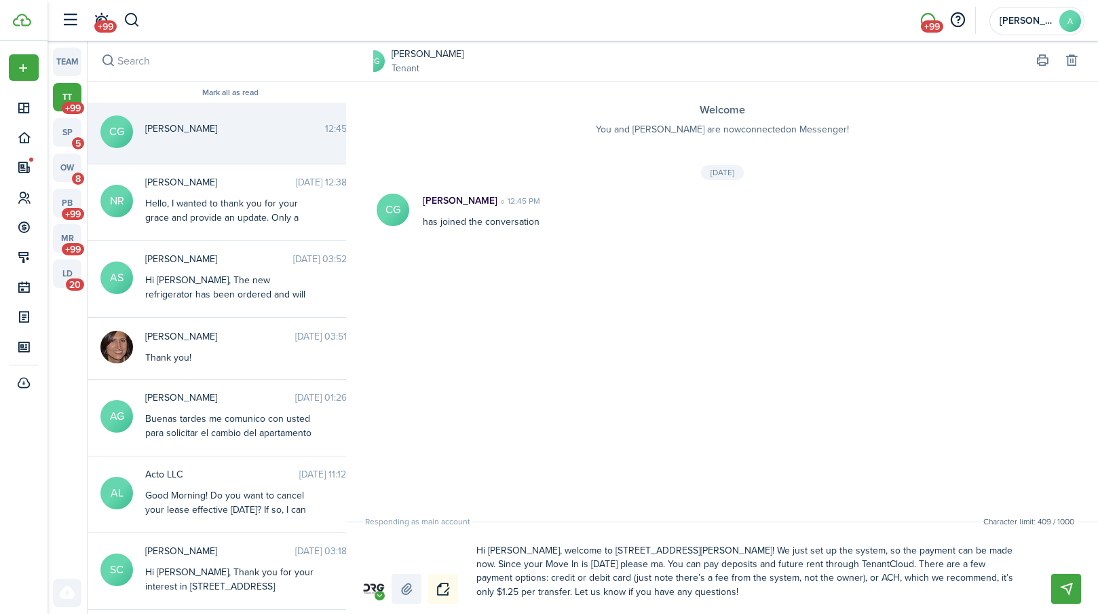
type textarea "Hi [PERSON_NAME], welcome to [STREET_ADDRESS][PERSON_NAME]! We just set up the …"
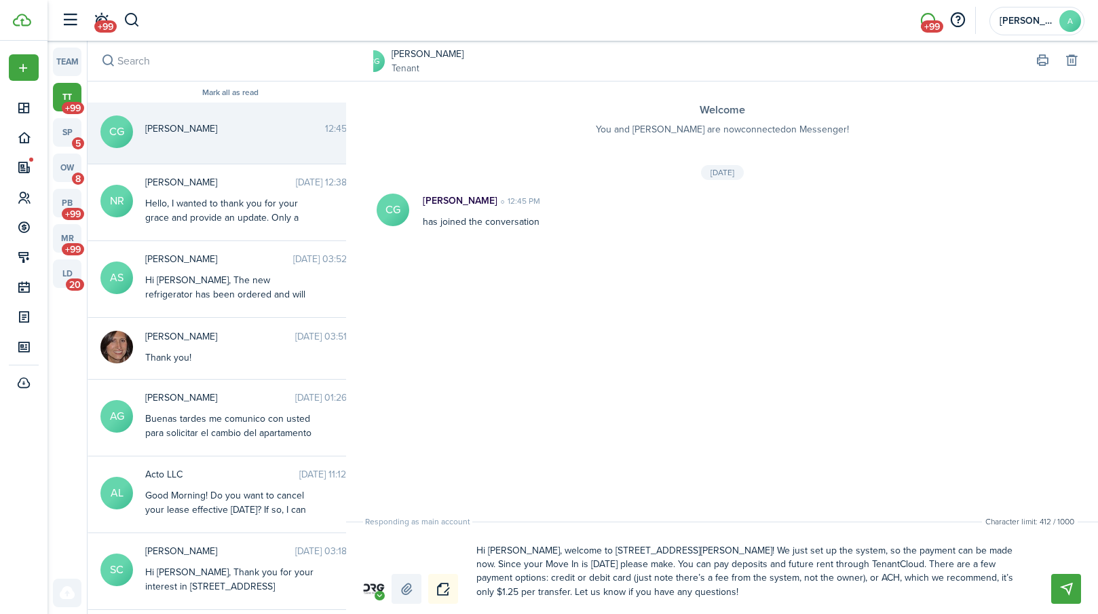
type textarea "Hi [PERSON_NAME], welcome to [STREET_ADDRESS][PERSON_NAME]! We just set up the …"
click at [868, 566] on textarea "Hi [PERSON_NAME], welcome to [STREET_ADDRESS][PERSON_NAME]! We just set up the …" at bounding box center [748, 571] width 553 height 64
drag, startPoint x: 872, startPoint y: 565, endPoint x: 498, endPoint y: 580, distance: 374.3
click at [498, 580] on textarea "Hi [PERSON_NAME], welcome to [STREET_ADDRESS][PERSON_NAME]! We just set up the …" at bounding box center [748, 571] width 553 height 64
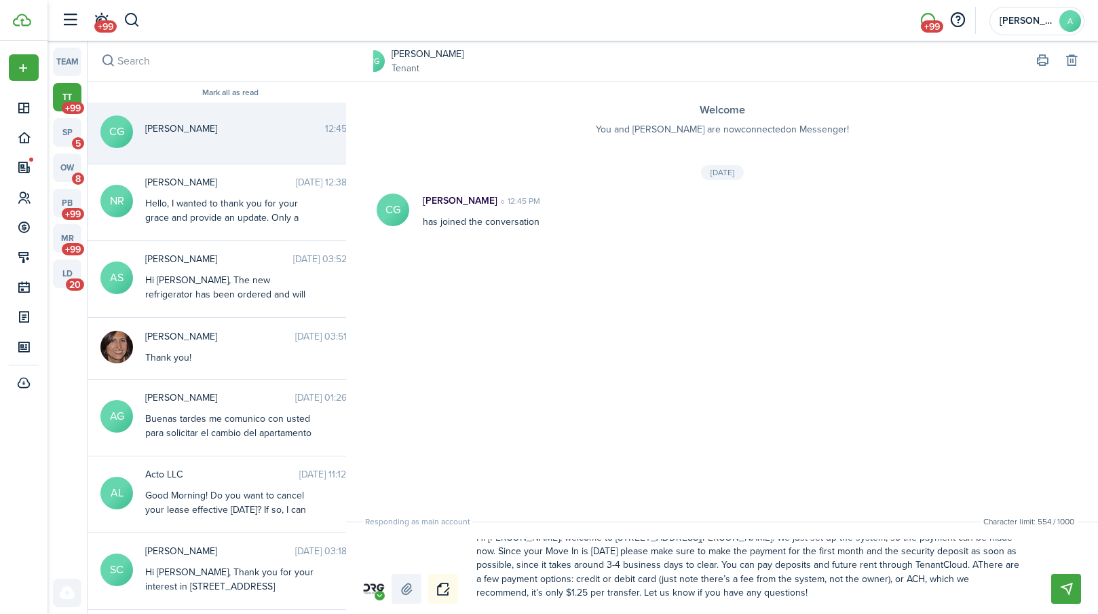
scroll to position [0, 0]
click at [637, 549] on textarea "Hi [PERSON_NAME], welcome to [STREET_ADDRESS][PERSON_NAME]! We just set up the …" at bounding box center [748, 571] width 553 height 64
click at [641, 549] on textarea "Hi [PERSON_NAME], welcome to [STREET_ADDRESS][PERSON_NAME]! We just set up the …" at bounding box center [748, 571] width 553 height 64
click at [656, 551] on textarea "Hi [PERSON_NAME], welcome to [STREET_ADDRESS][PERSON_NAME]! We just set up the …" at bounding box center [748, 571] width 553 height 64
click at [642, 552] on textarea "Hi [PERSON_NAME], welcome to [STREET_ADDRESS][PERSON_NAME]! We just set up the …" at bounding box center [748, 571] width 553 height 64
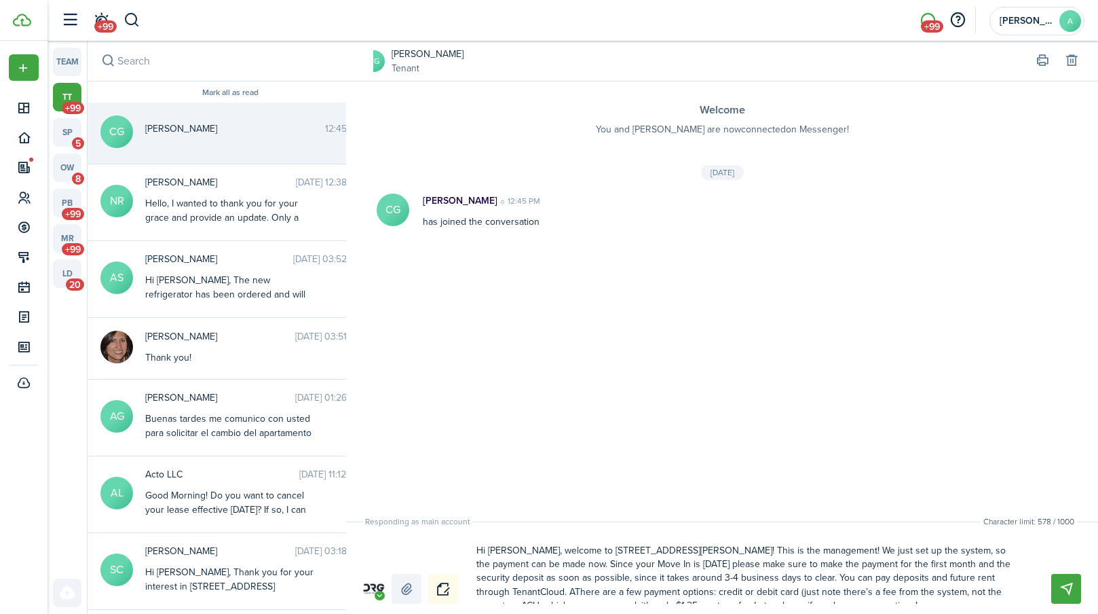
click at [972, 578] on textarea "Hi [PERSON_NAME], welcome to [STREET_ADDRESS][PERSON_NAME]! This is the managem…" at bounding box center [748, 571] width 553 height 64
click at [969, 578] on textarea "Hi [PERSON_NAME], welcome to [STREET_ADDRESS][PERSON_NAME]! This is the managem…" at bounding box center [748, 571] width 553 height 64
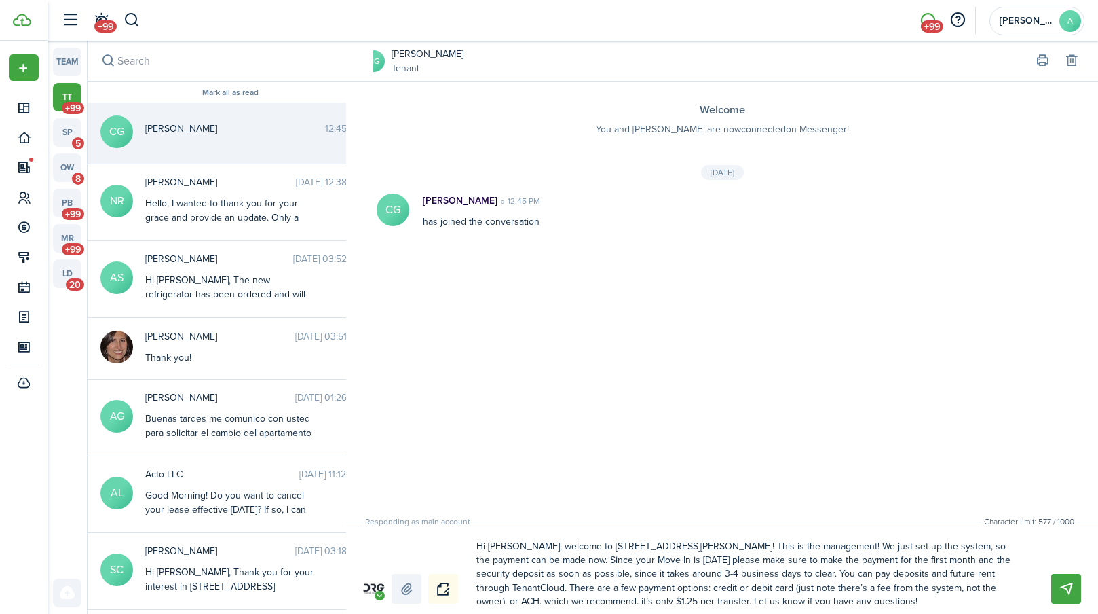
click at [498, 572] on textarea "Hi [PERSON_NAME], welcome to [STREET_ADDRESS][PERSON_NAME]! This is the managem…" at bounding box center [748, 571] width 553 height 64
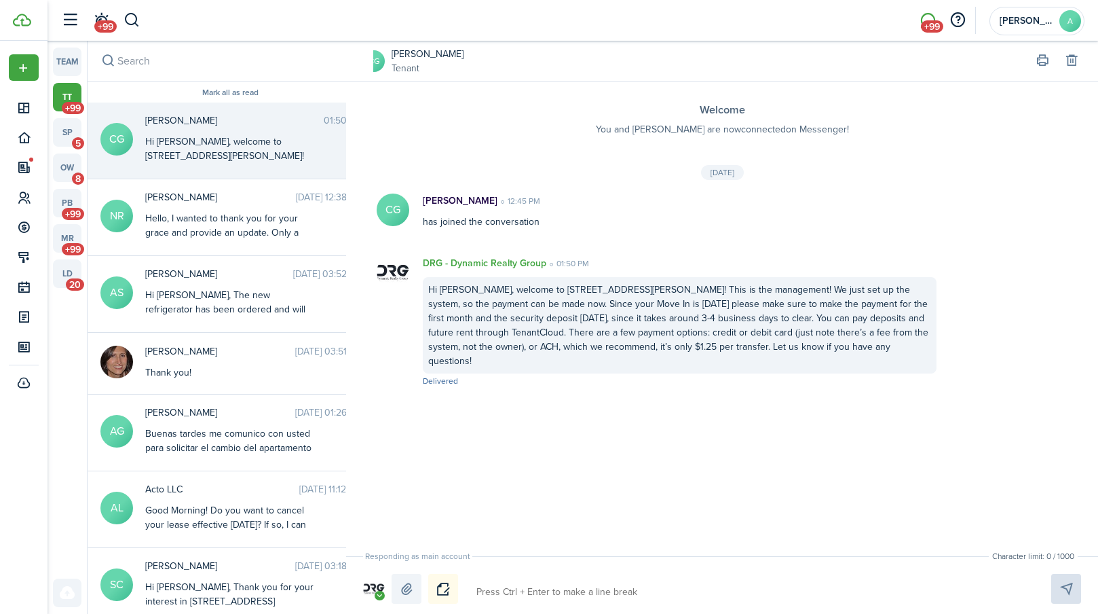
scroll to position [0, 0]
